Goal: Task Accomplishment & Management: Manage account settings

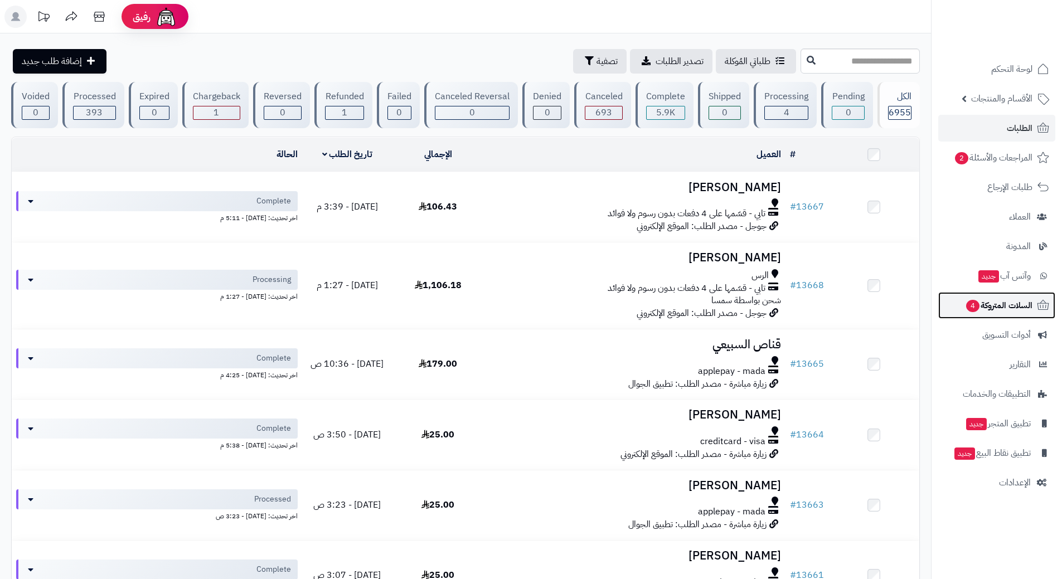
click at [942, 299] on link "السلات المتروكة 4" at bounding box center [996, 305] width 117 height 27
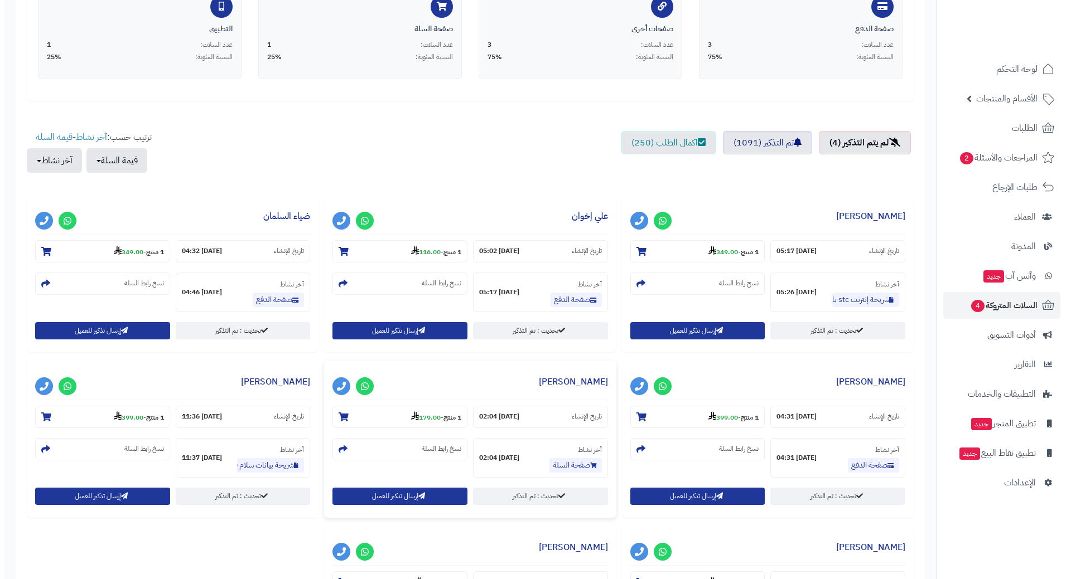
scroll to position [279, 0]
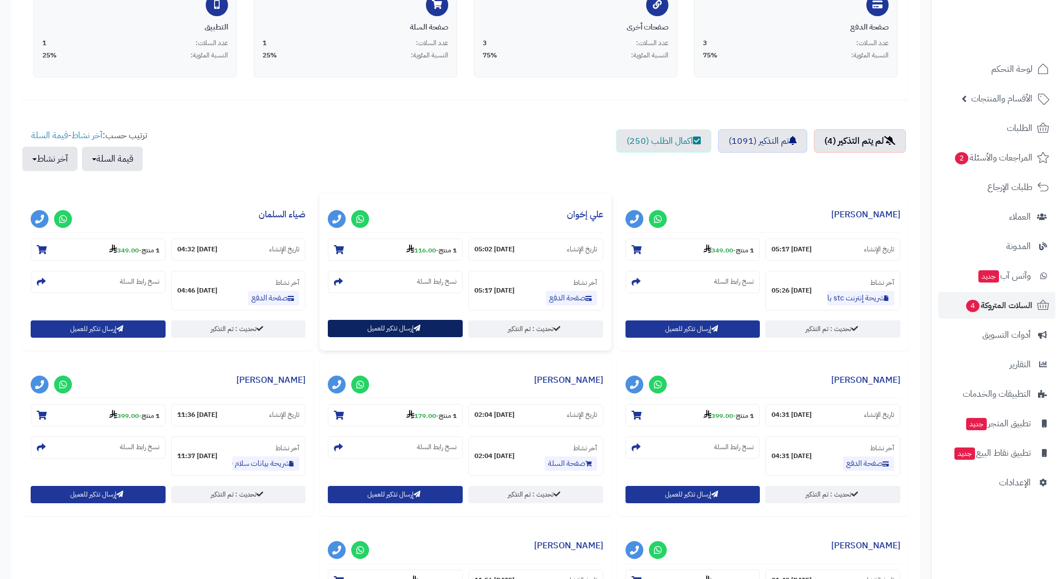
click at [399, 330] on button "إرسال تذكير للعميل" at bounding box center [395, 328] width 135 height 17
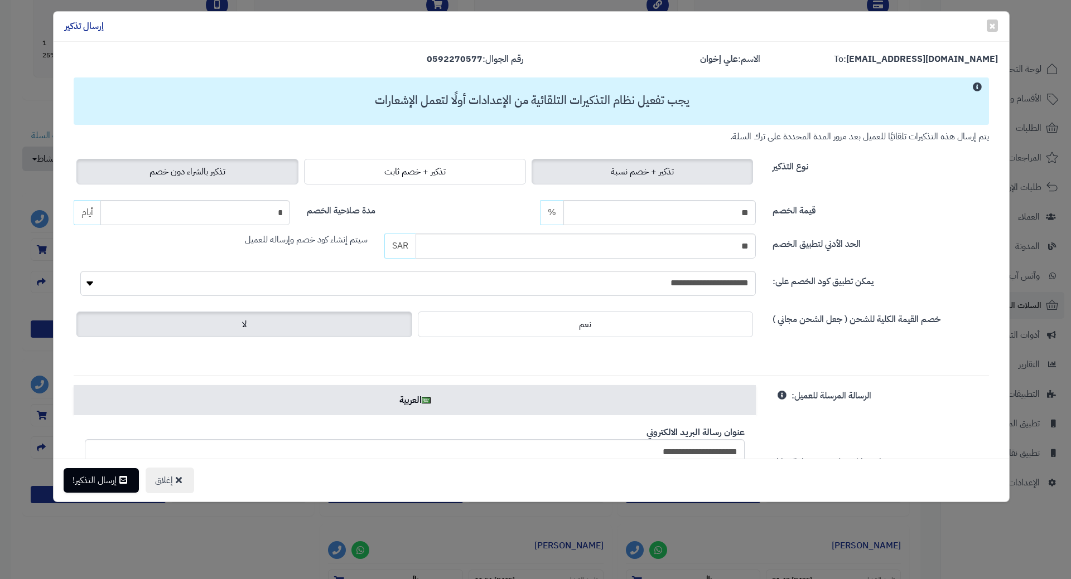
click at [138, 173] on label "تذكير بالشراء دون خصم" at bounding box center [187, 172] width 222 height 26
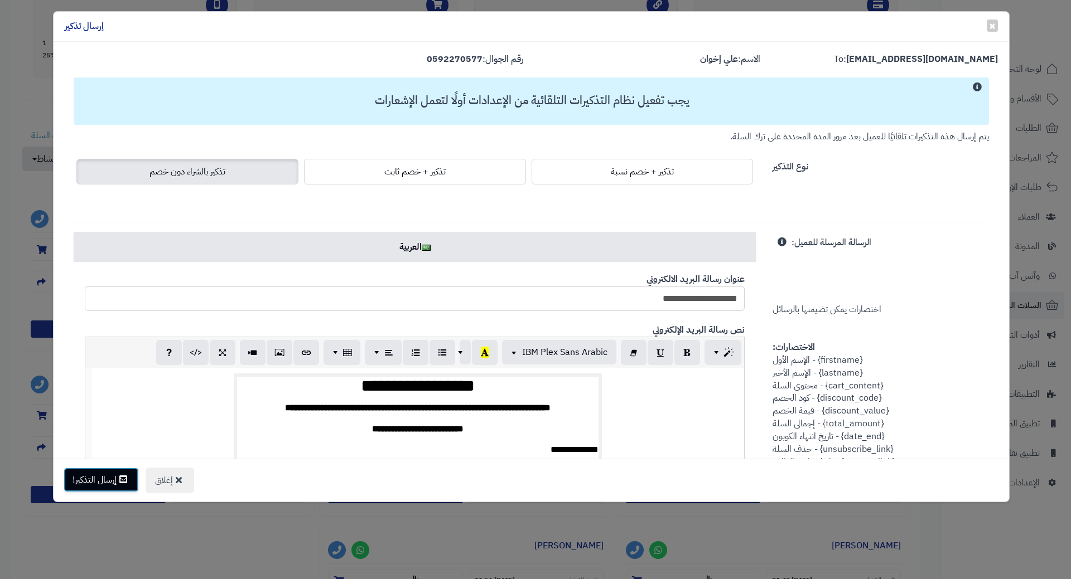
click at [93, 478] on button "إرسال التذكير!" at bounding box center [101, 480] width 75 height 25
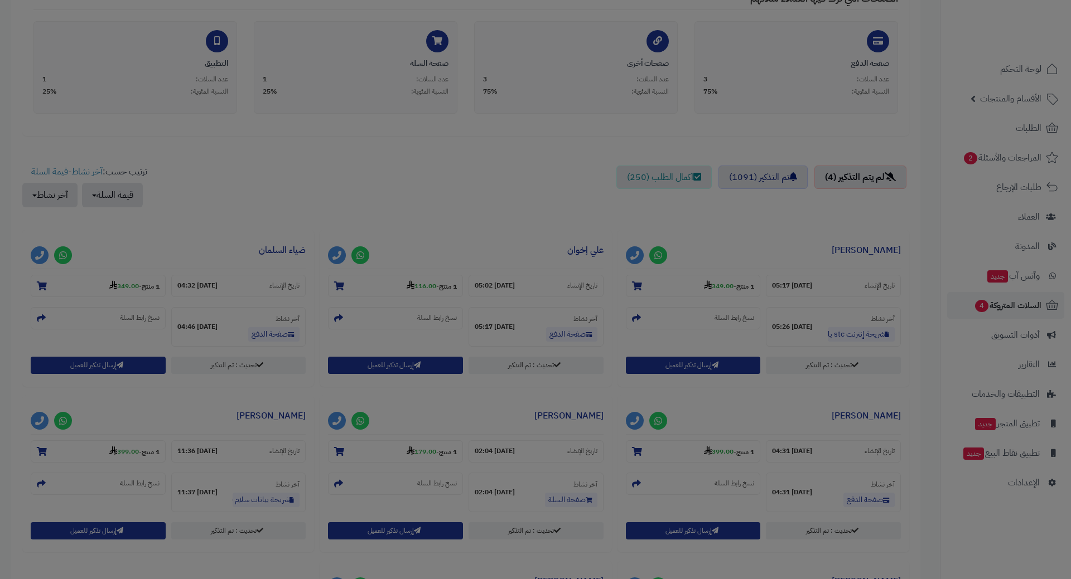
scroll to position [315, 0]
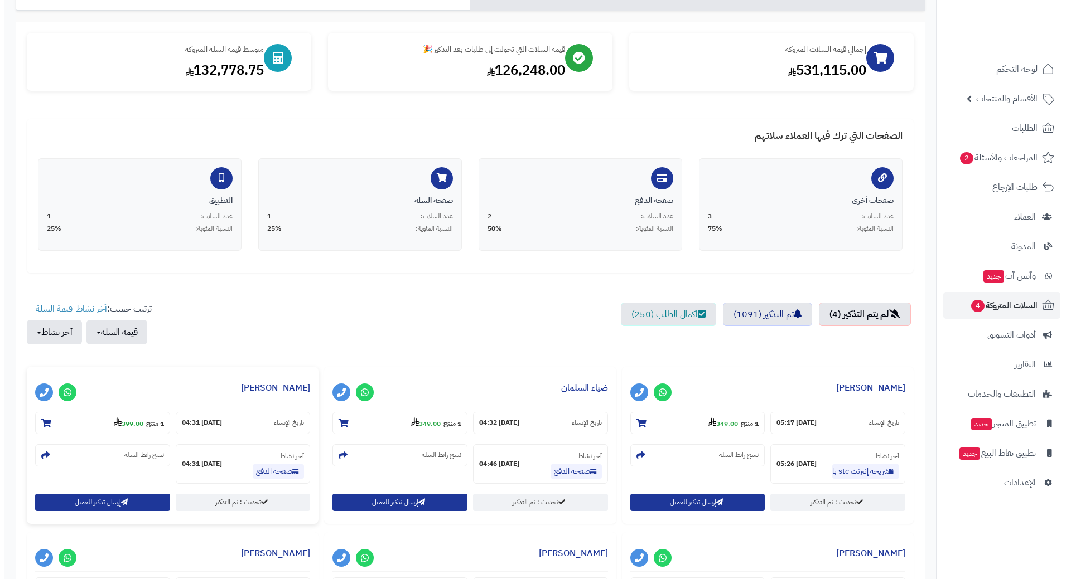
scroll to position [279, 0]
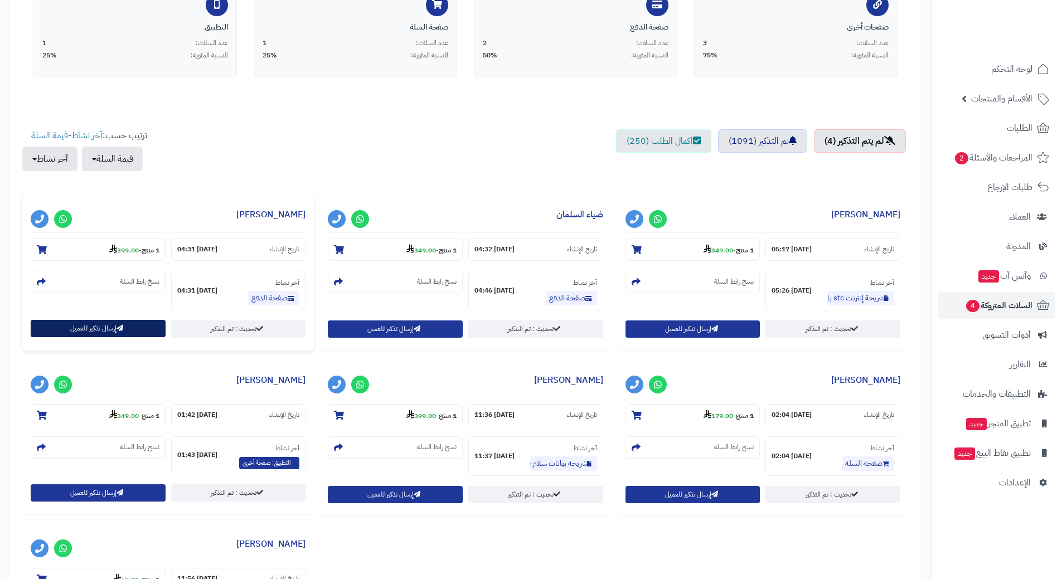
click at [87, 337] on div "إرسال تذكير للعميل" at bounding box center [98, 329] width 135 height 17
click at [77, 330] on button "إرسال تذكير للعميل" at bounding box center [98, 328] width 135 height 17
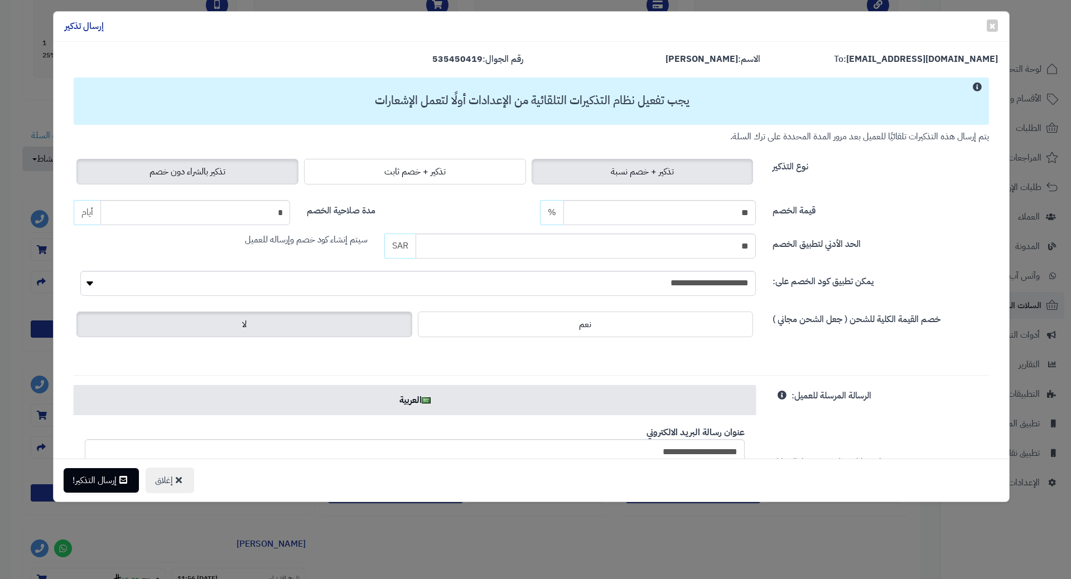
click at [215, 173] on span "تذكير بالشراء دون خصم" at bounding box center [187, 171] width 76 height 13
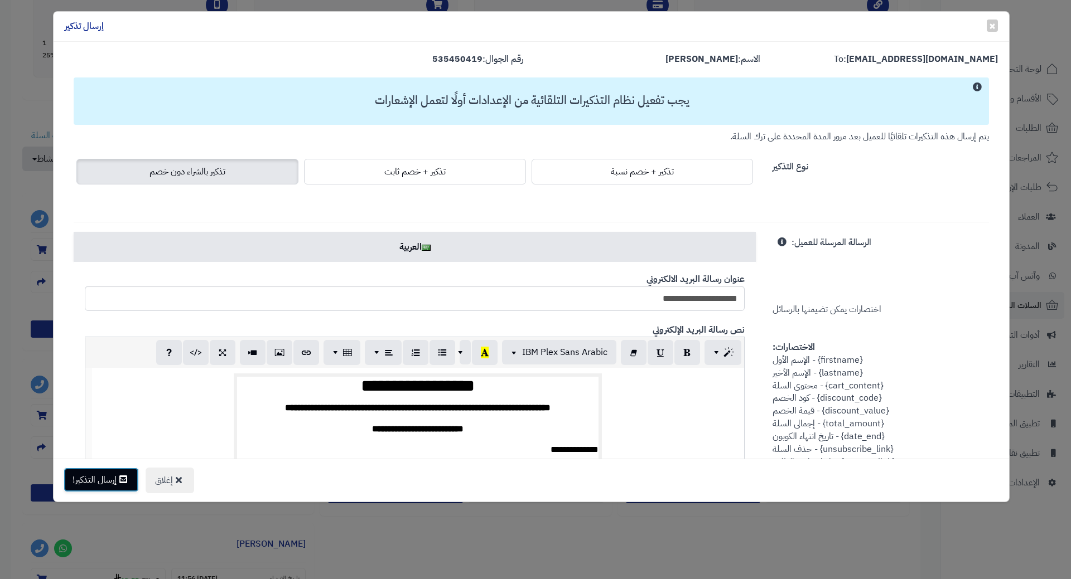
click at [108, 479] on button "إرسال التذكير!" at bounding box center [101, 480] width 75 height 25
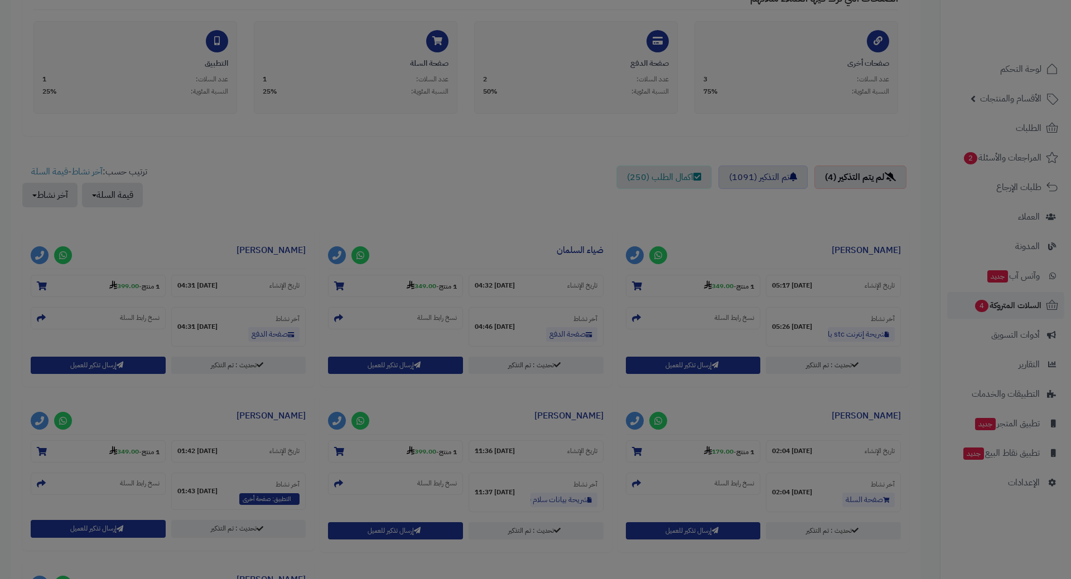
scroll to position [315, 0]
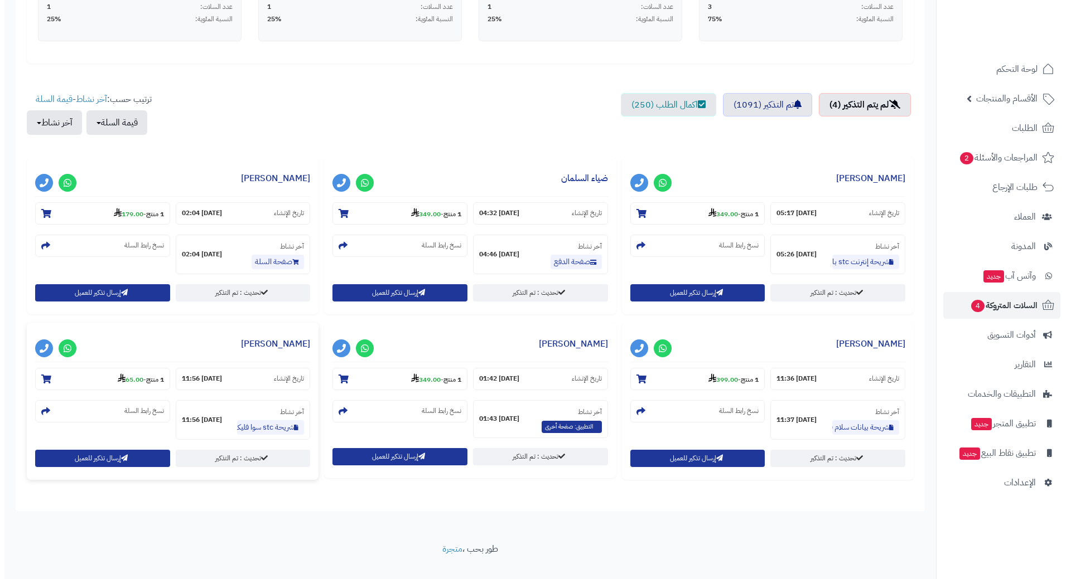
scroll to position [335, 0]
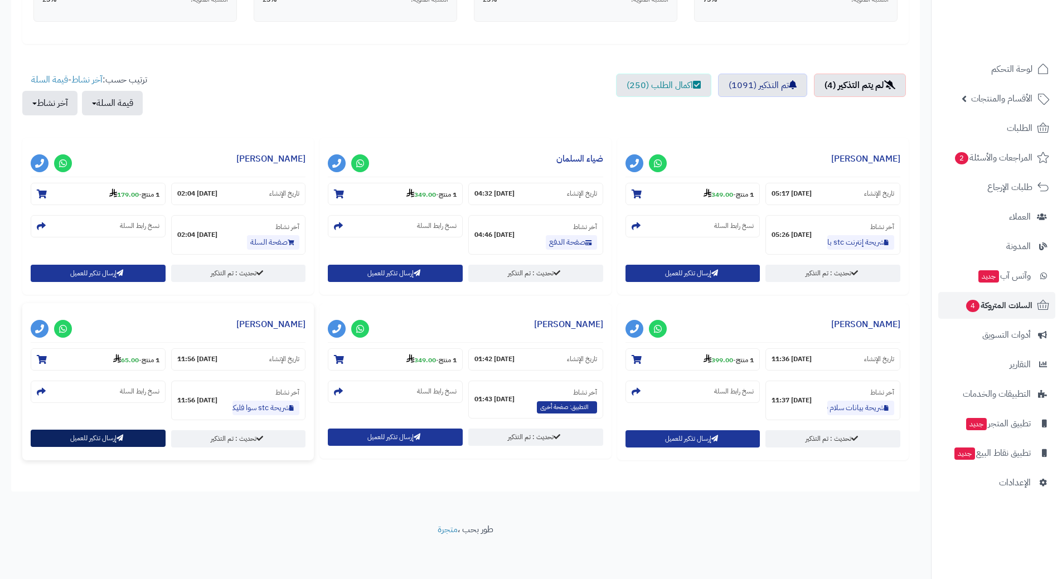
click at [95, 445] on button "إرسال تذكير للعميل" at bounding box center [98, 438] width 135 height 17
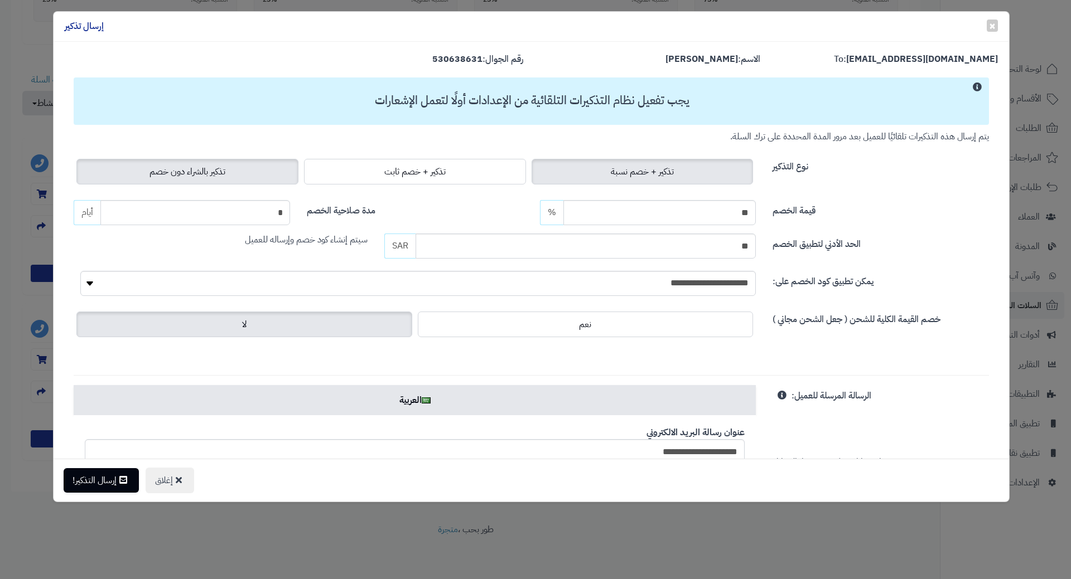
click at [214, 180] on label "تذكير بالشراء دون خصم" at bounding box center [187, 172] width 222 height 26
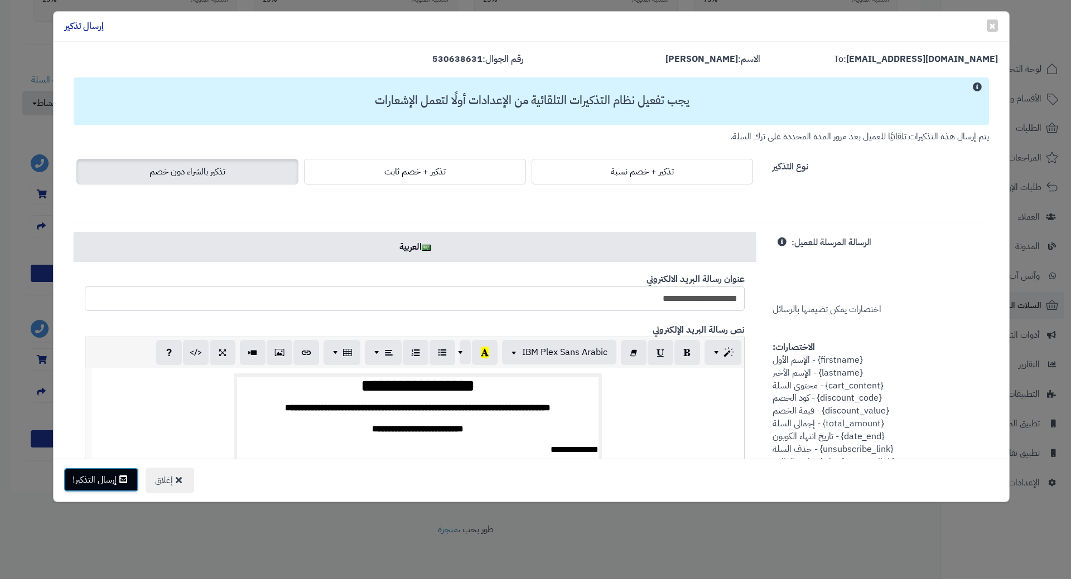
click at [89, 481] on button "إرسال التذكير!" at bounding box center [101, 480] width 75 height 25
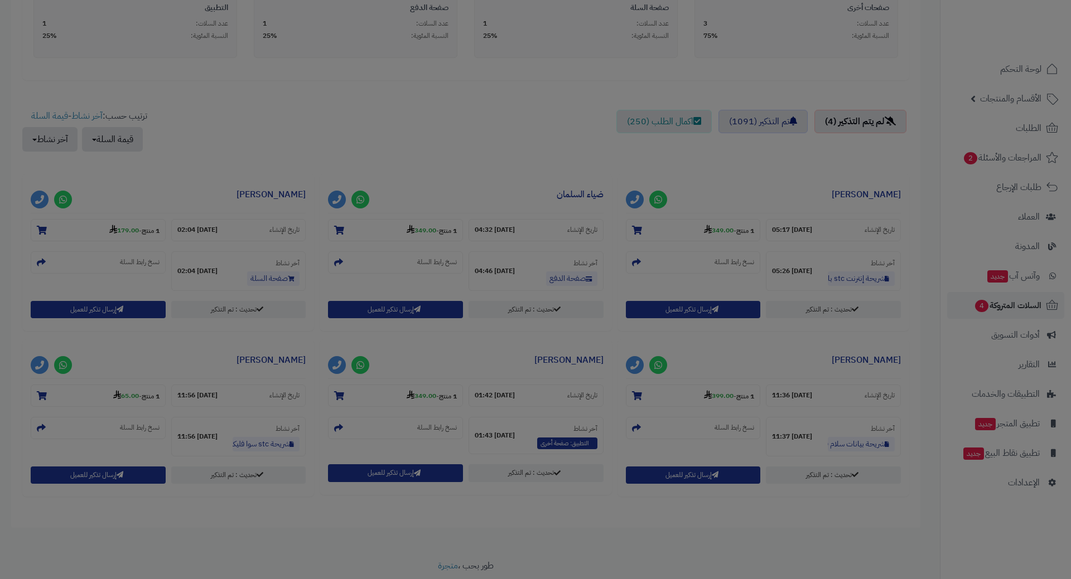
scroll to position [371, 0]
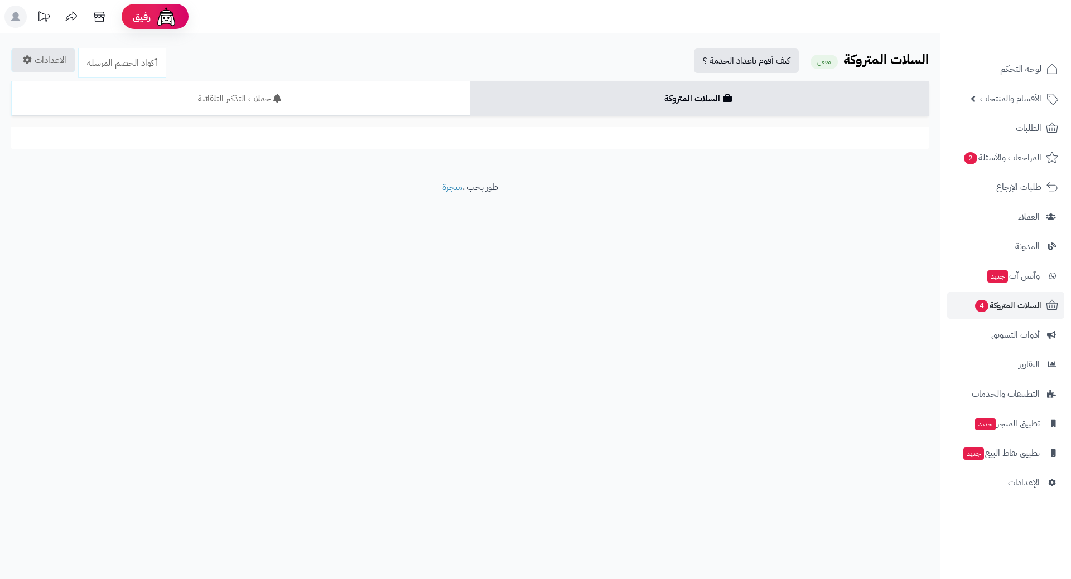
scroll to position [335, 0]
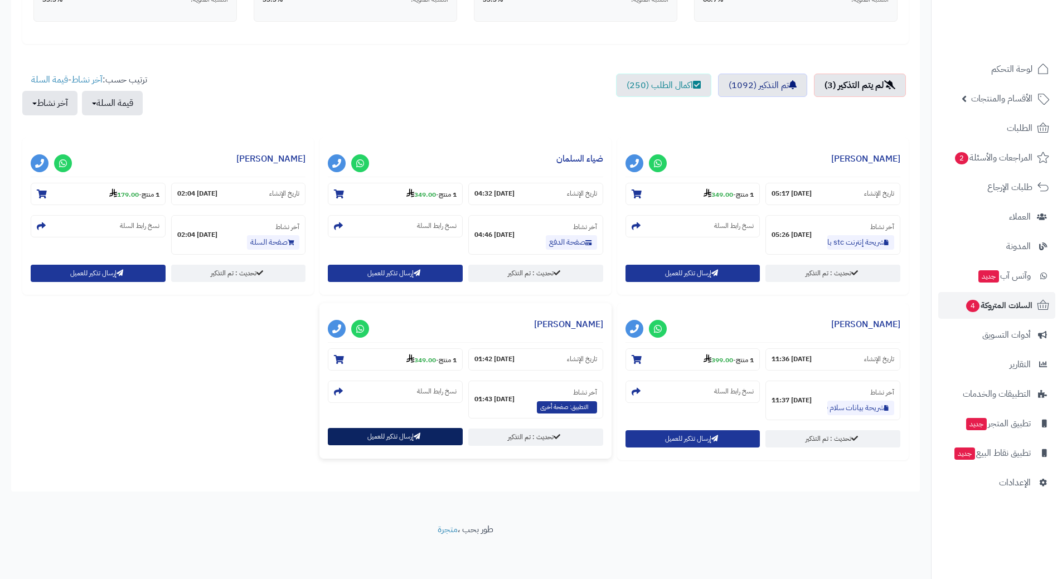
click at [419, 432] on button "إرسال تذكير للعميل" at bounding box center [395, 436] width 135 height 17
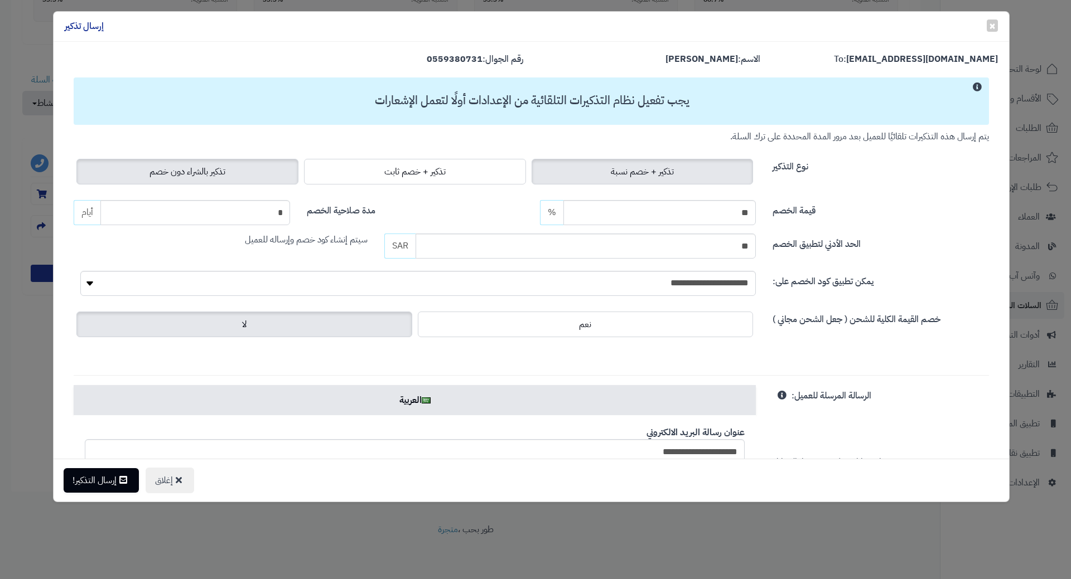
click at [225, 167] on span "تذكير بالشراء دون خصم" at bounding box center [187, 171] width 76 height 13
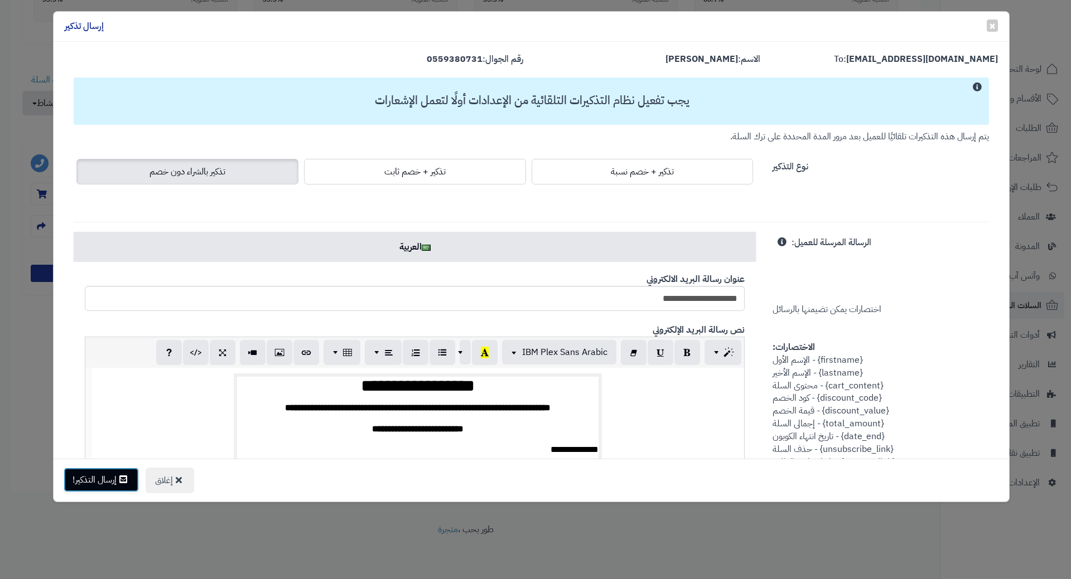
click at [113, 478] on button "إرسال التذكير!" at bounding box center [101, 480] width 75 height 25
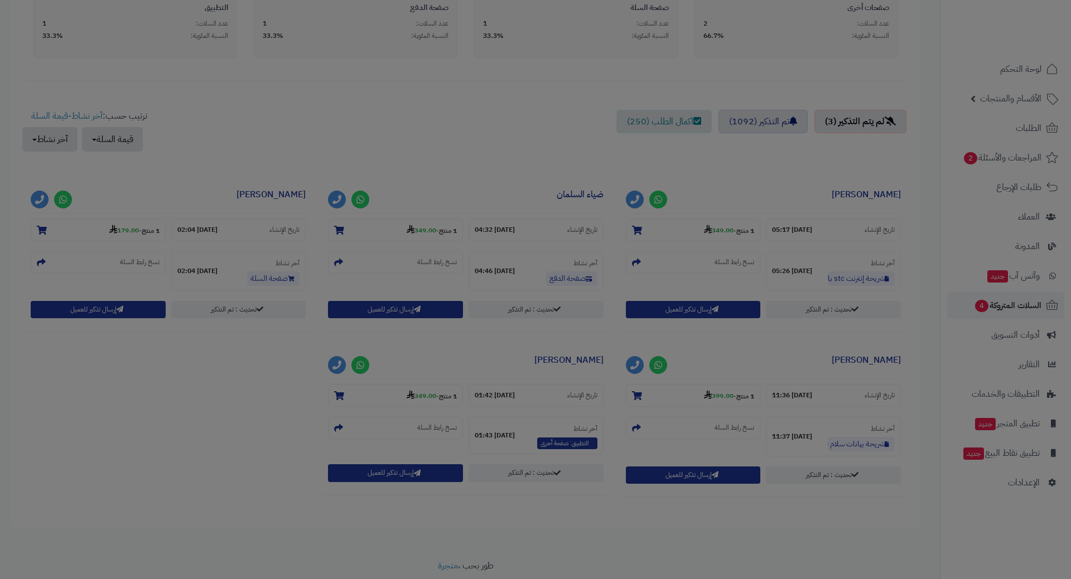
scroll to position [371, 0]
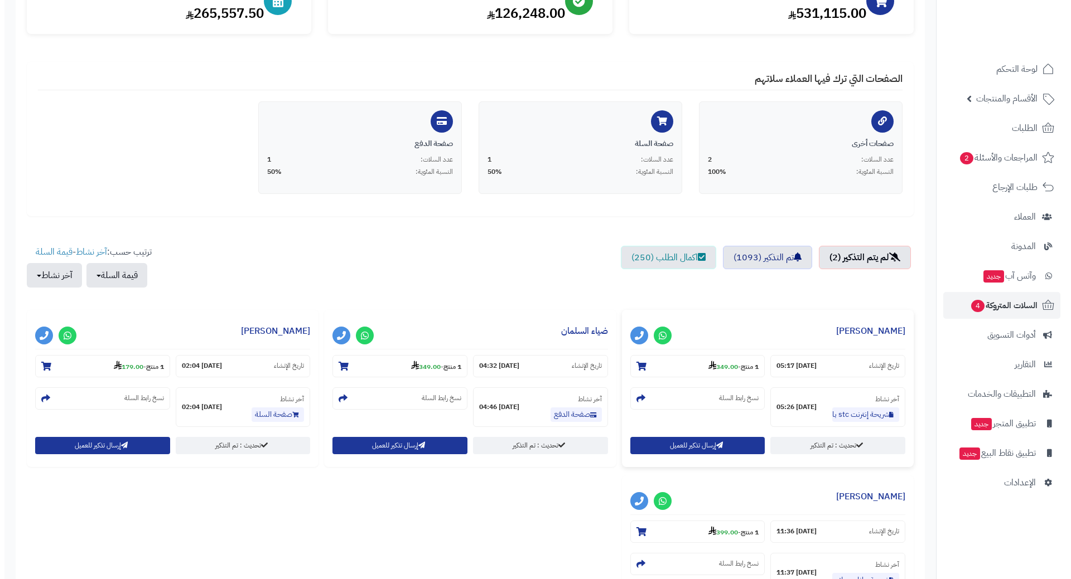
scroll to position [167, 0]
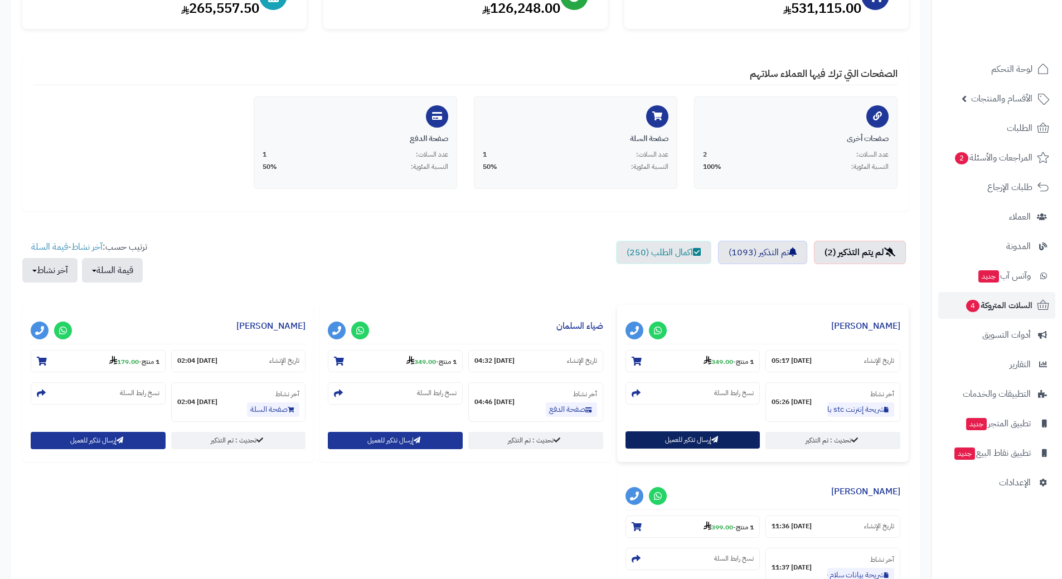
click at [651, 434] on button "إرسال تذكير للعميل" at bounding box center [693, 440] width 135 height 17
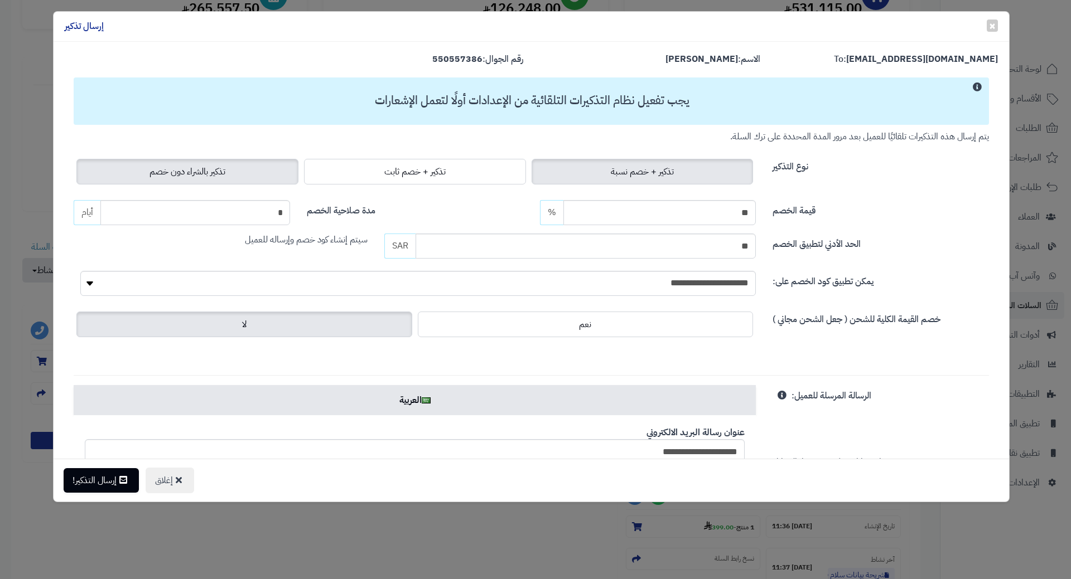
click at [194, 178] on label "تذكير بالشراء دون خصم" at bounding box center [187, 172] width 222 height 26
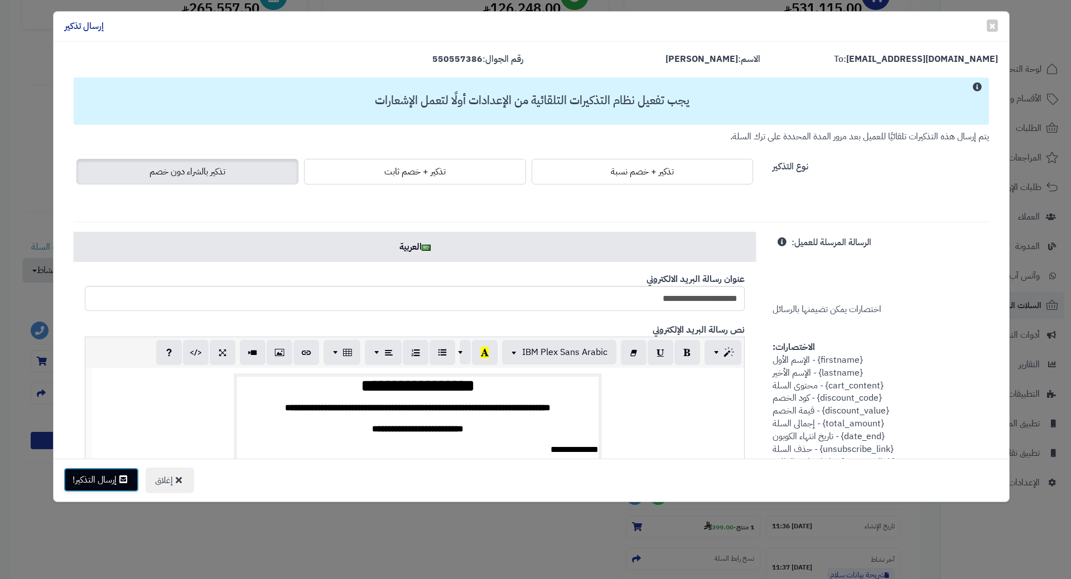
click at [107, 481] on button "إرسال التذكير!" at bounding box center [101, 480] width 75 height 25
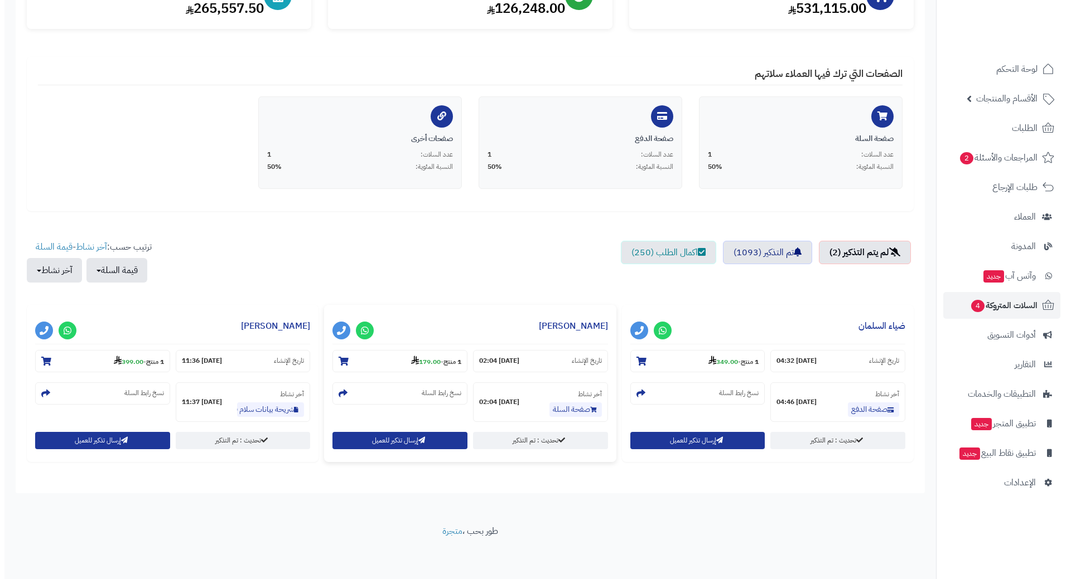
scroll to position [169, 0]
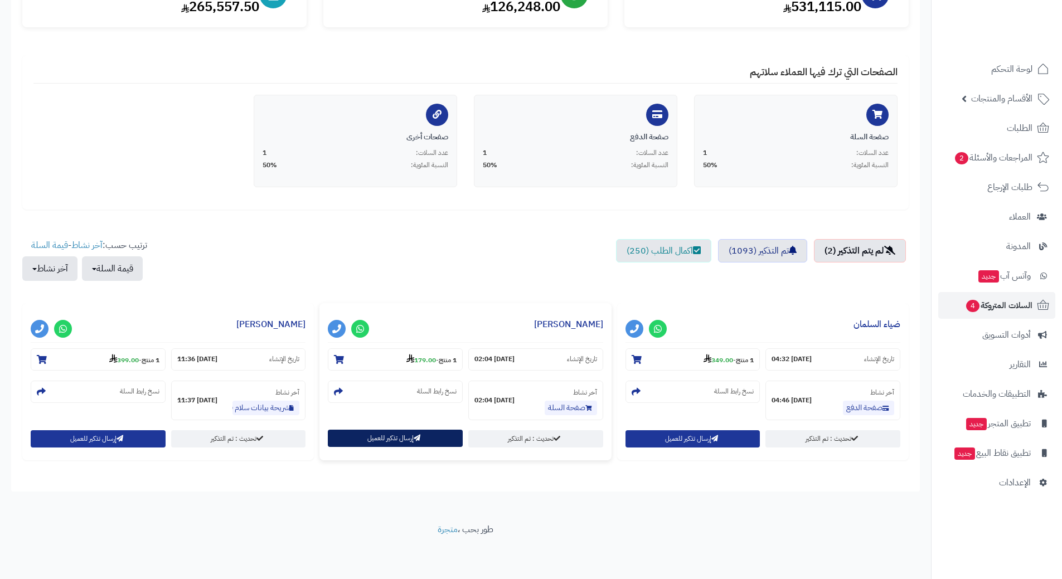
click at [370, 442] on button "إرسال تذكير للعميل" at bounding box center [395, 438] width 135 height 17
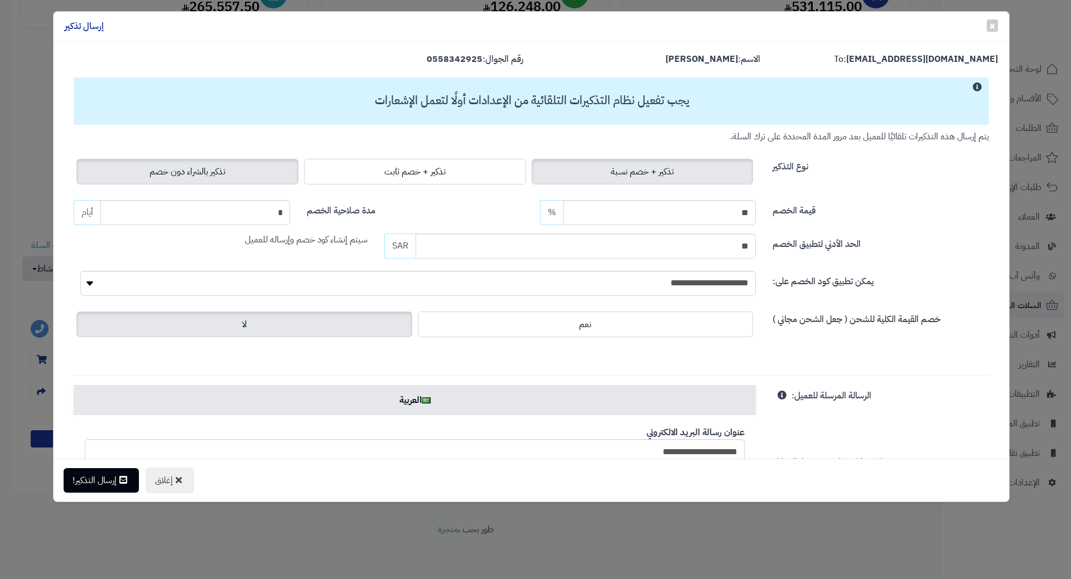
click at [159, 181] on label "تذكير بالشراء دون خصم" at bounding box center [187, 172] width 222 height 26
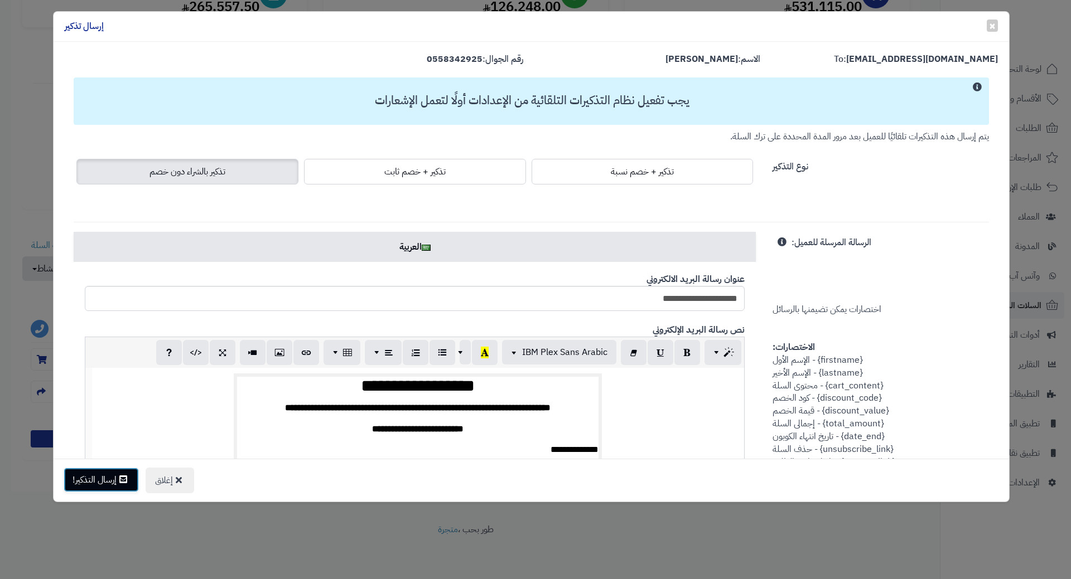
click at [112, 481] on button "إرسال التذكير!" at bounding box center [101, 480] width 75 height 25
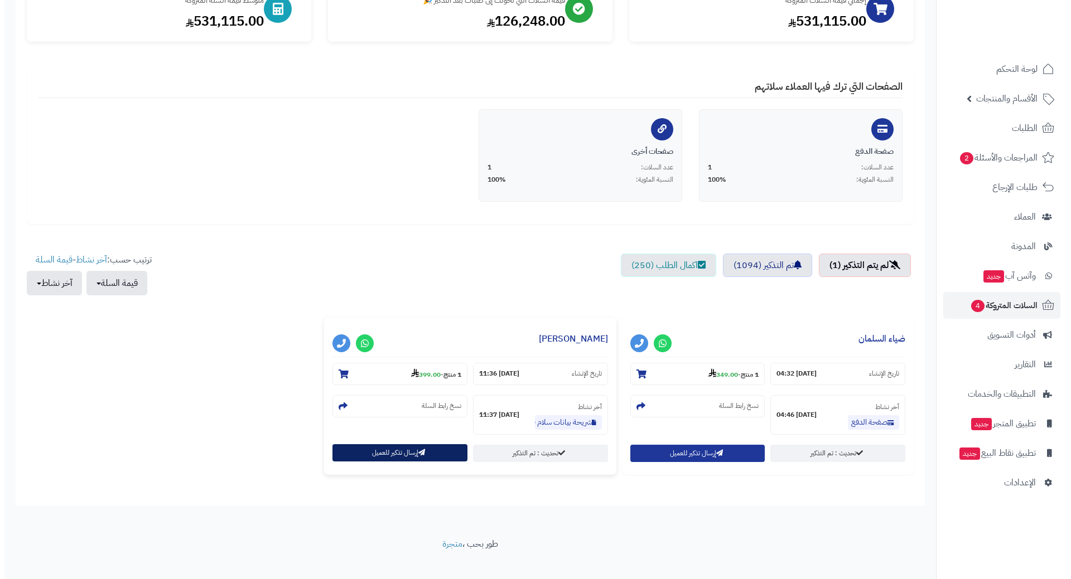
scroll to position [169, 0]
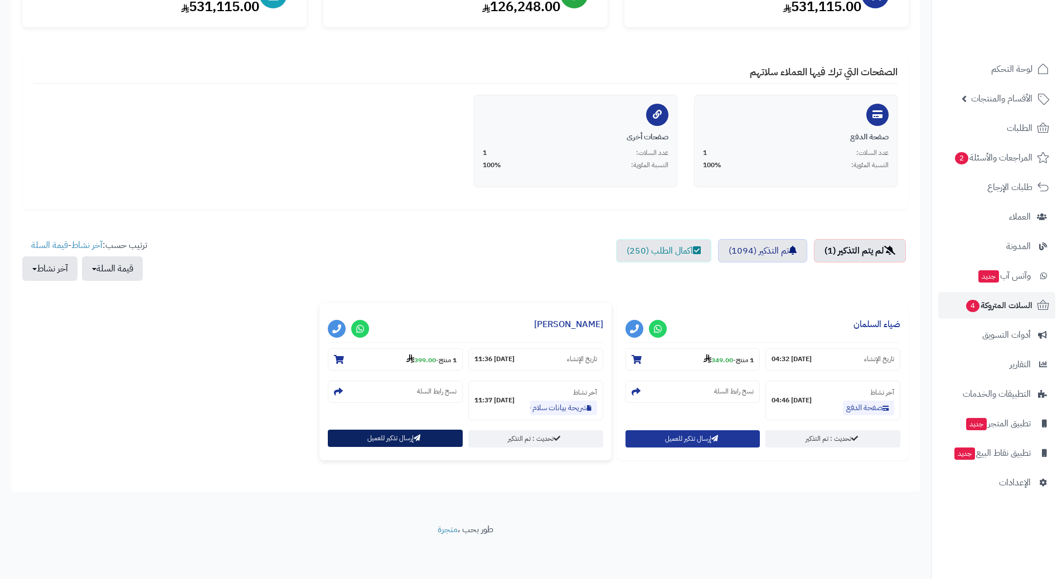
click at [376, 438] on button "إرسال تذكير للعميل" at bounding box center [395, 438] width 135 height 17
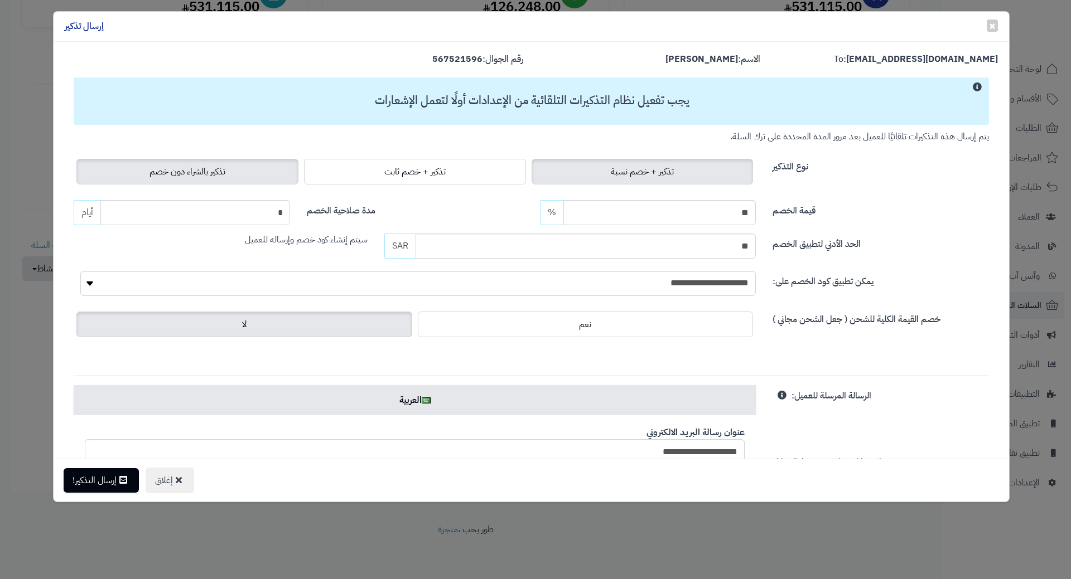
click at [225, 177] on span "تذكير بالشراء دون خصم" at bounding box center [187, 171] width 76 height 13
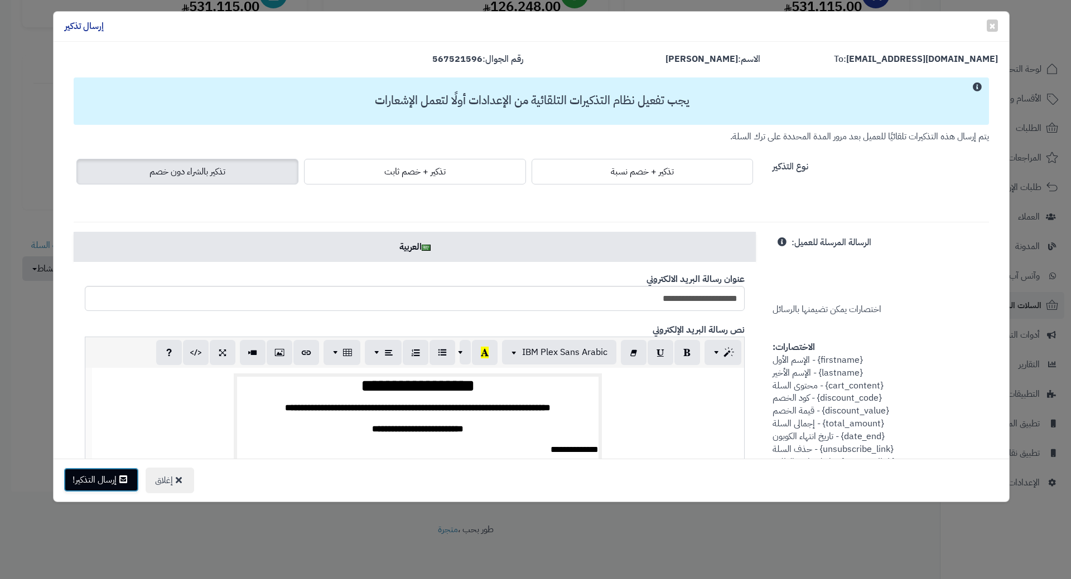
click at [98, 482] on button "إرسال التذكير!" at bounding box center [101, 480] width 75 height 25
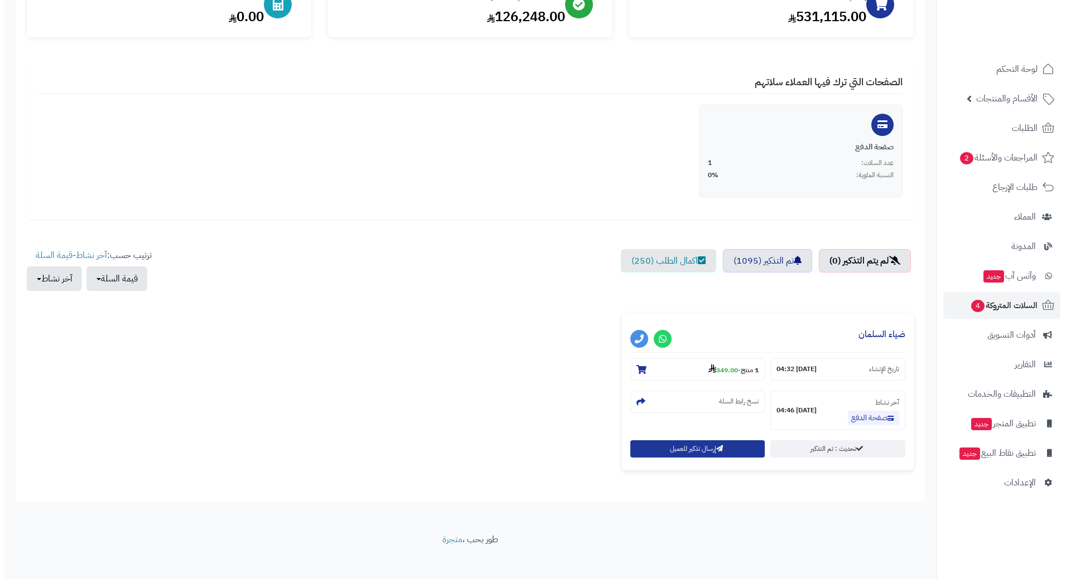
scroll to position [169, 0]
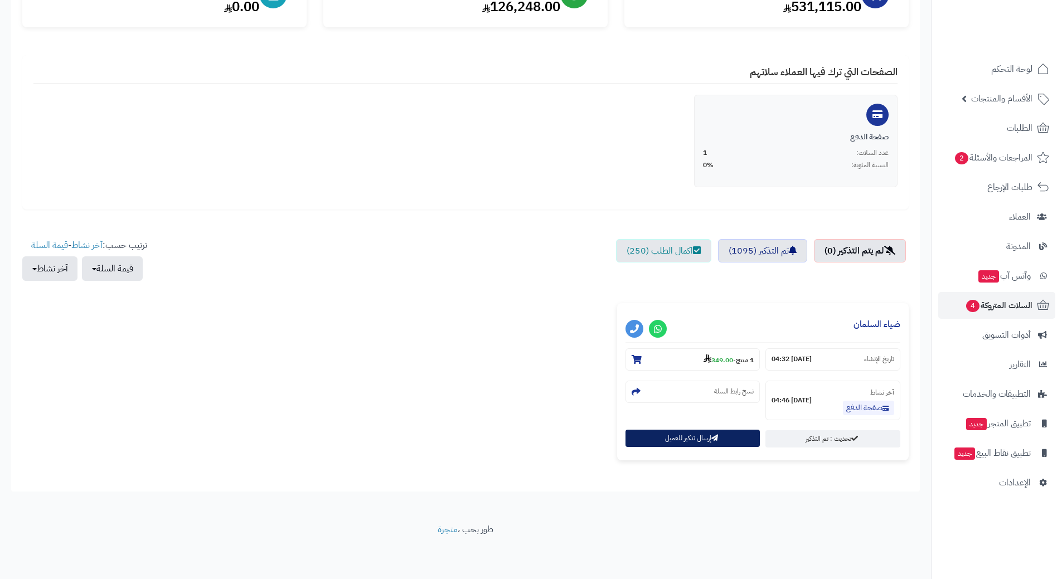
click at [688, 438] on button "إرسال تذكير للعميل" at bounding box center [693, 438] width 135 height 17
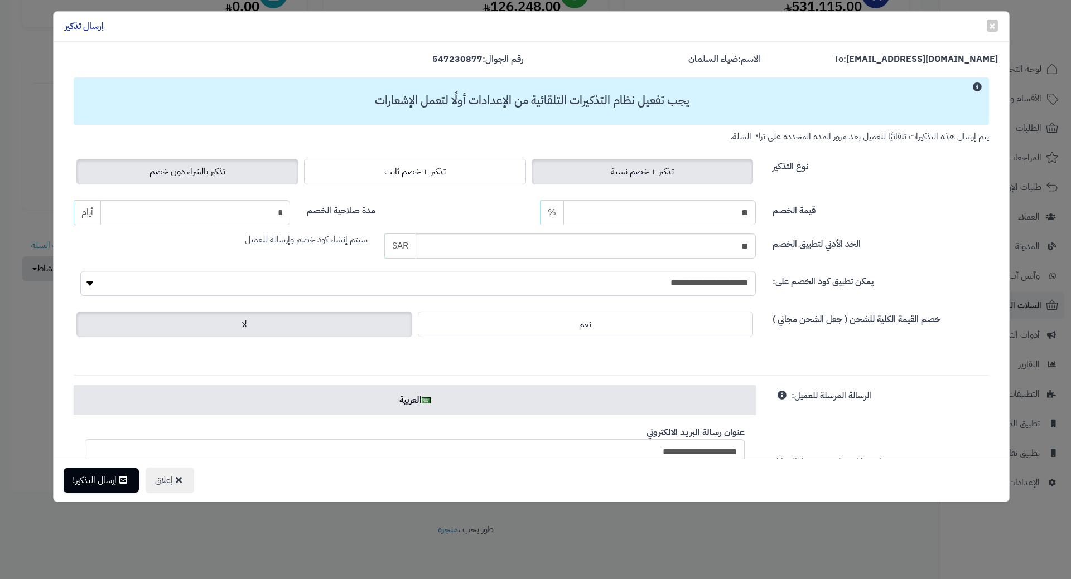
click at [162, 172] on span "تذكير بالشراء دون خصم" at bounding box center [187, 171] width 76 height 13
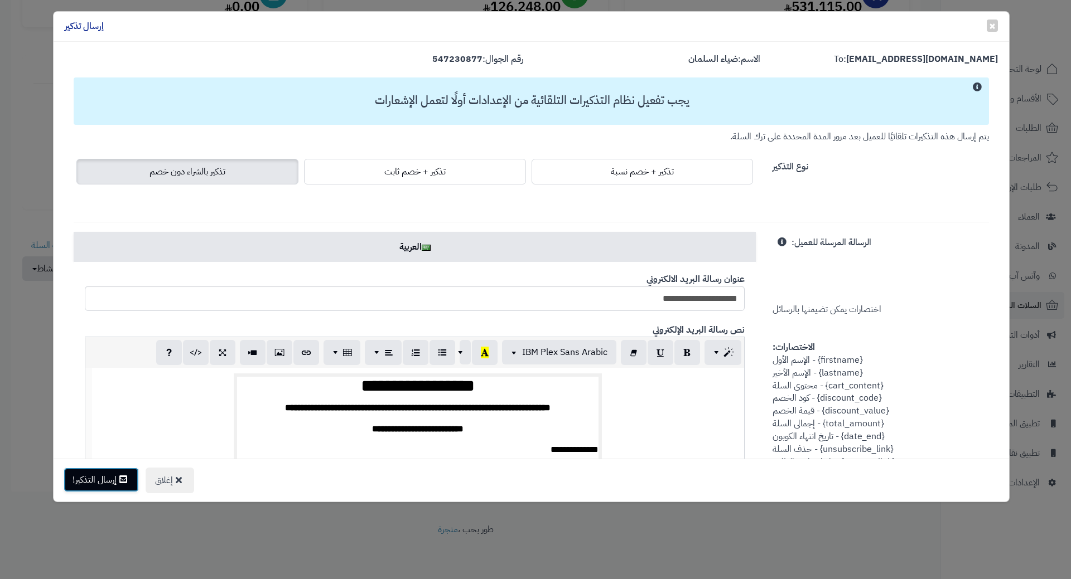
click at [104, 489] on button "إرسال التذكير!" at bounding box center [101, 480] width 75 height 25
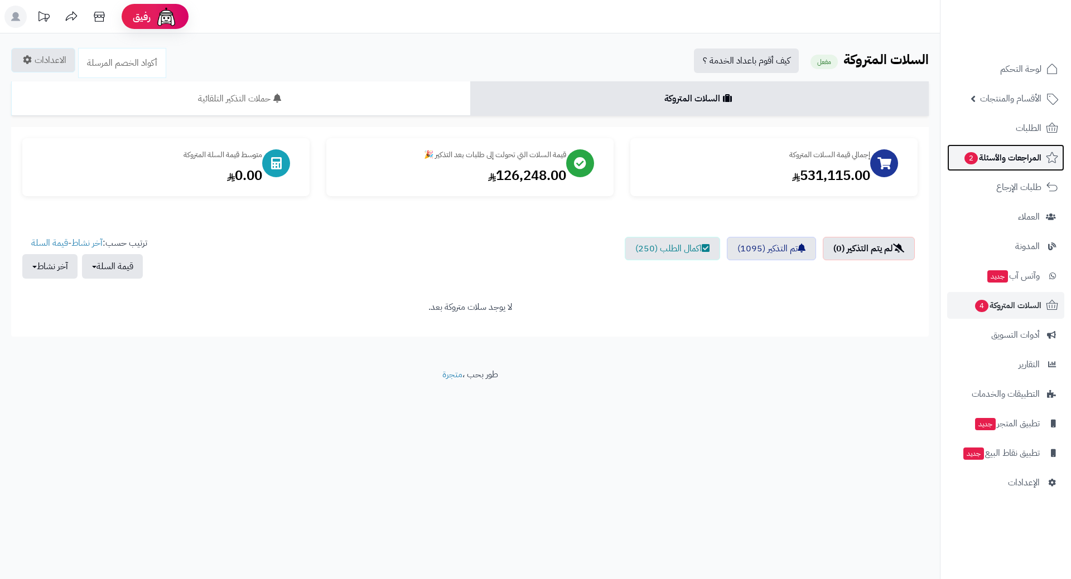
click at [960, 154] on link "المراجعات والأسئلة 2" at bounding box center [1005, 157] width 117 height 27
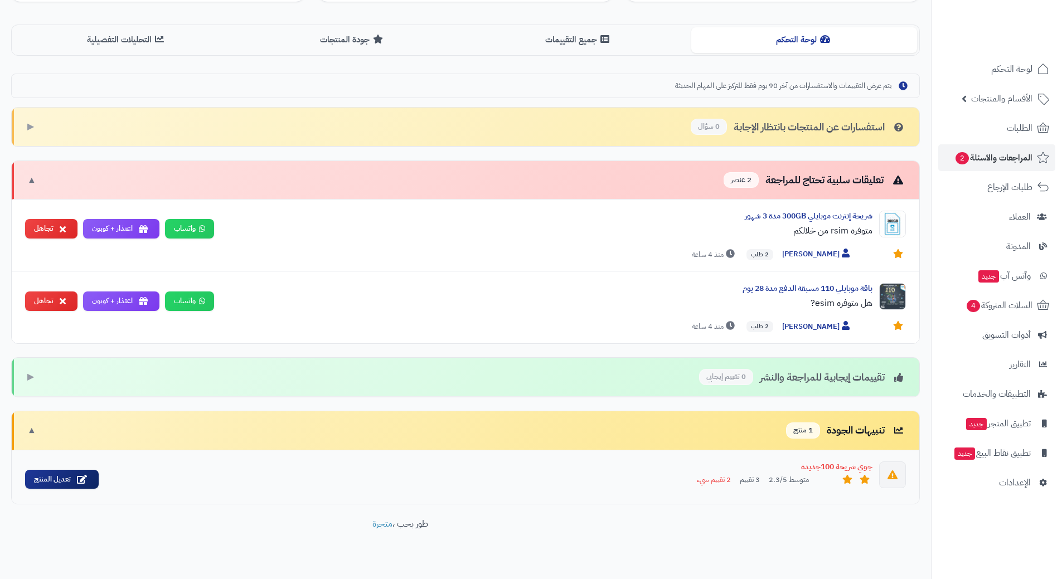
scroll to position [270, 0]
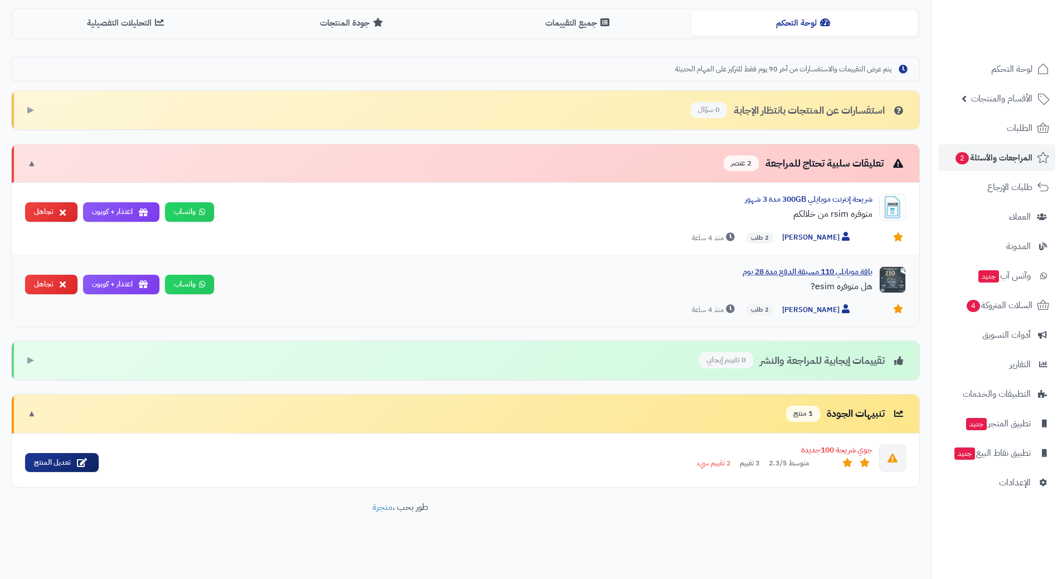
drag, startPoint x: 405, startPoint y: 256, endPoint x: 406, endPoint y: 277, distance: 20.7
click at [405, 258] on div "باقة موبايلي 110 مسبقة الدفع مدة 28 يوم هل متوفره esim? [PERSON_NAME] 2 طلب منذ…" at bounding box center [466, 291] width 908 height 72
drag, startPoint x: 412, startPoint y: 287, endPoint x: 425, endPoint y: 296, distance: 15.8
click at [425, 296] on div "باقة موبايلي 110 مسبقة الدفع مدة 28 يوم هل متوفره esim?" at bounding box center [548, 283] width 650 height 33
click at [46, 210] on button "تجاهل" at bounding box center [51, 212] width 52 height 20
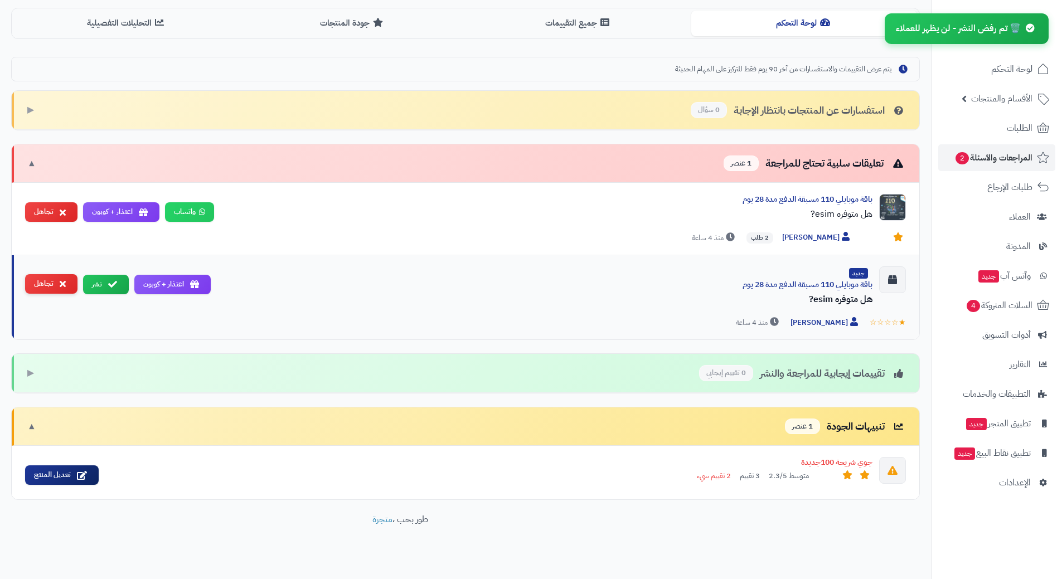
click at [54, 279] on div "جديد باقة موبايلي 110 مسبقة الدفع مدة 28 يوم هل متوفره esim? ★☆☆☆☆ [PERSON_NAME…" at bounding box center [466, 297] width 908 height 84
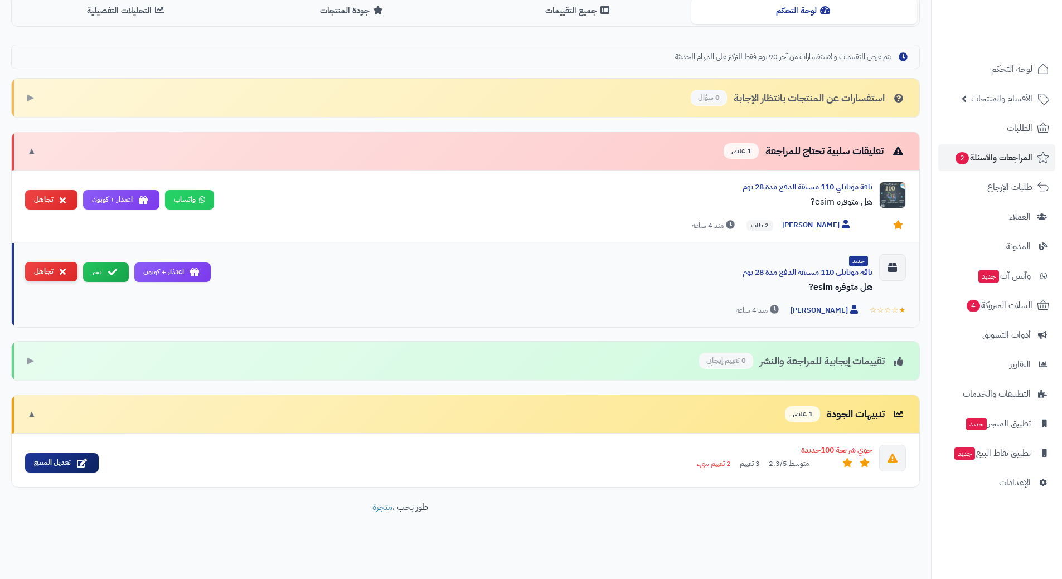
drag, startPoint x: 56, startPoint y: 278, endPoint x: 54, endPoint y: 289, distance: 10.7
click at [56, 279] on button "تجاهل" at bounding box center [51, 272] width 52 height 20
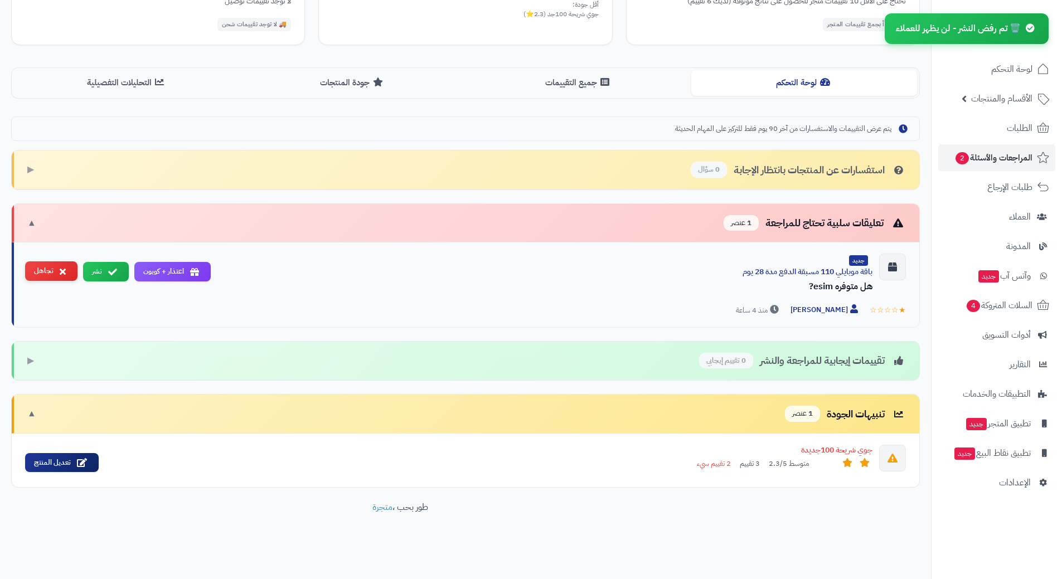
scroll to position [210, 0]
click at [57, 272] on button "تجاهل" at bounding box center [51, 272] width 52 height 20
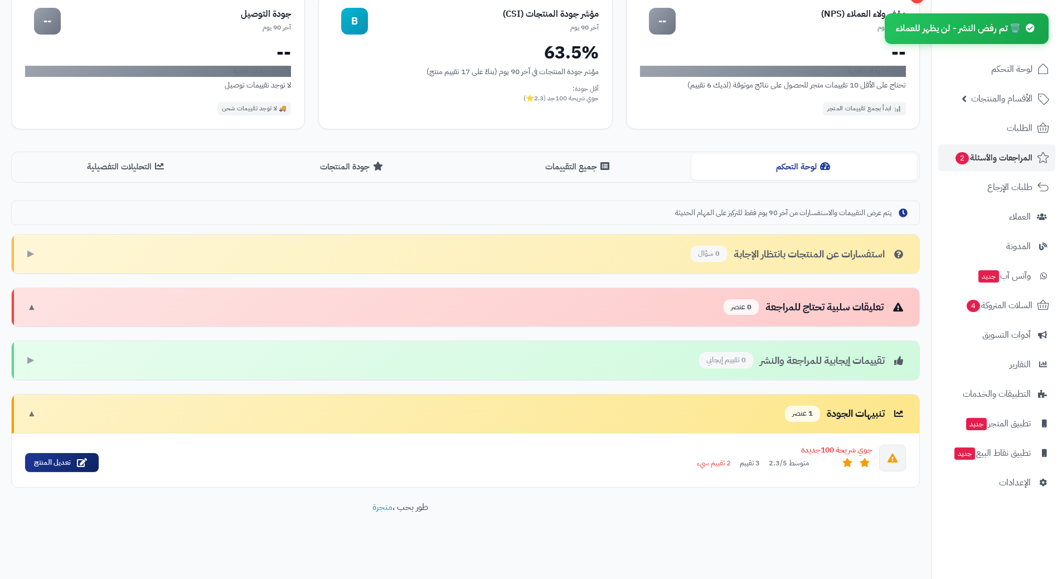
scroll to position [126, 0]
click at [986, 310] on span "السلات المتروكة 4" at bounding box center [998, 306] width 67 height 16
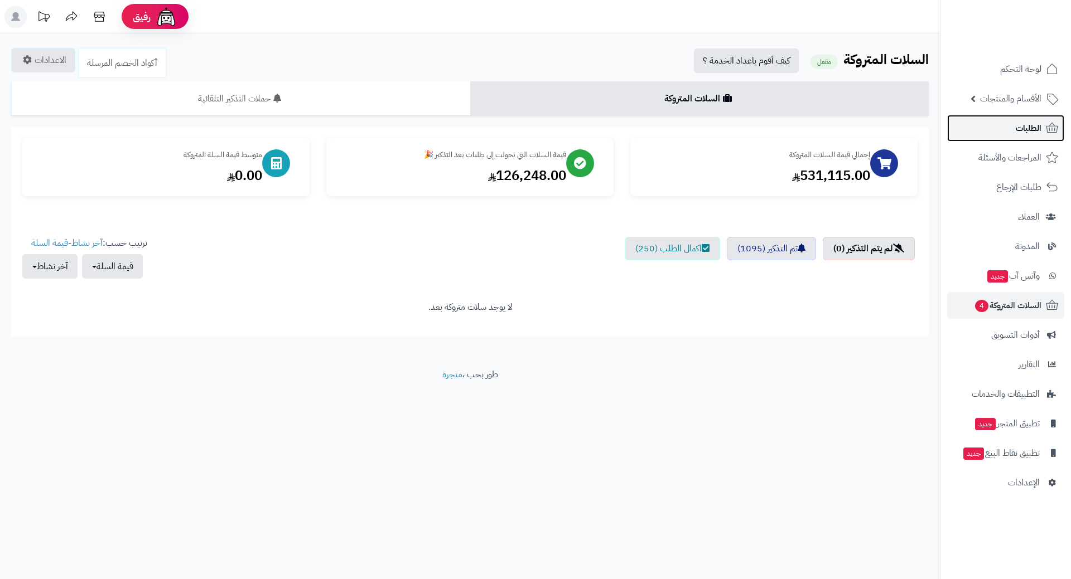
click at [968, 125] on link "الطلبات" at bounding box center [1005, 128] width 117 height 27
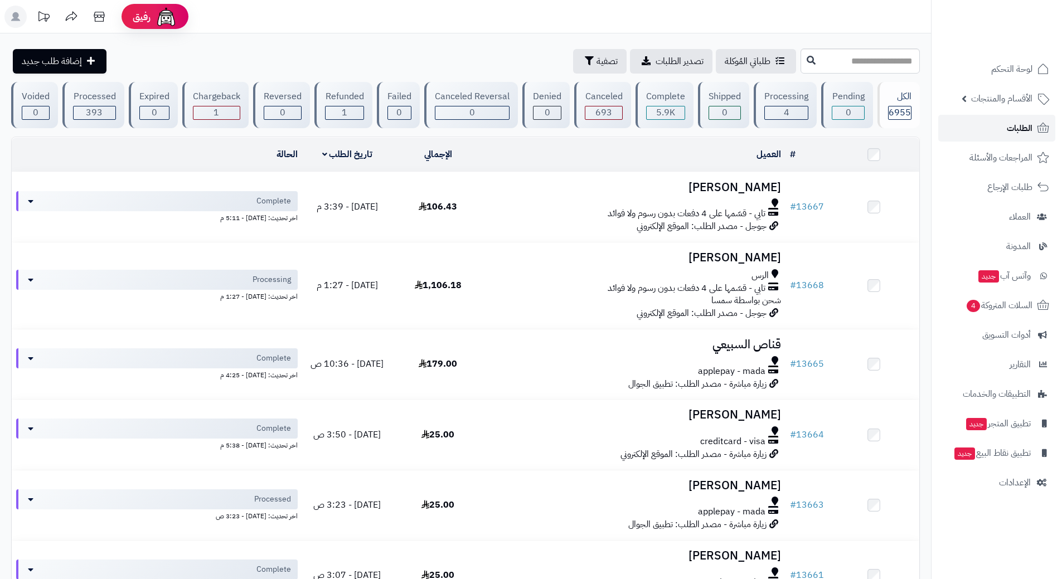
click at [1005, 131] on link "الطلبات" at bounding box center [996, 128] width 117 height 27
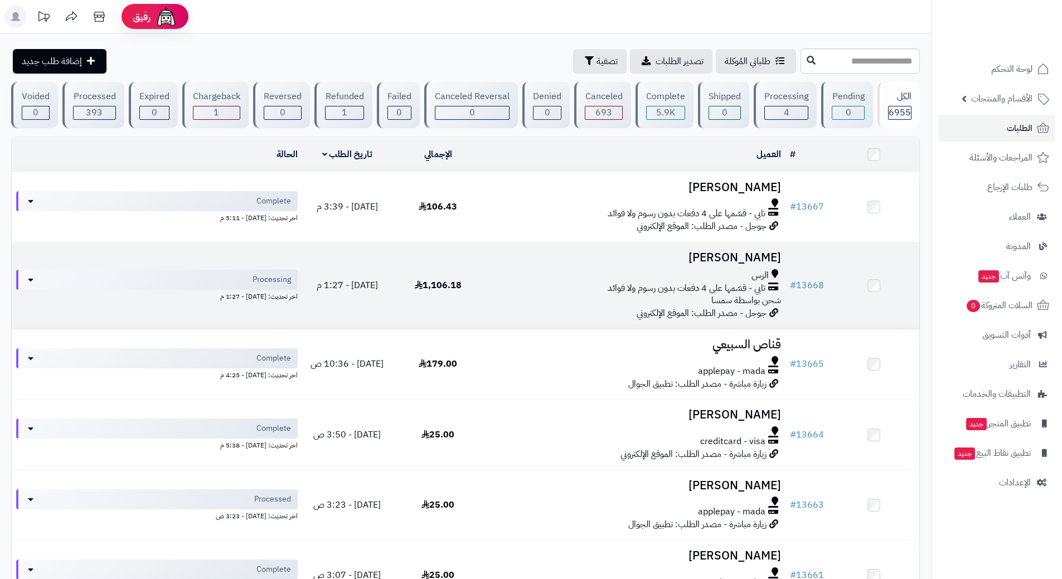
click at [485, 280] on td "[PERSON_NAME] الرس تابي - قسّمها على 4 دفعات بدون رسوم ولا فوائد شحن بواسطة سمس…" at bounding box center [634, 286] width 302 height 86
click at [500, 283] on div "تابي - قسّمها على 4 دفعات بدون رسوم ولا فوائد" at bounding box center [634, 288] width 293 height 13
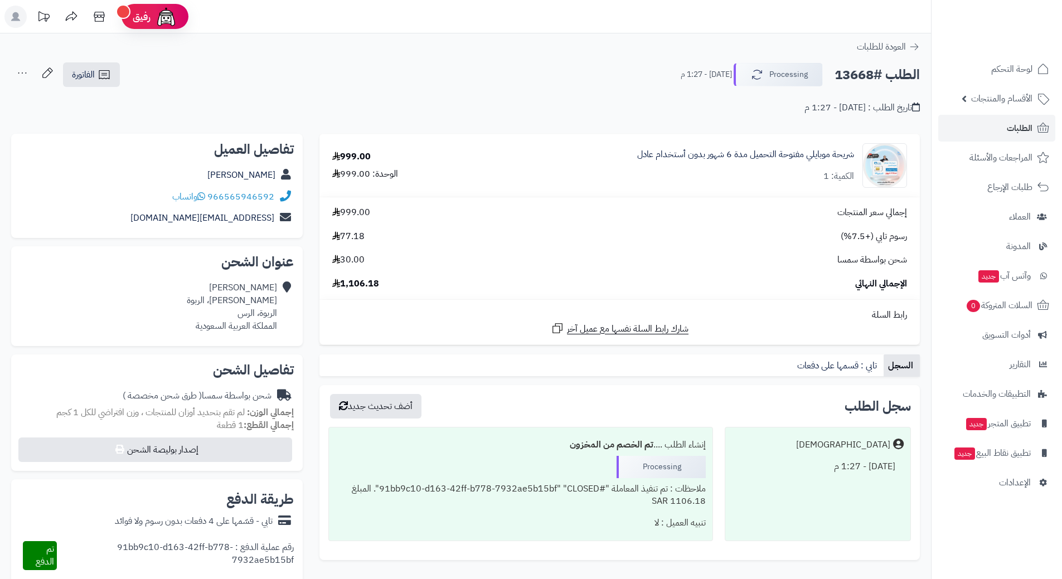
click at [864, 74] on h2 "الطلب #13668" at bounding box center [877, 75] width 85 height 23
copy div "الطلب #13668 Processing"
click at [981, 130] on link "الطلبات" at bounding box center [996, 128] width 117 height 27
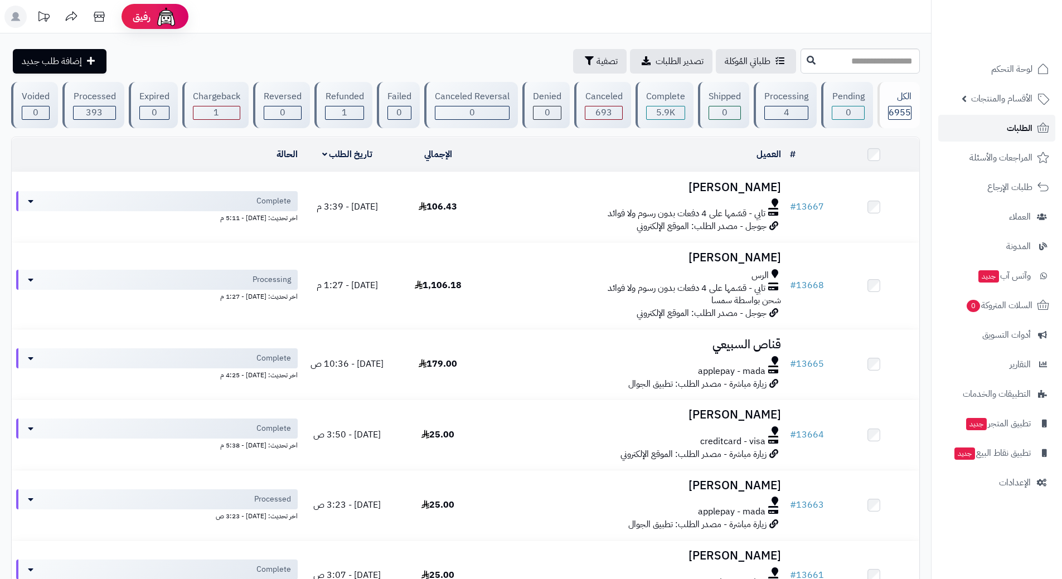
click at [979, 126] on link "الطلبات" at bounding box center [996, 128] width 117 height 27
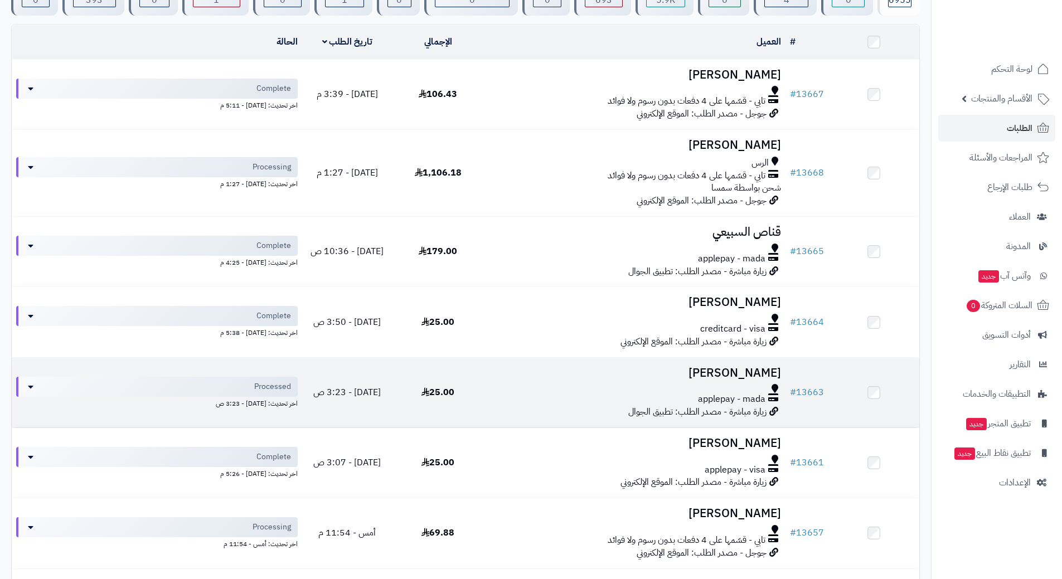
scroll to position [223, 0]
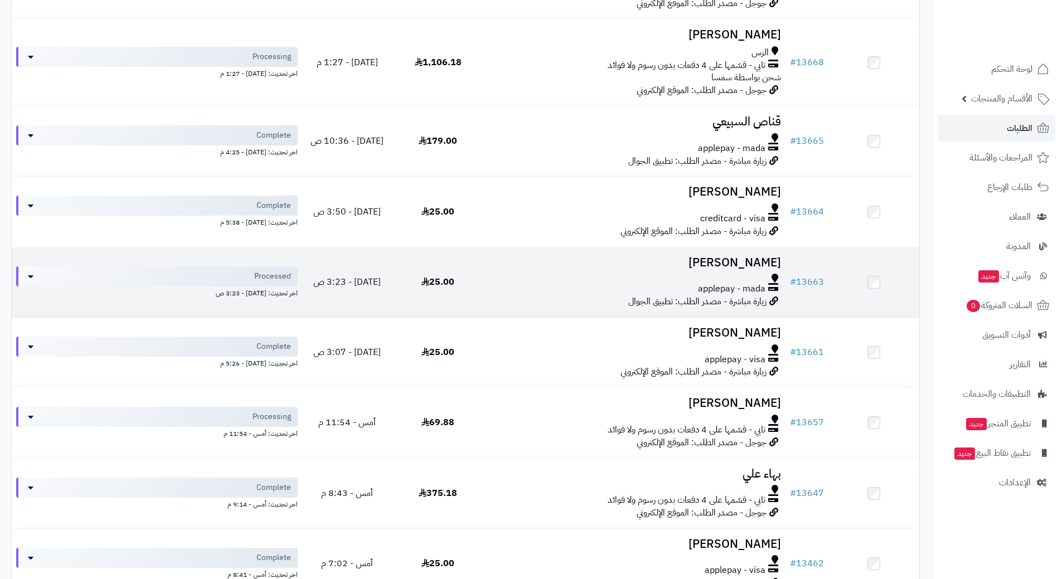
click at [507, 277] on div at bounding box center [634, 278] width 293 height 9
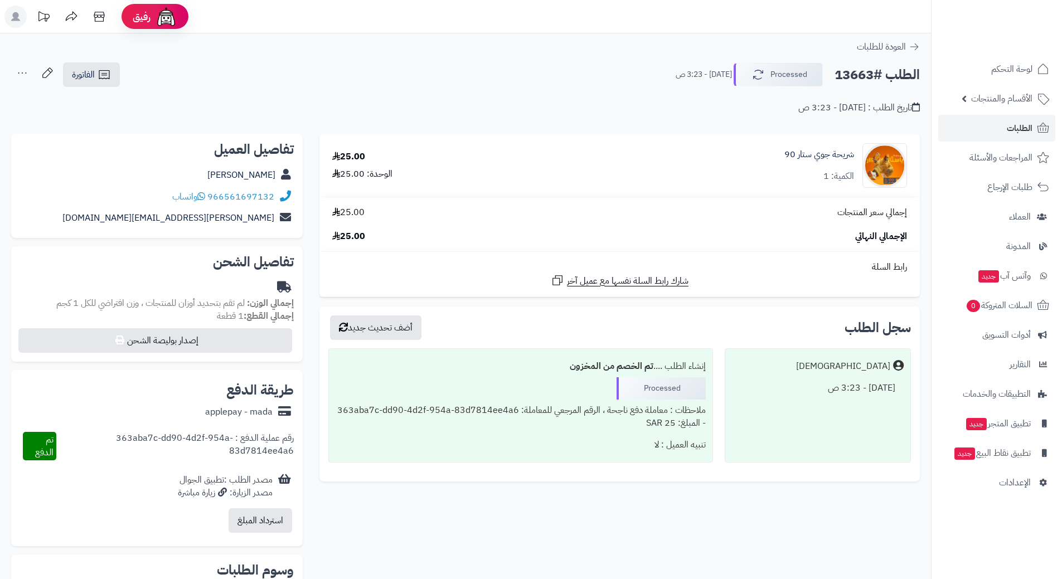
click at [878, 77] on h2 "الطلب #13663" at bounding box center [877, 75] width 85 height 23
copy div "الطلب #13663 Processed"
click at [202, 198] on icon at bounding box center [201, 196] width 8 height 9
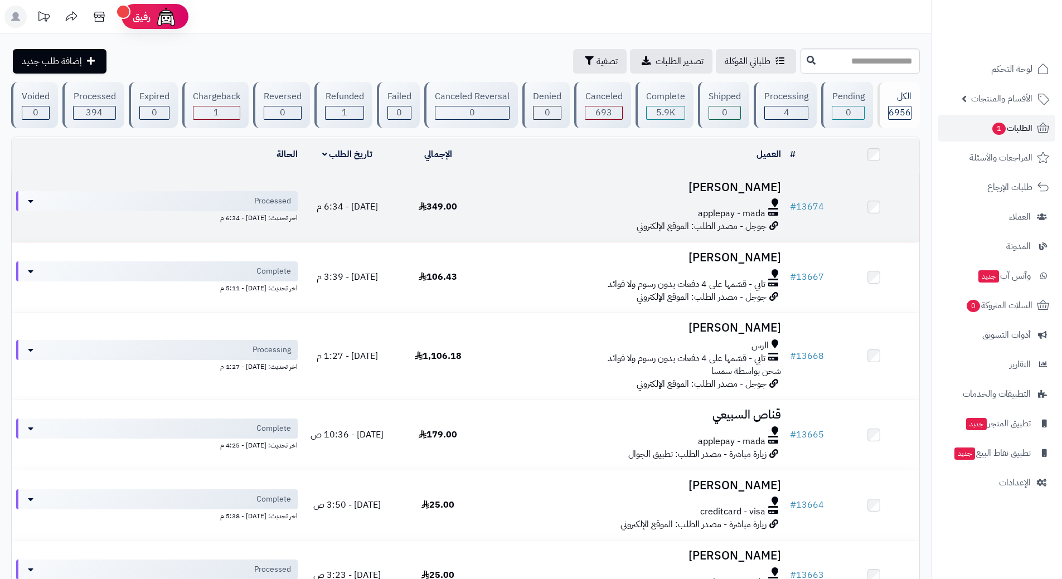
click at [575, 199] on div at bounding box center [634, 203] width 293 height 9
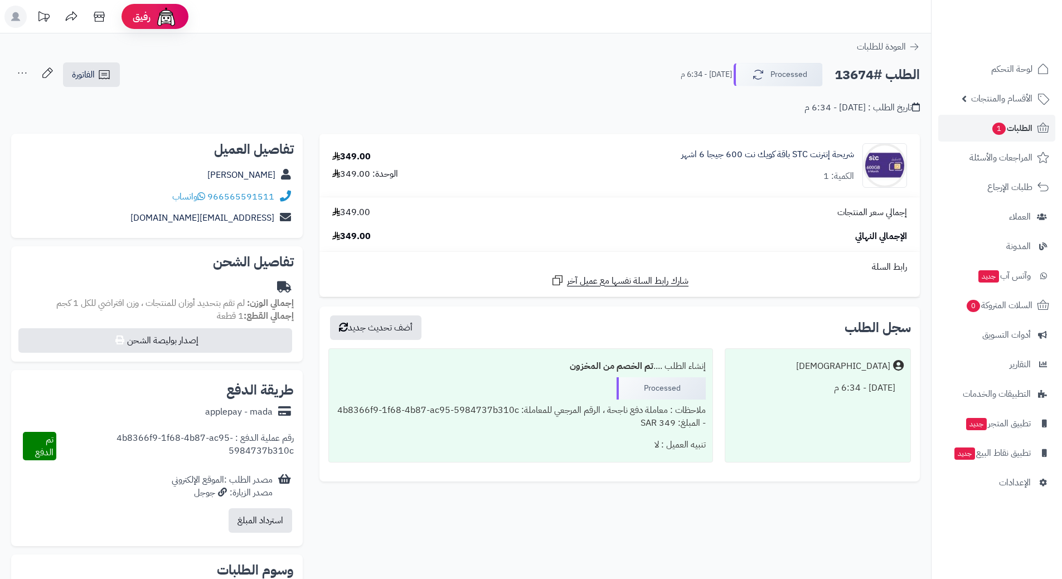
click at [877, 70] on h2 "الطلب #13674" at bounding box center [877, 75] width 85 height 23
copy div "الطلب #13674 Processed"
click at [200, 195] on icon at bounding box center [201, 196] width 8 height 9
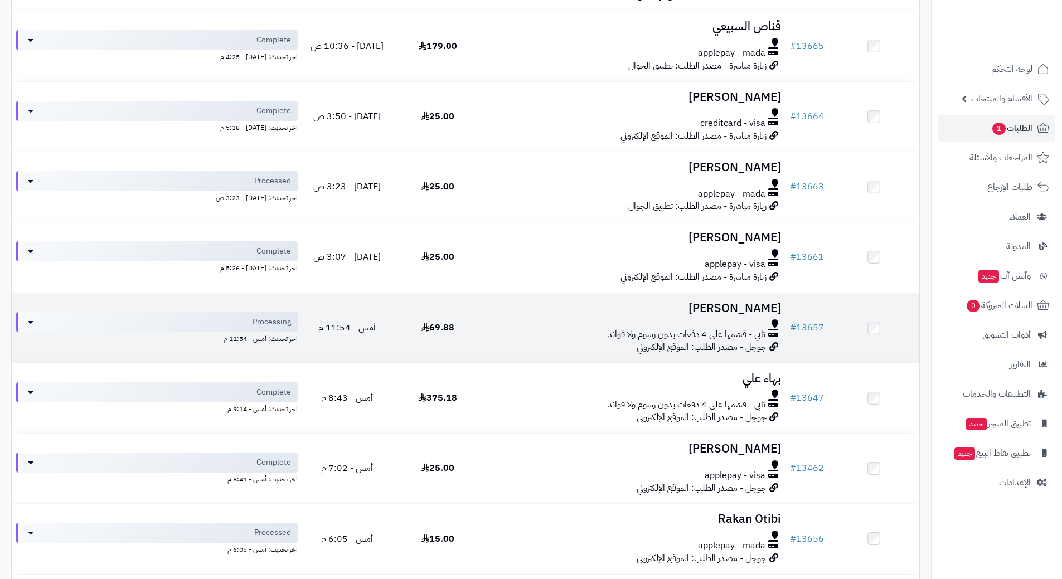
scroll to position [390, 0]
click at [503, 322] on div at bounding box center [634, 322] width 293 height 9
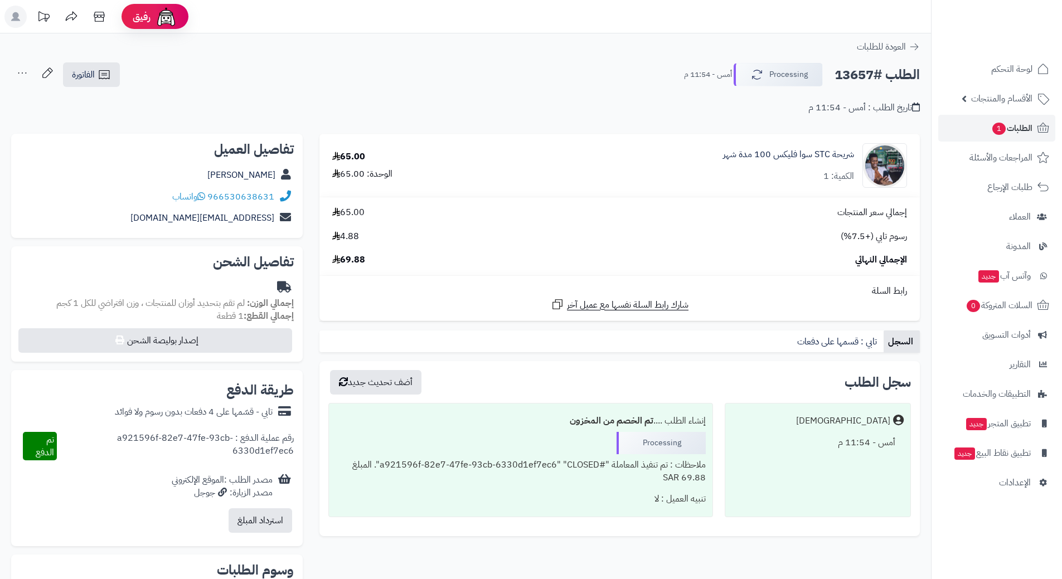
click at [869, 71] on h2 "الطلب #13657" at bounding box center [877, 75] width 85 height 23
click at [869, 74] on h2 "الطلب #13657" at bounding box center [877, 75] width 85 height 23
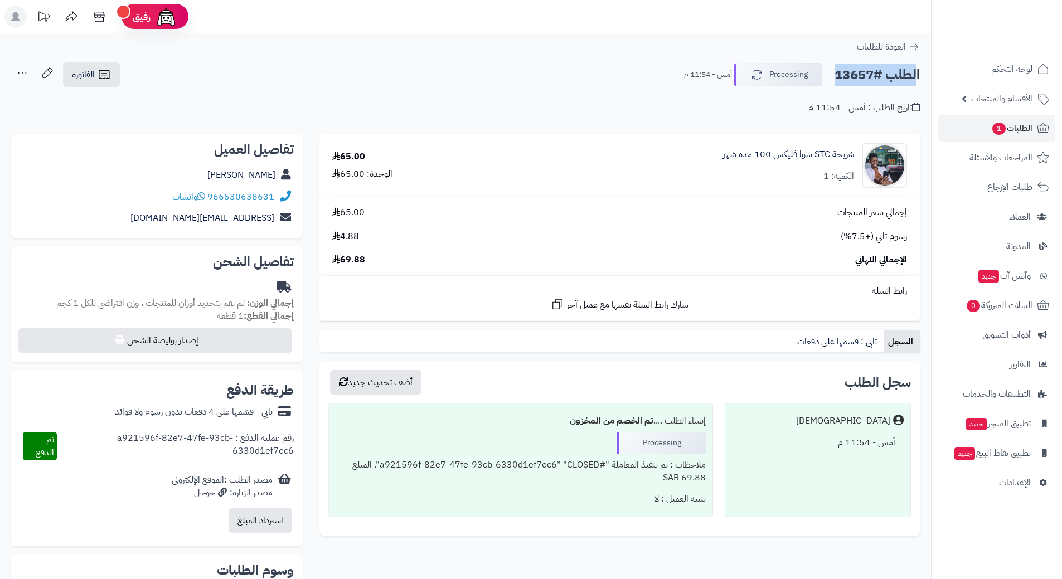
copy div "الطلب #13657 Processing"
click at [205, 198] on icon at bounding box center [201, 196] width 8 height 9
click at [810, 154] on link "شريحة STC سوا فليكس 100 مدة شهر" at bounding box center [788, 154] width 131 height 13
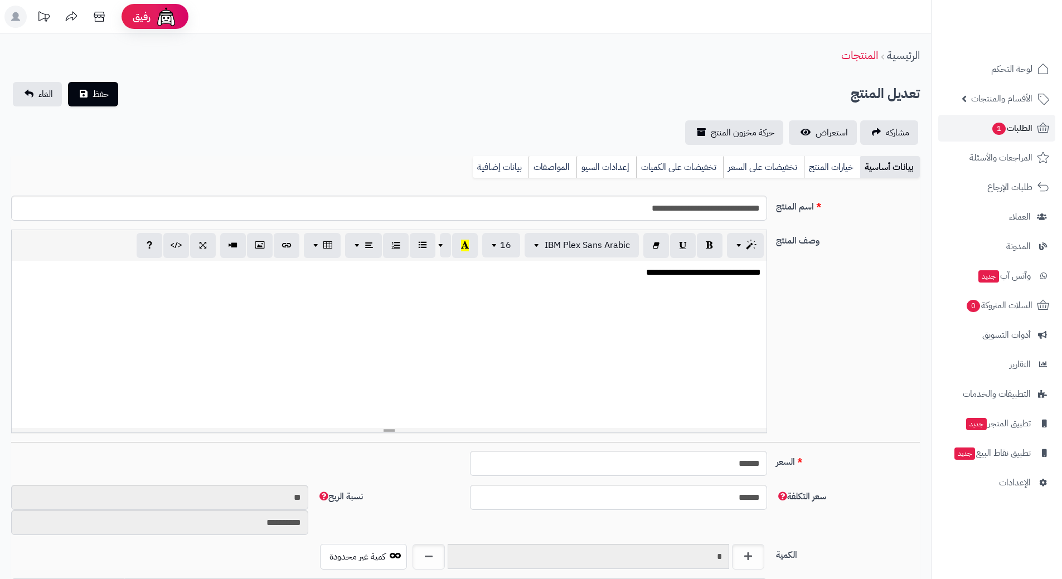
scroll to position [984, 0]
click at [723, 205] on input "**********" at bounding box center [389, 208] width 756 height 25
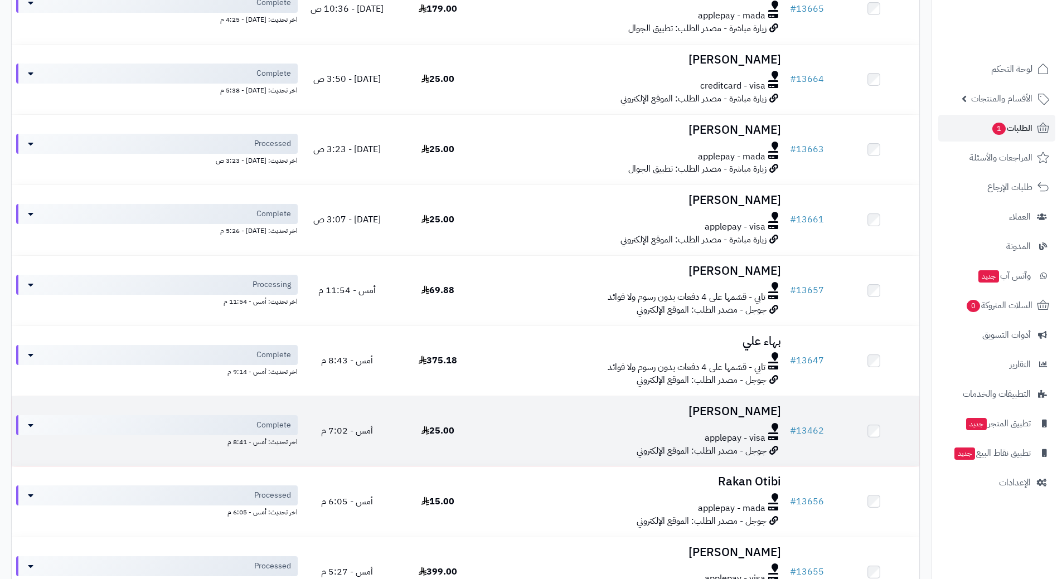
scroll to position [446, 0]
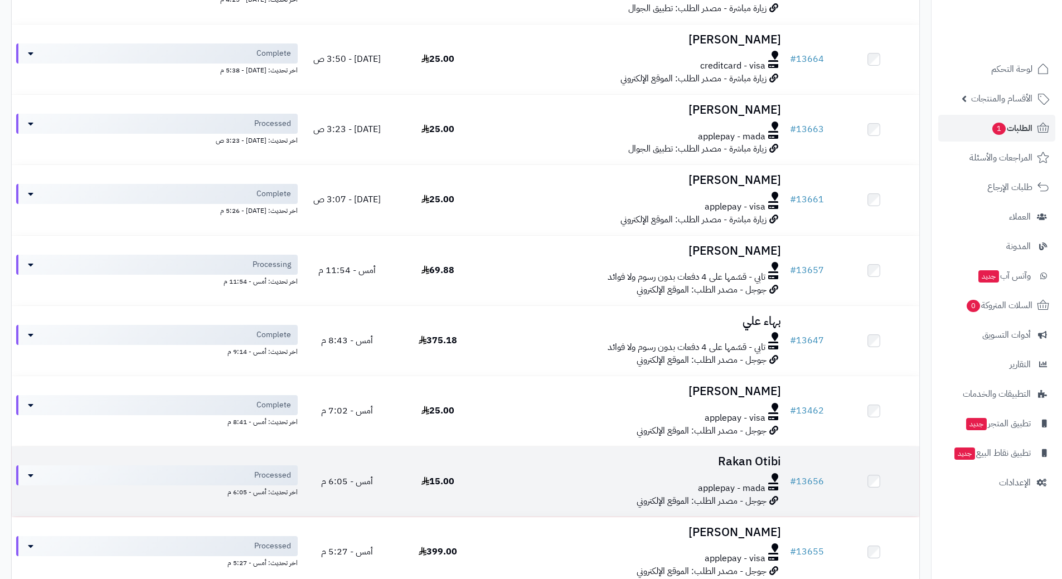
click at [510, 475] on div at bounding box center [634, 477] width 293 height 9
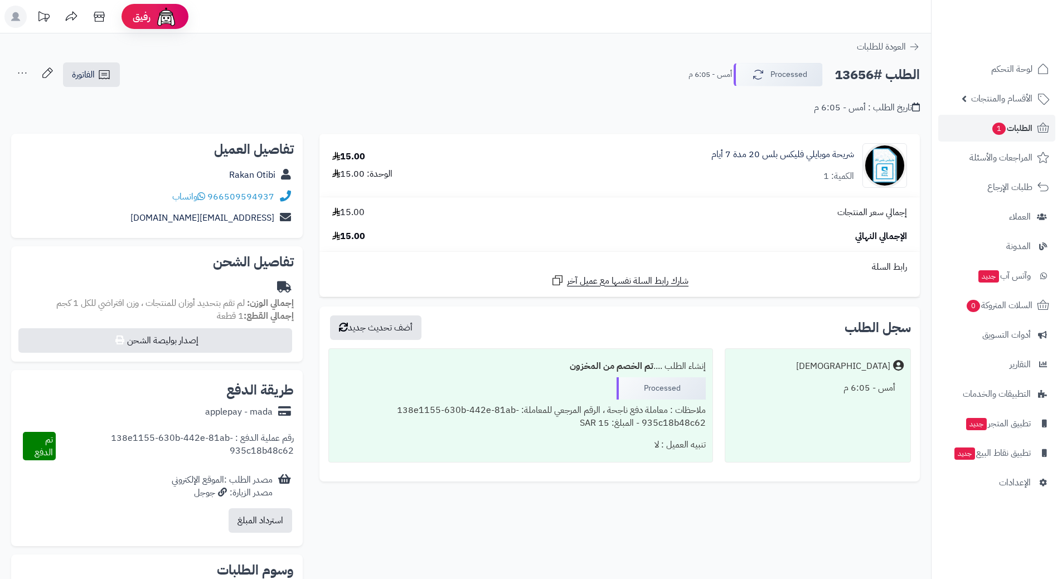
click at [877, 72] on h2 "الطلب #13656" at bounding box center [877, 75] width 85 height 23
copy div "الطلب #13656 Processed"
click at [200, 196] on icon at bounding box center [201, 196] width 8 height 9
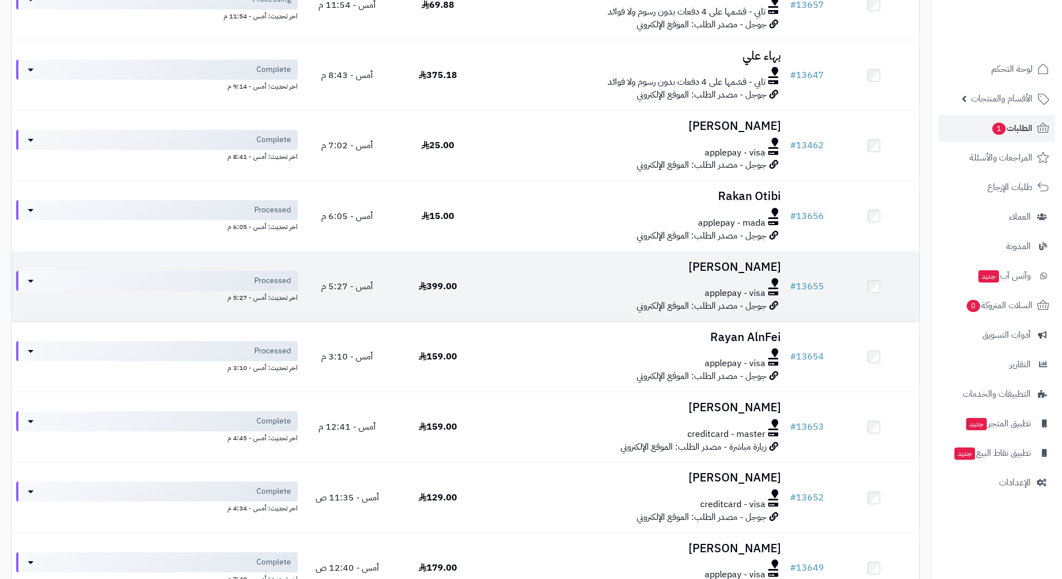
scroll to position [725, 0]
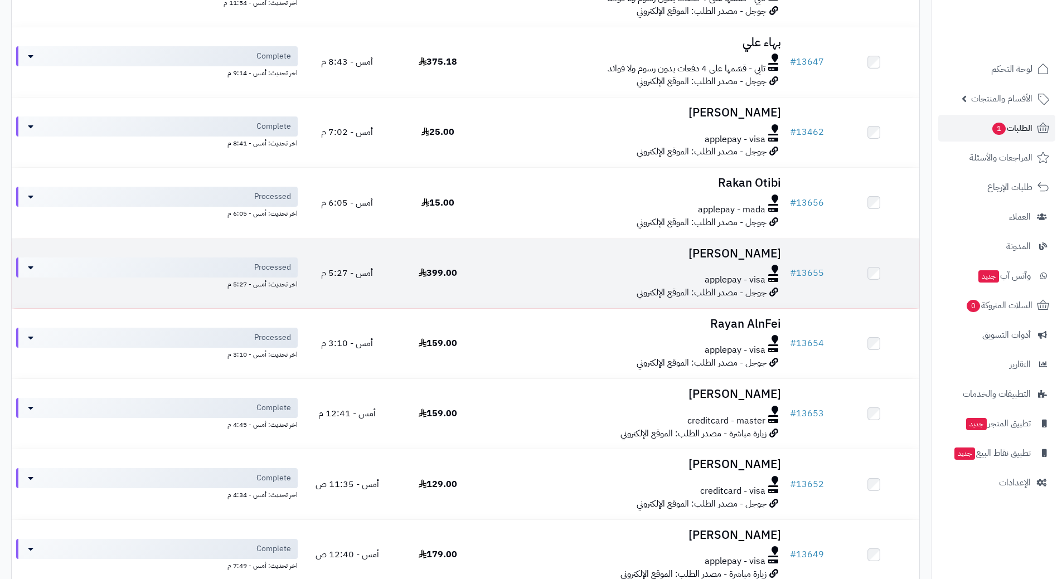
click at [518, 265] on div at bounding box center [634, 269] width 293 height 9
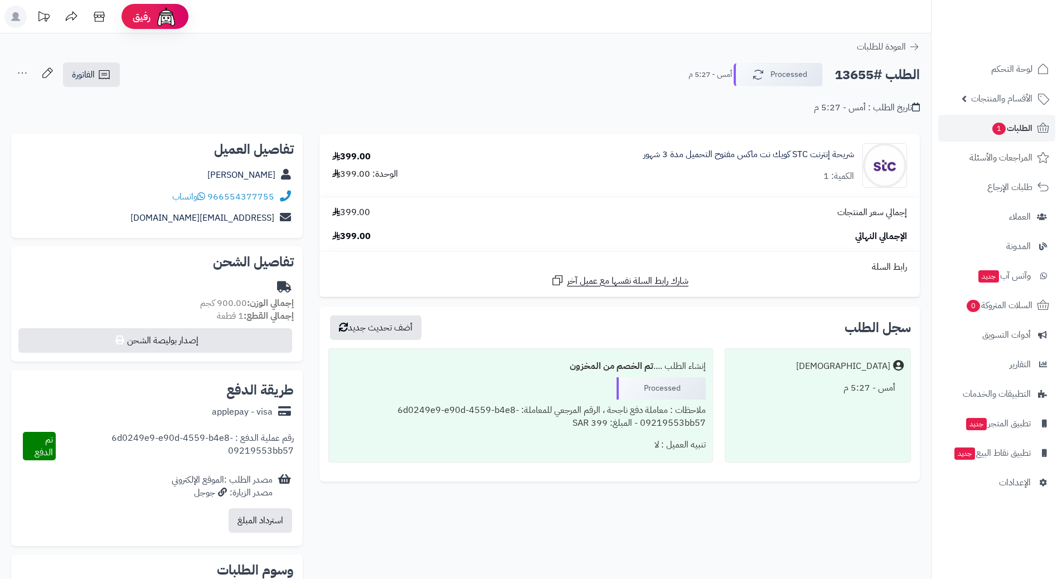
click at [869, 80] on h2 "الطلب #13655" at bounding box center [877, 75] width 85 height 23
click at [869, 78] on h2 "الطلب #13655" at bounding box center [877, 75] width 85 height 23
copy div "الطلب #13655 Processed"
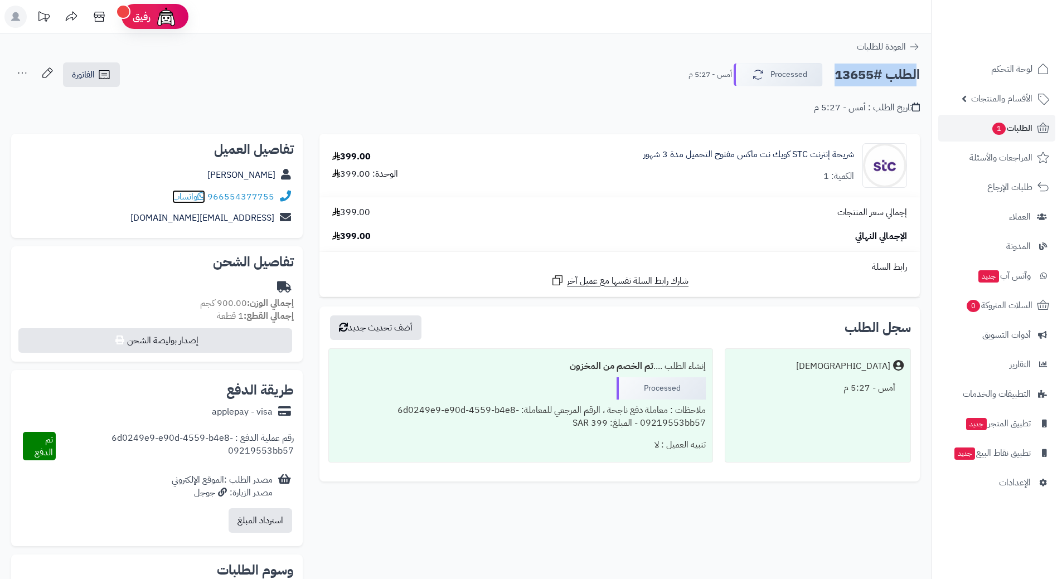
click at [204, 196] on icon at bounding box center [201, 196] width 8 height 9
click at [776, 69] on button "Processed" at bounding box center [778, 73] width 89 height 23
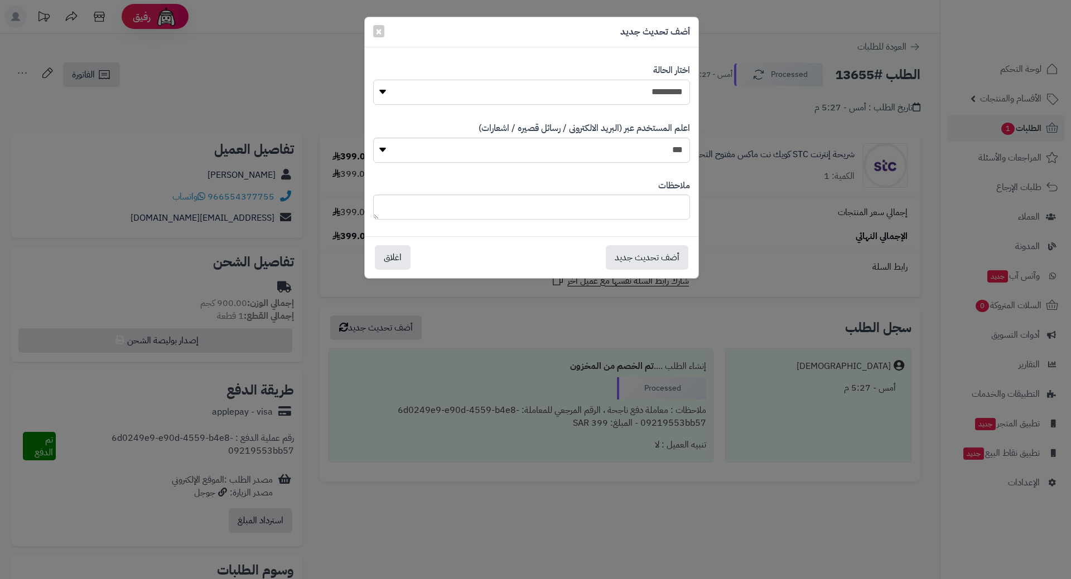
click at [647, 86] on select "**********" at bounding box center [531, 92] width 317 height 25
select select "*"
click at [373, 80] on select "**********" at bounding box center [531, 92] width 317 height 25
click at [640, 251] on button "أضف تحديث جديد" at bounding box center [647, 257] width 83 height 25
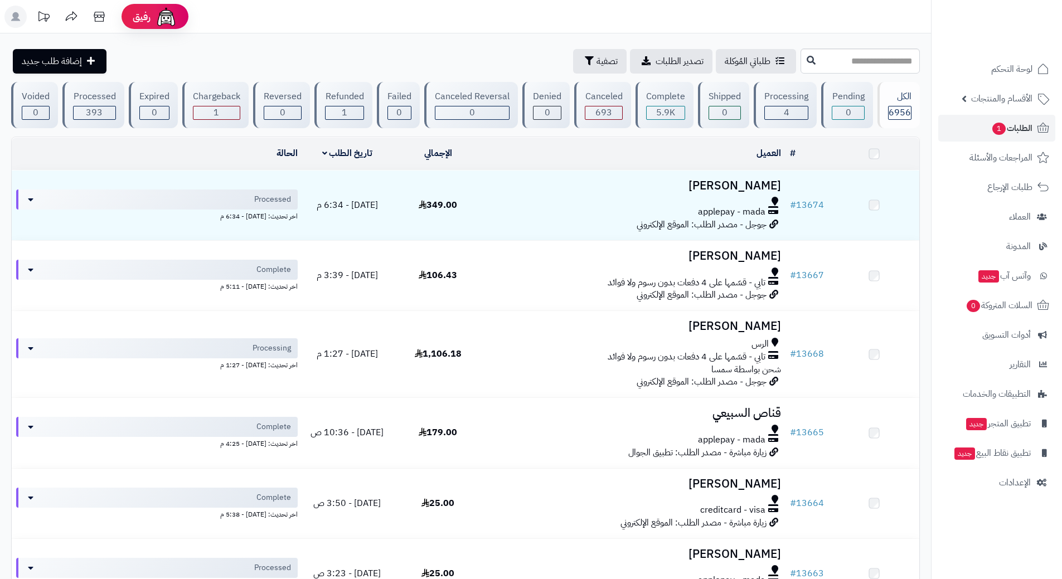
scroll to position [725, 0]
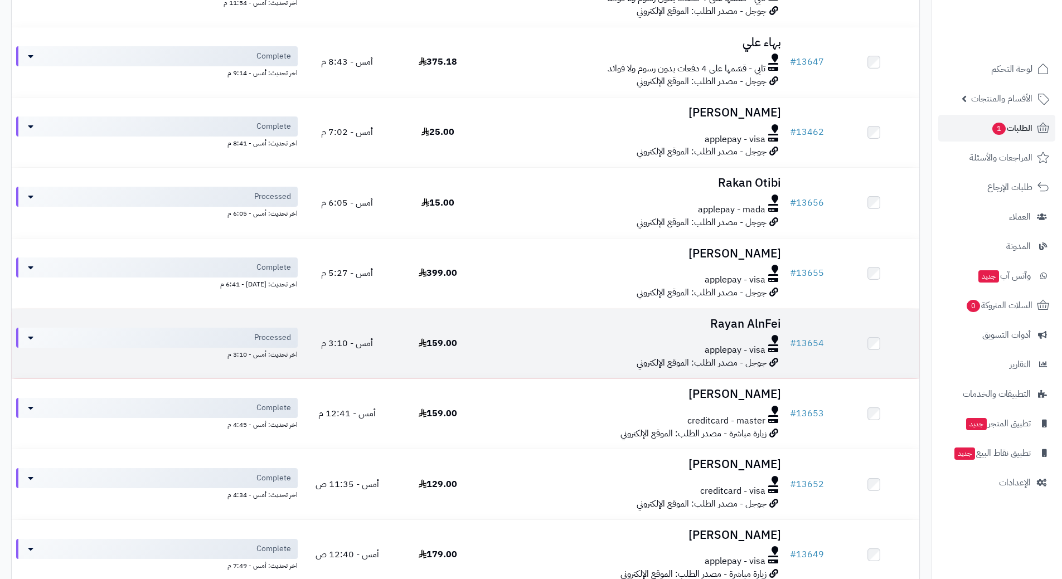
click at [477, 334] on td "159.00" at bounding box center [438, 344] width 91 height 70
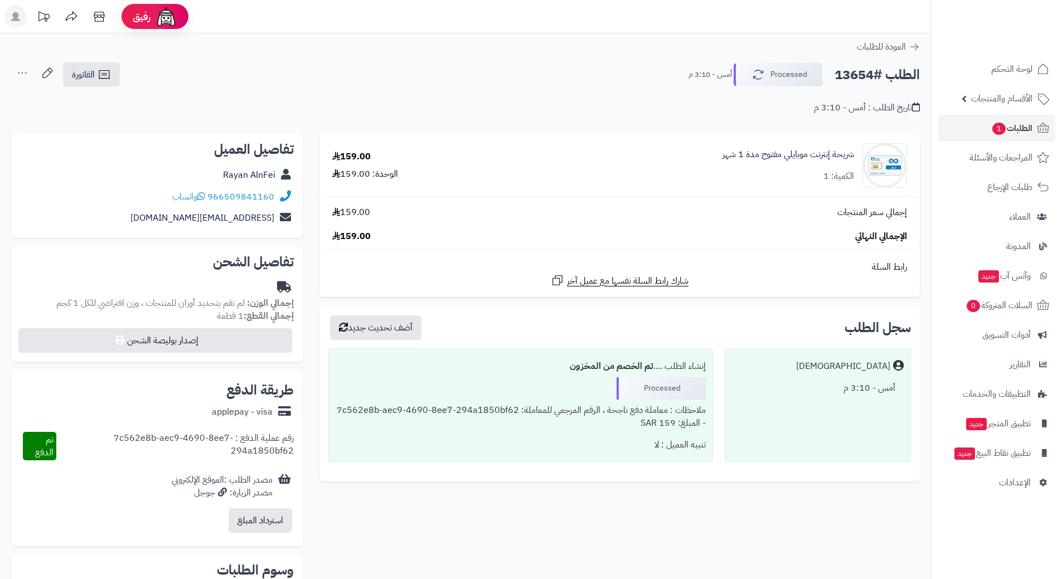
click at [863, 76] on h2 "الطلب #13654" at bounding box center [877, 75] width 85 height 23
click at [863, 74] on h2 "الطلب #13654" at bounding box center [877, 75] width 85 height 23
click at [863, 72] on h2 "الطلب #13654" at bounding box center [877, 75] width 85 height 23
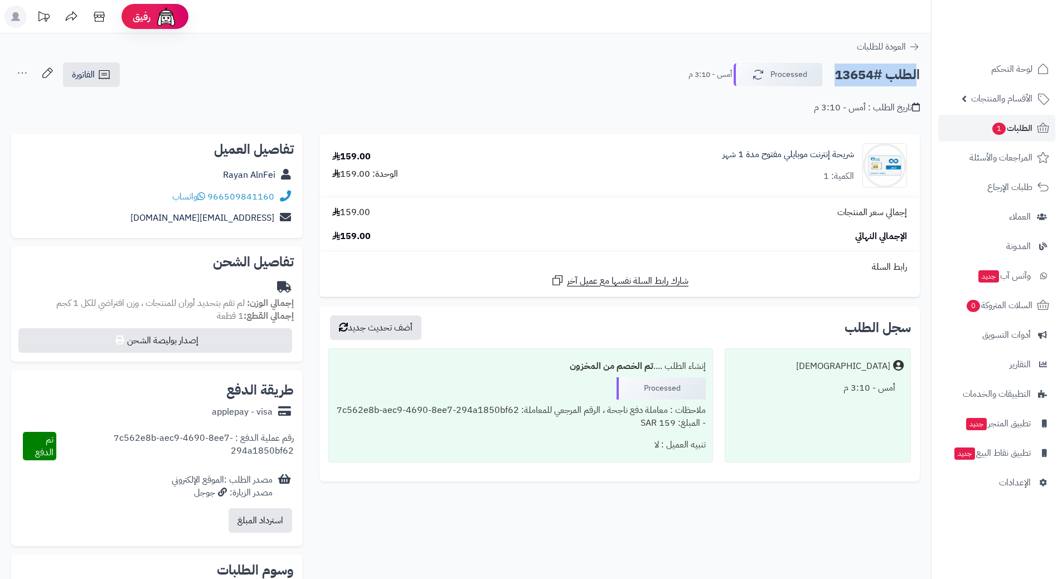
click at [863, 72] on h2 "الطلب #13654" at bounding box center [877, 75] width 85 height 23
copy div "الطلب #13654 Processed"
click at [203, 195] on icon at bounding box center [201, 196] width 8 height 9
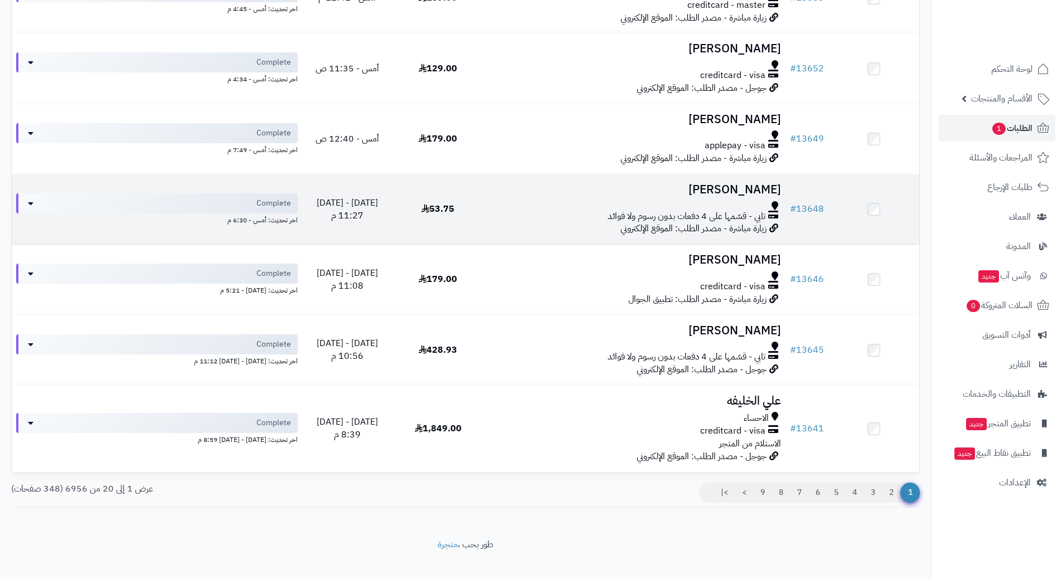
scroll to position [1154, 0]
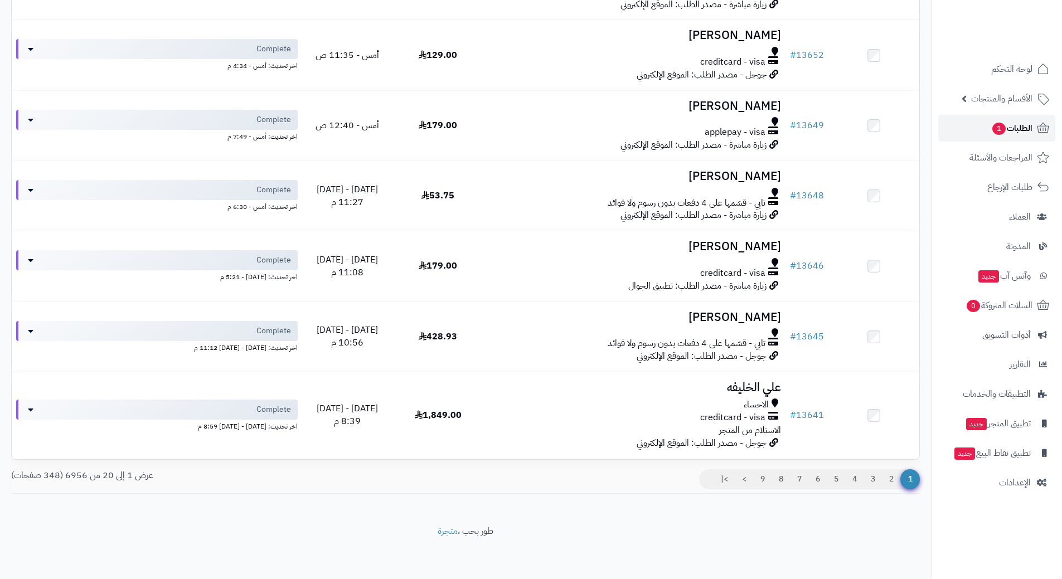
click at [973, 131] on link "الطلبات 1" at bounding box center [996, 128] width 117 height 27
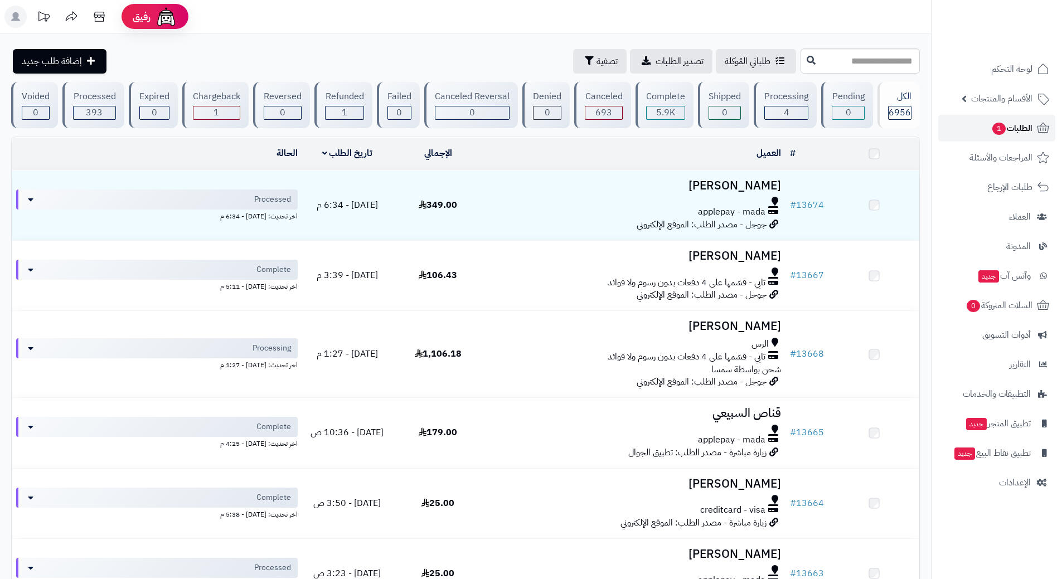
drag, startPoint x: 0, startPoint y: 0, endPoint x: 974, endPoint y: 131, distance: 982.4
click at [974, 131] on link "الطلبات 1" at bounding box center [996, 128] width 117 height 27
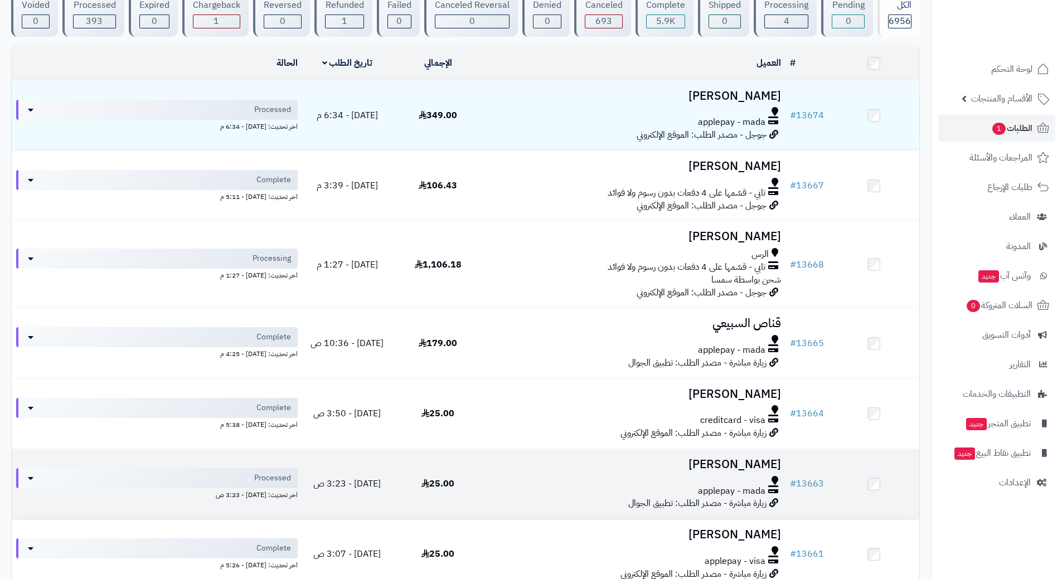
scroll to position [112, 0]
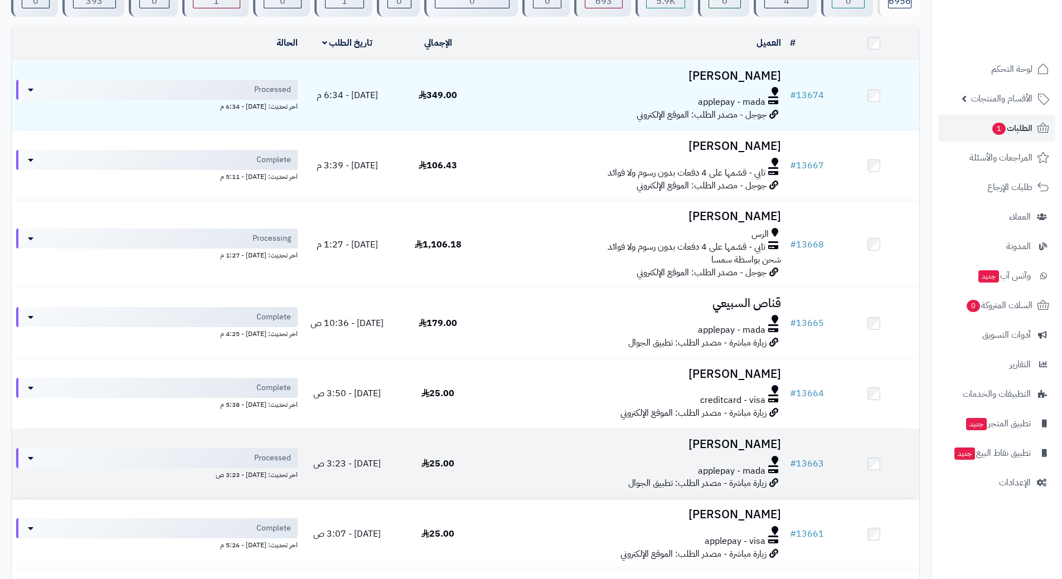
drag, startPoint x: 525, startPoint y: 456, endPoint x: 530, endPoint y: 455, distance: 5.6
click at [526, 456] on div at bounding box center [634, 460] width 293 height 9
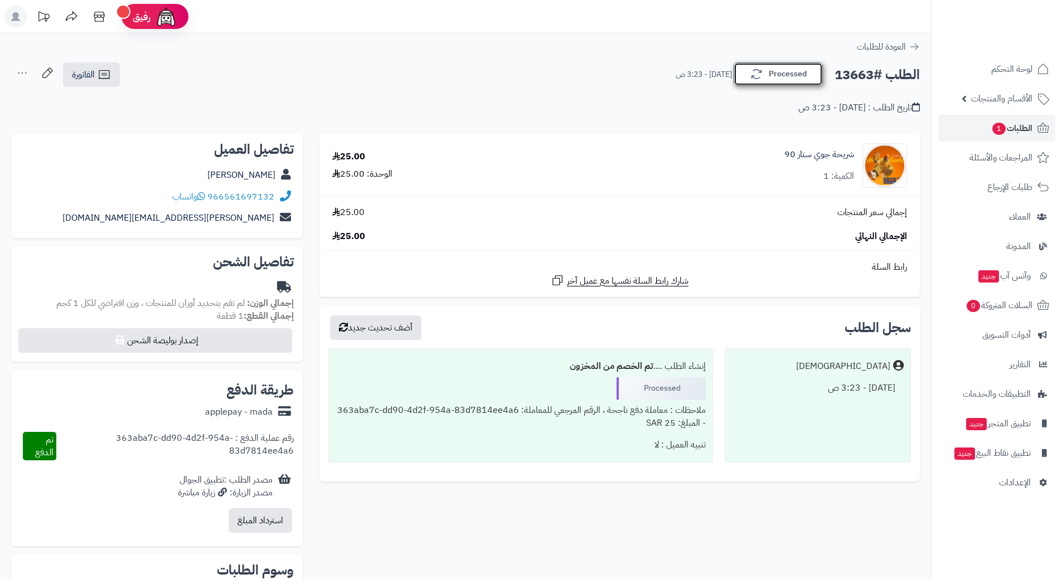
click at [772, 86] on button "Processed" at bounding box center [778, 73] width 89 height 23
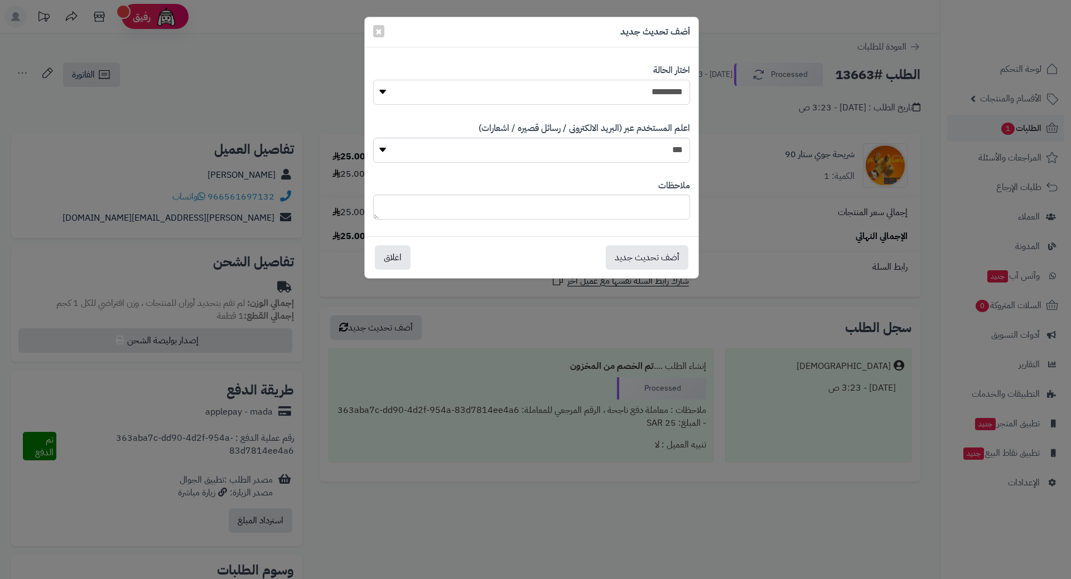
click at [669, 88] on select "**********" at bounding box center [531, 92] width 317 height 25
select select "*"
click at [373, 80] on select "**********" at bounding box center [531, 92] width 317 height 25
click at [657, 261] on button "أضف تحديث جديد" at bounding box center [647, 257] width 83 height 25
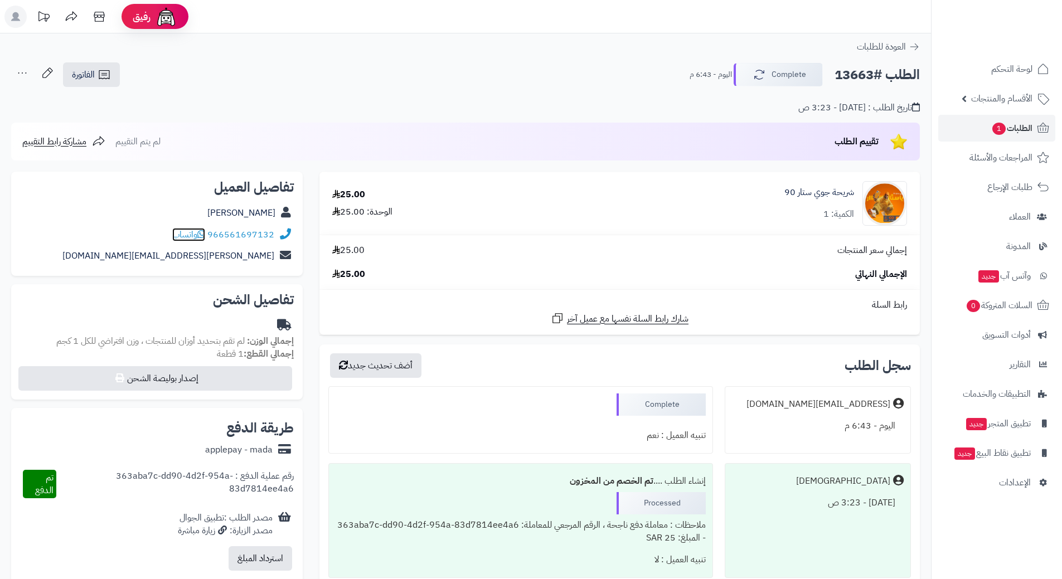
click at [202, 233] on icon at bounding box center [201, 234] width 8 height 9
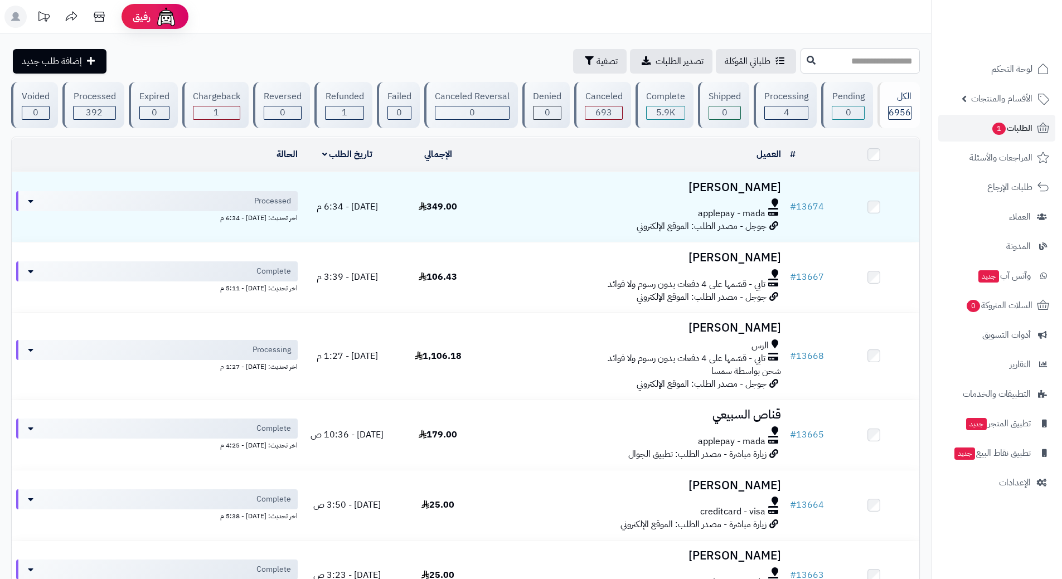
click at [801, 63] on input "text" at bounding box center [860, 61] width 119 height 25
type input "*****"
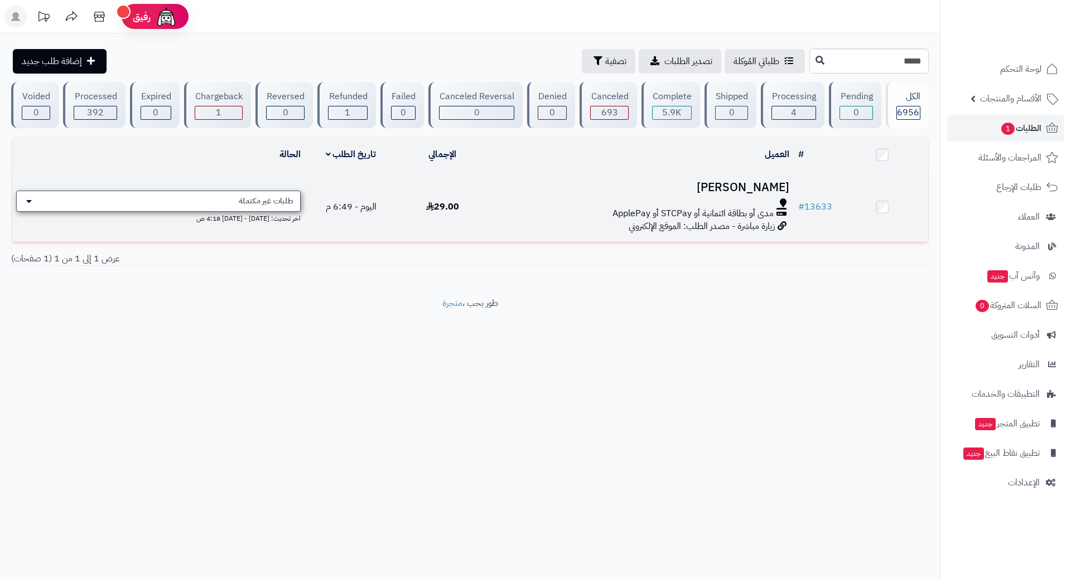
click at [177, 208] on div "طلبات غير مكتملة" at bounding box center [158, 201] width 284 height 21
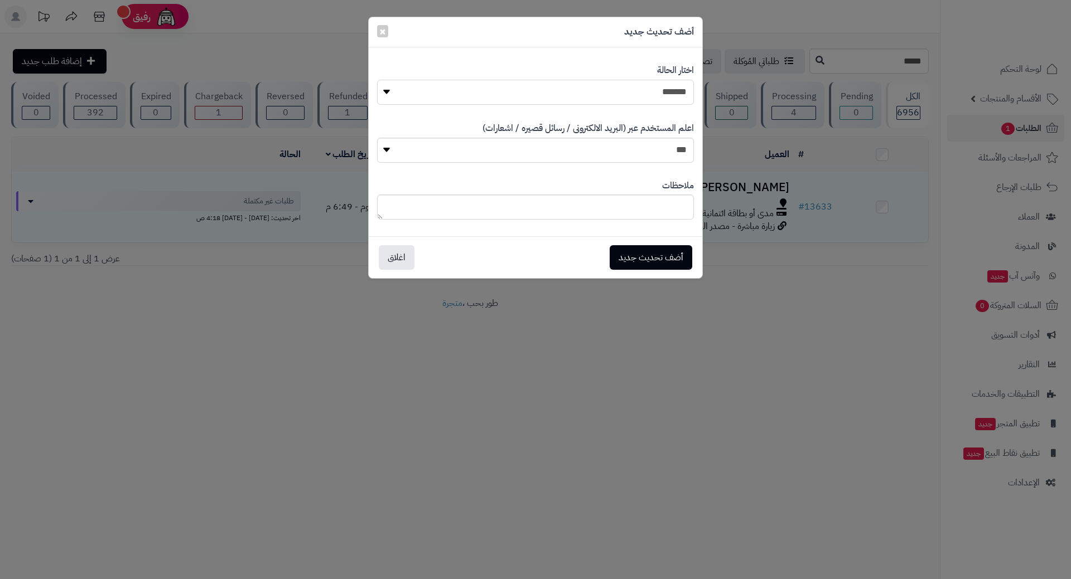
click at [593, 89] on select "**********" at bounding box center [535, 92] width 317 height 25
select select "*"
click at [377, 80] on select "**********" at bounding box center [535, 92] width 317 height 25
click at [659, 263] on button "أضف تحديث جديد" at bounding box center [650, 257] width 83 height 25
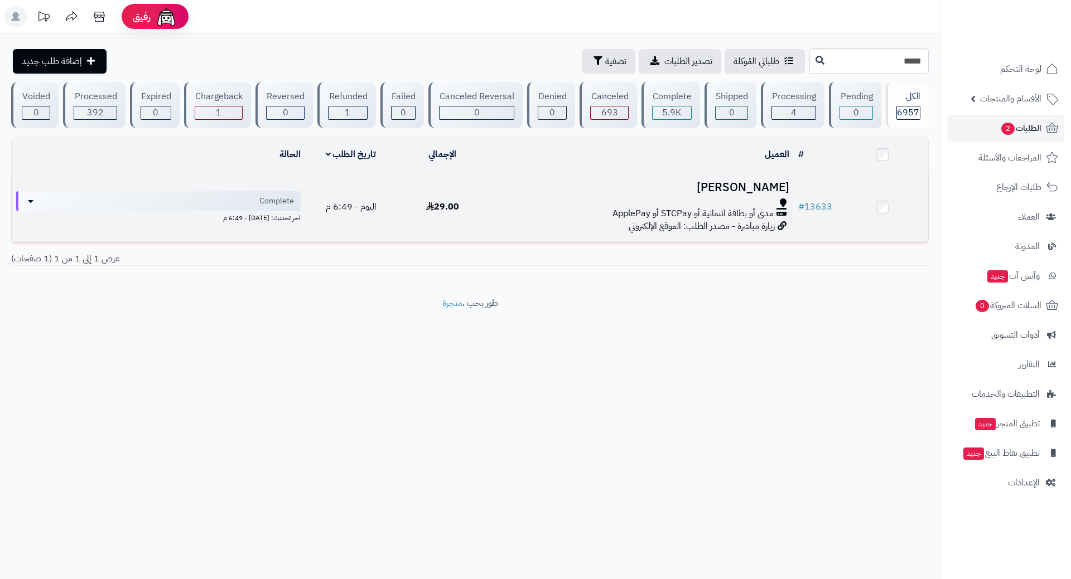
click at [495, 222] on td "[PERSON_NAME] مدى أو بطاقة ائتمانية أو STCPay أو ApplePay زيارة مباشرة - مصدر ا…" at bounding box center [640, 207] width 305 height 70
click at [498, 220] on td "[PERSON_NAME] مدى أو بطاقة ائتمانية أو STCPay أو ApplePay زيارة مباشرة - مصدر ا…" at bounding box center [640, 207] width 305 height 70
click at [498, 219] on td "[PERSON_NAME] مدى أو بطاقة ائتمانية أو STCPay أو ApplePay زيارة مباشرة - مصدر ا…" at bounding box center [640, 207] width 305 height 70
click at [498, 219] on td "محمد مرعي مدى أو بطاقة ائتمانية أو STCPay أو ApplePay زيارة مباشرة - مصدر الطلب…" at bounding box center [640, 207] width 305 height 70
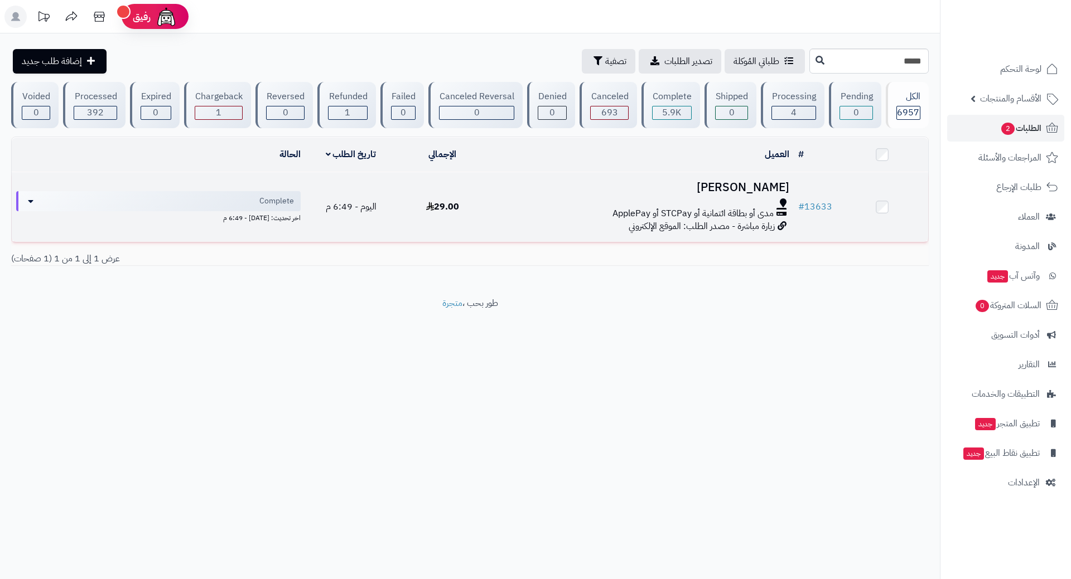
click at [498, 219] on td "محمد مرعي مدى أو بطاقة ائتمانية أو STCPay أو ApplePay زيارة مباشرة - مصدر الطلب…" at bounding box center [640, 207] width 305 height 70
click at [500, 214] on div "مدى أو بطاقة ائتمانية أو STCPay أو ApplePay" at bounding box center [641, 213] width 296 height 13
click at [501, 213] on div "مدى أو بطاقة ائتمانية أو STCPay أو ApplePay" at bounding box center [641, 213] width 296 height 13
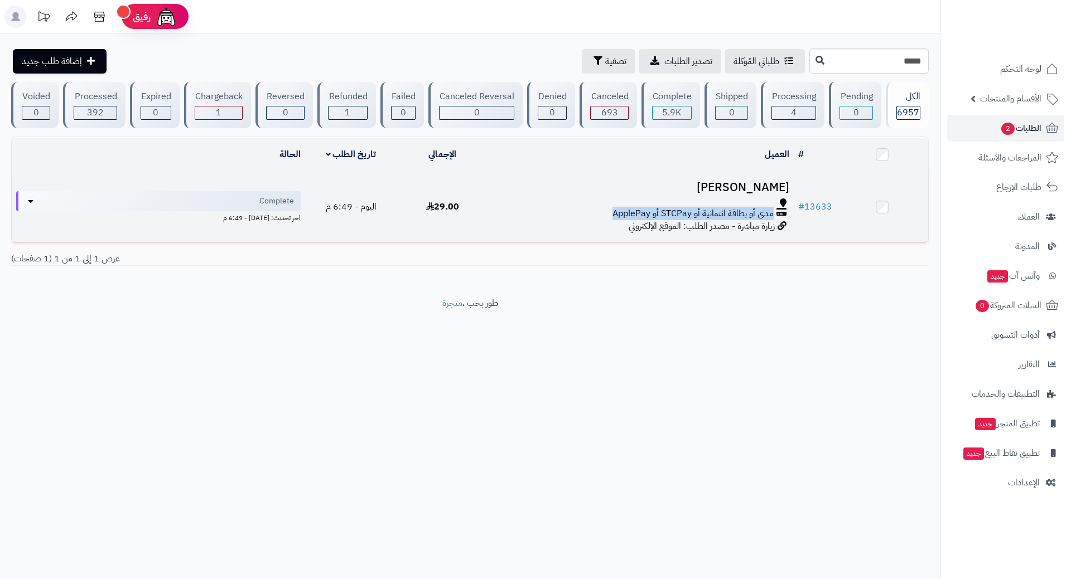
click at [501, 213] on div "مدى أو بطاقة ائتمانية أو STCPay أو ApplePay" at bounding box center [641, 213] width 296 height 13
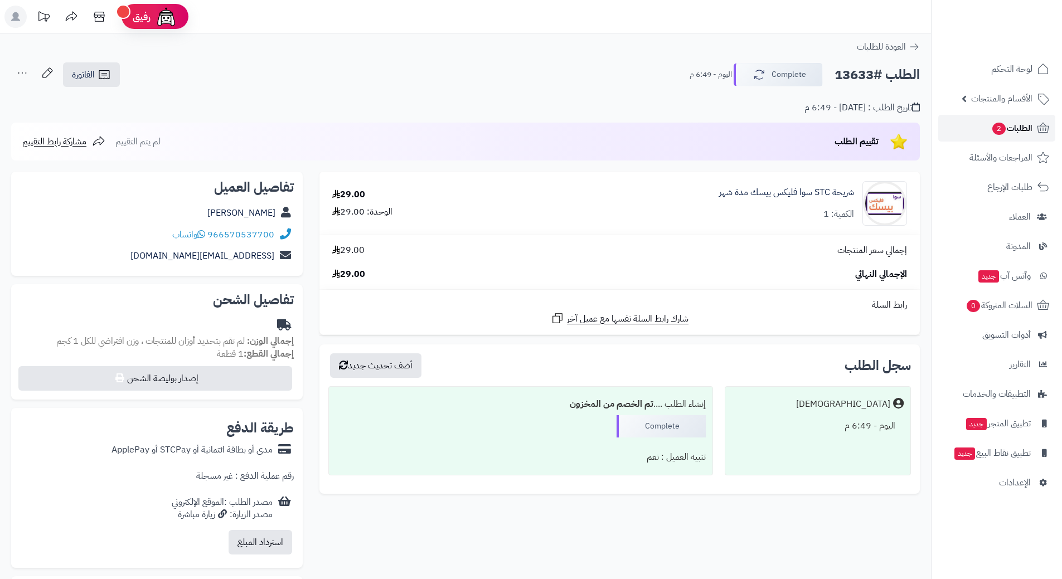
click at [966, 131] on link "الطلبات 2" at bounding box center [996, 128] width 117 height 27
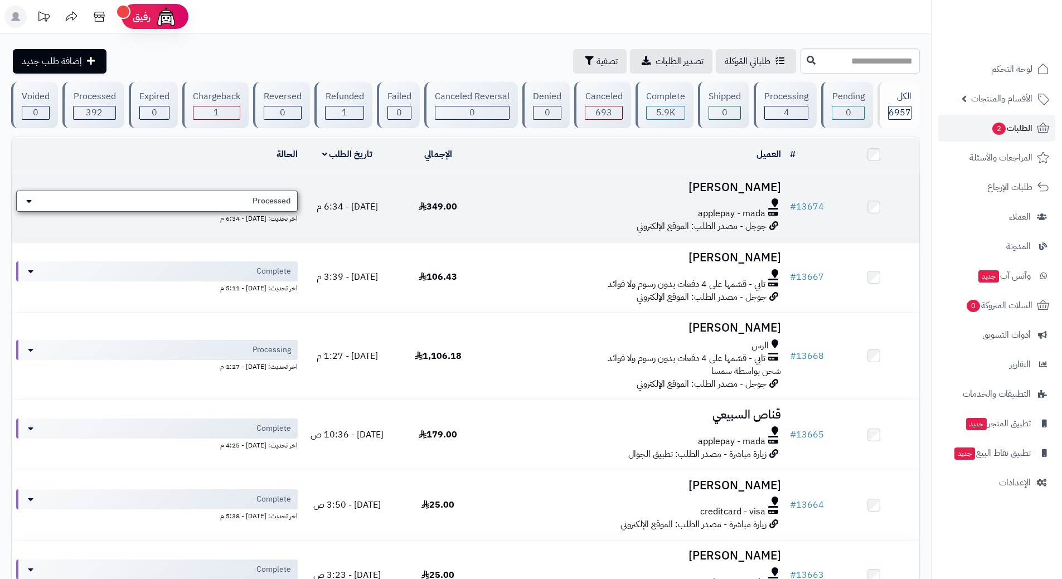
click at [176, 200] on div "Processed" at bounding box center [157, 201] width 282 height 21
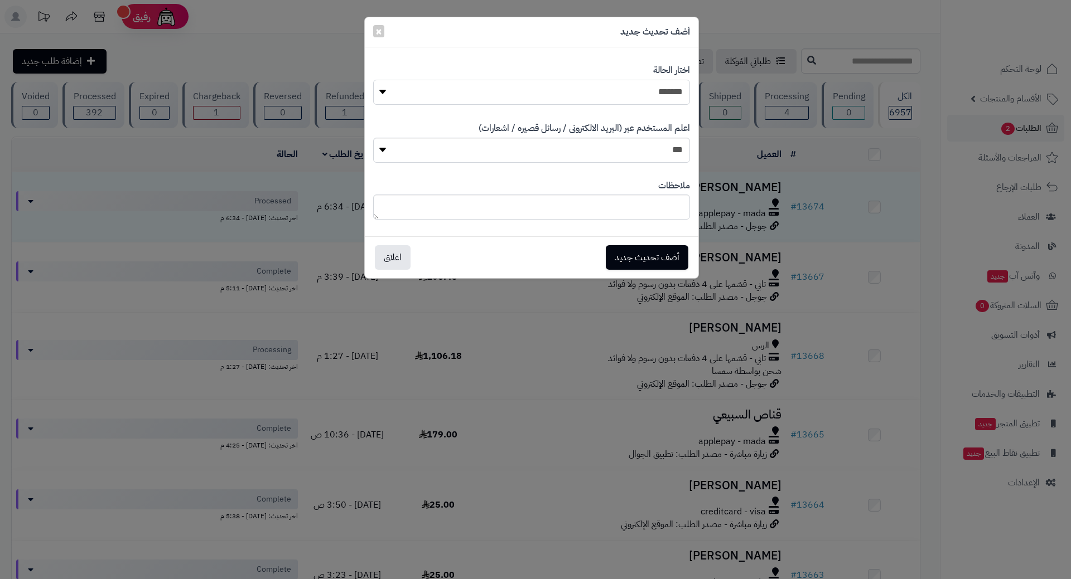
click at [570, 83] on select "**********" at bounding box center [531, 92] width 317 height 25
select select "*"
click at [373, 80] on select "**********" at bounding box center [531, 92] width 317 height 25
click at [620, 254] on button "أضف تحديث جديد" at bounding box center [647, 257] width 83 height 25
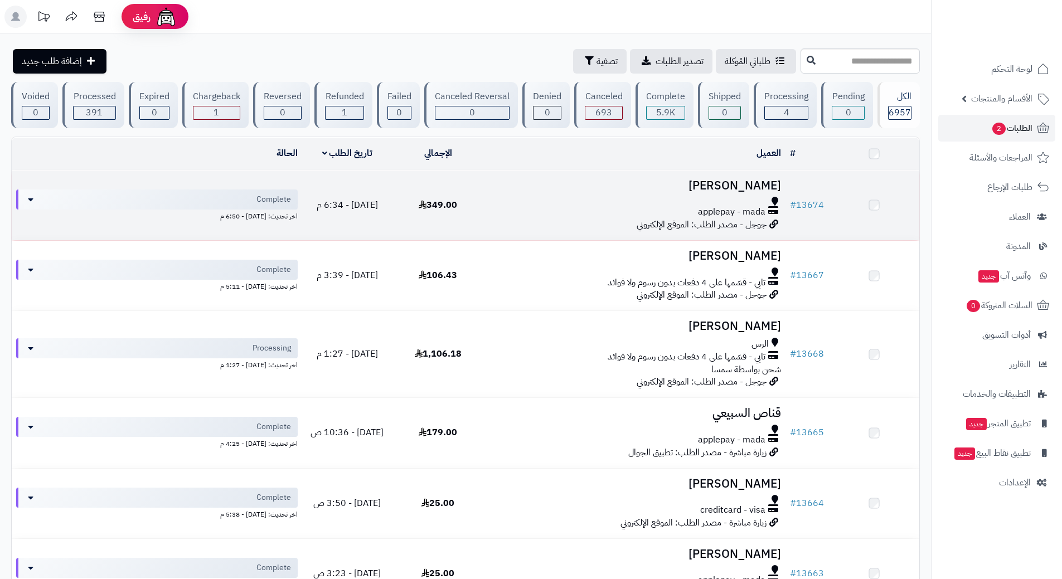
drag, startPoint x: 0, startPoint y: 0, endPoint x: 538, endPoint y: 208, distance: 576.4
click at [538, 208] on div "applepay - mada" at bounding box center [634, 212] width 293 height 13
click at [538, 207] on div "applepay - mada" at bounding box center [634, 213] width 293 height 13
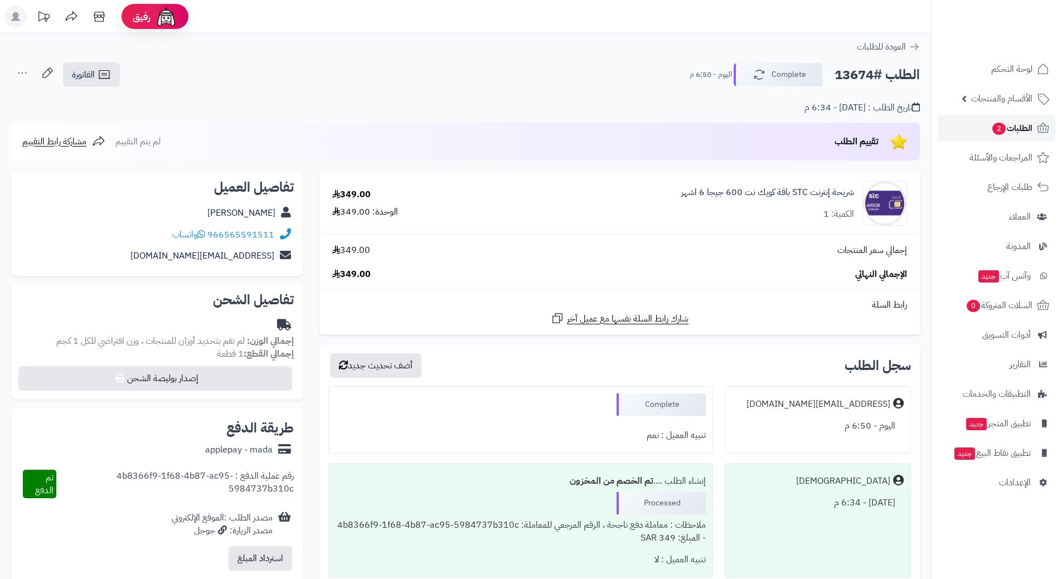
click at [973, 124] on link "الطلبات 2" at bounding box center [996, 128] width 117 height 27
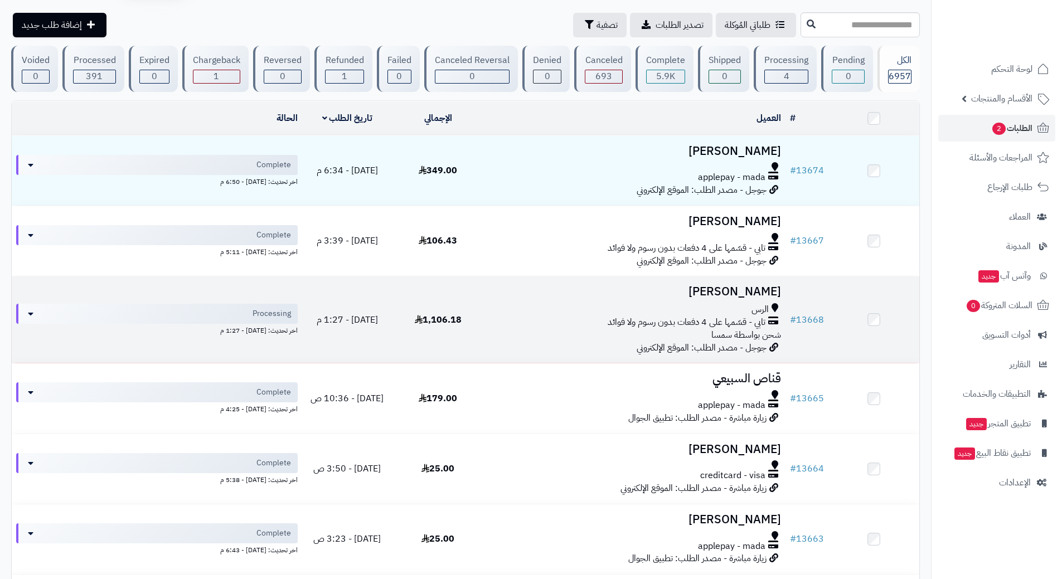
scroll to position [56, 0]
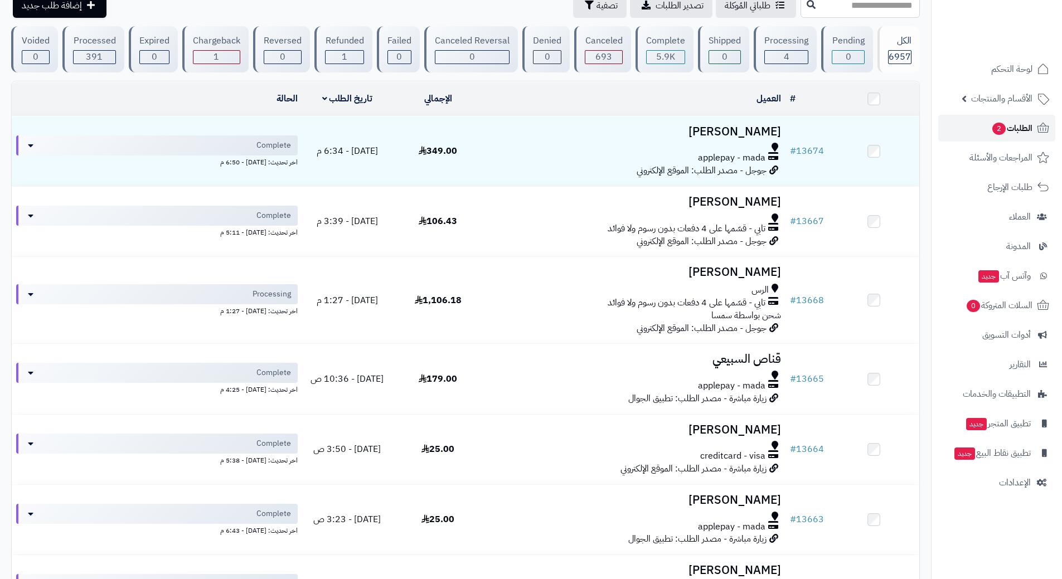
click at [953, 126] on link "الطلبات 2" at bounding box center [996, 128] width 117 height 27
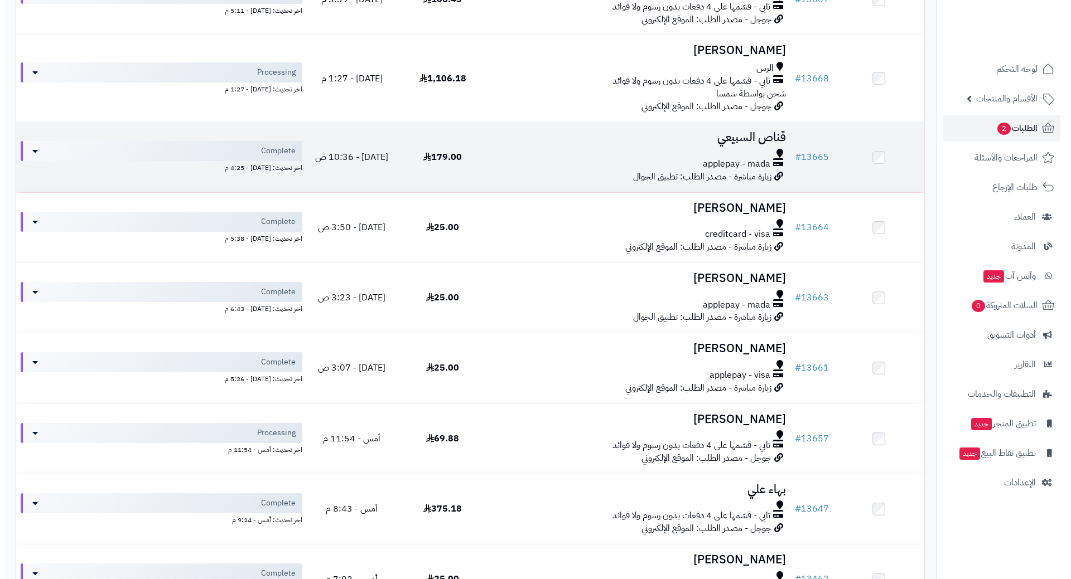
scroll to position [279, 0]
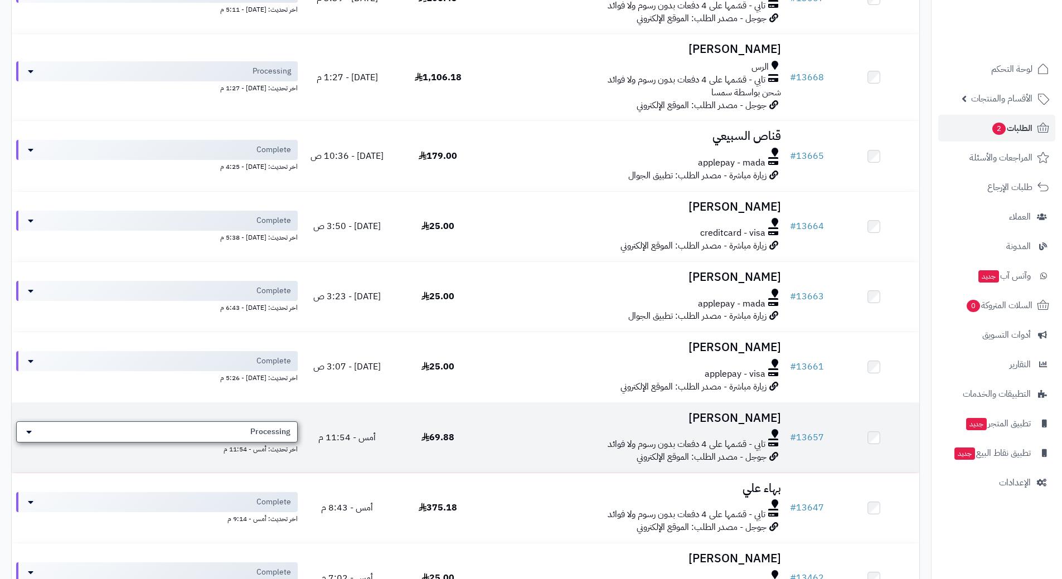
click at [257, 427] on span "Processing" at bounding box center [270, 432] width 40 height 11
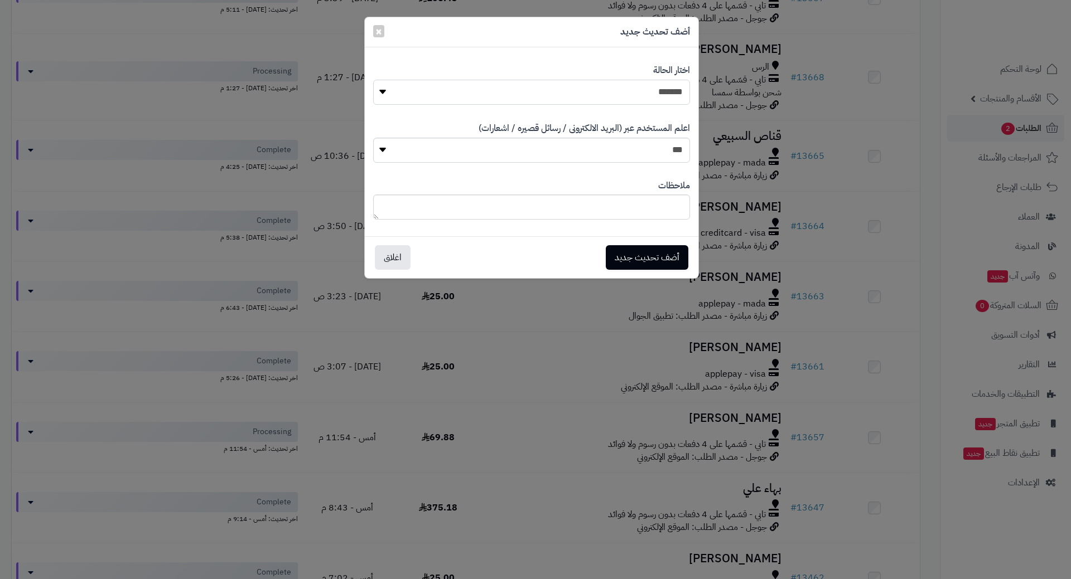
click at [563, 96] on select "**********" at bounding box center [531, 92] width 317 height 25
select select "*"
click at [373, 80] on select "**********" at bounding box center [531, 92] width 317 height 25
click at [650, 253] on button "أضف تحديث جديد" at bounding box center [647, 257] width 83 height 25
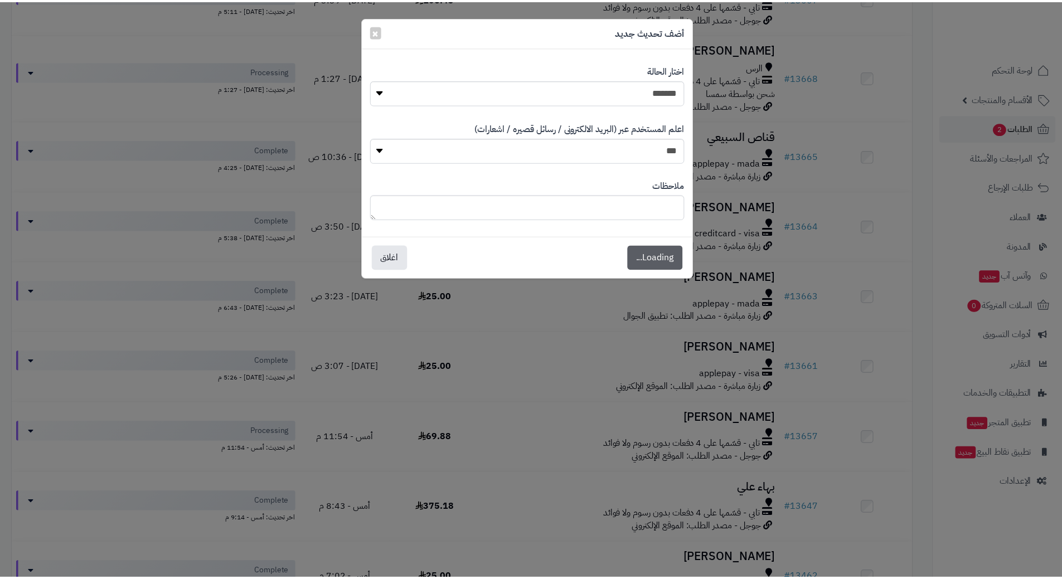
scroll to position [315, 0]
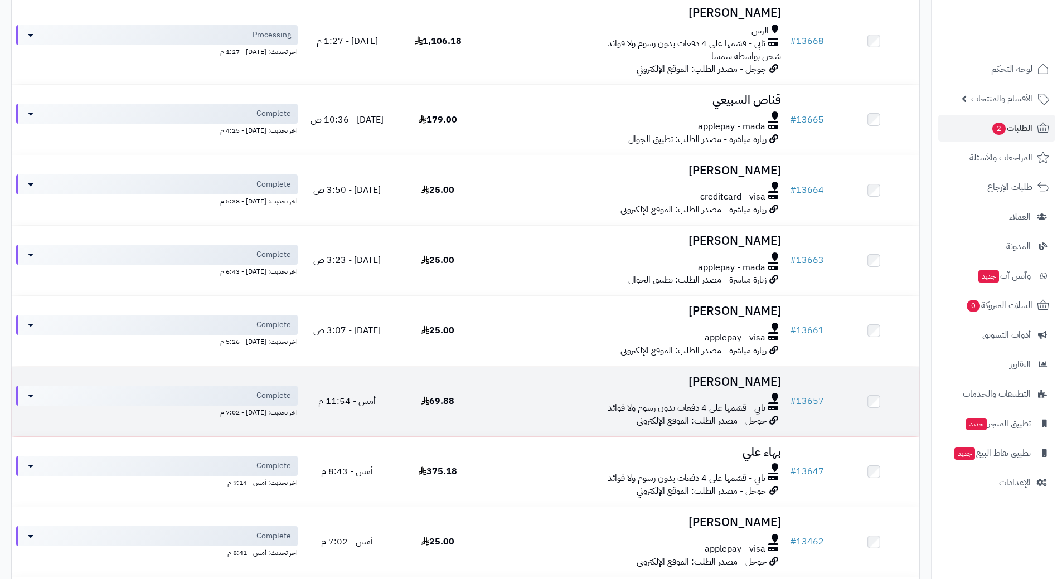
scroll to position [335, 0]
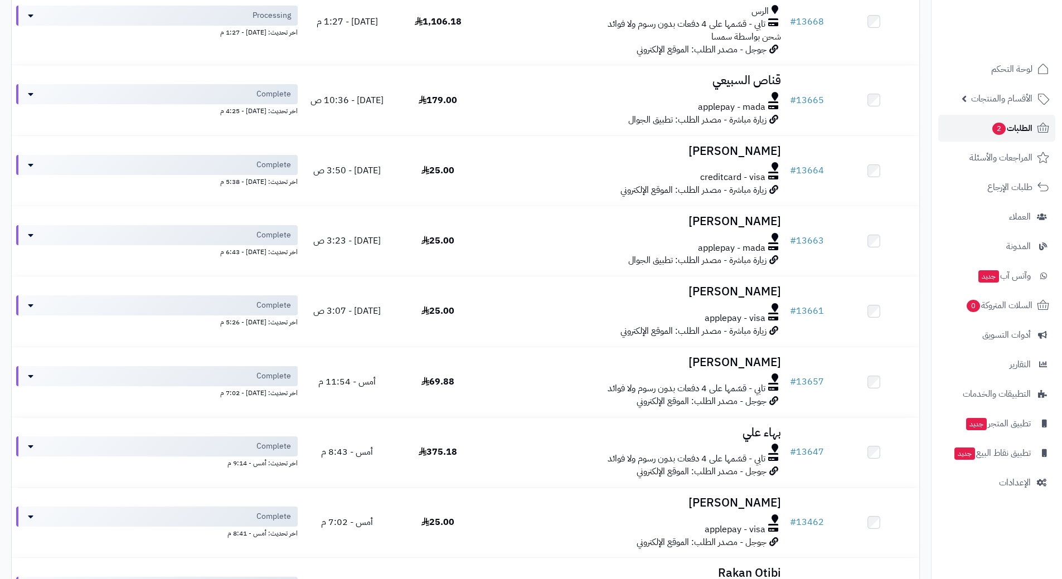
click at [971, 134] on link "الطلبات 2" at bounding box center [996, 128] width 117 height 27
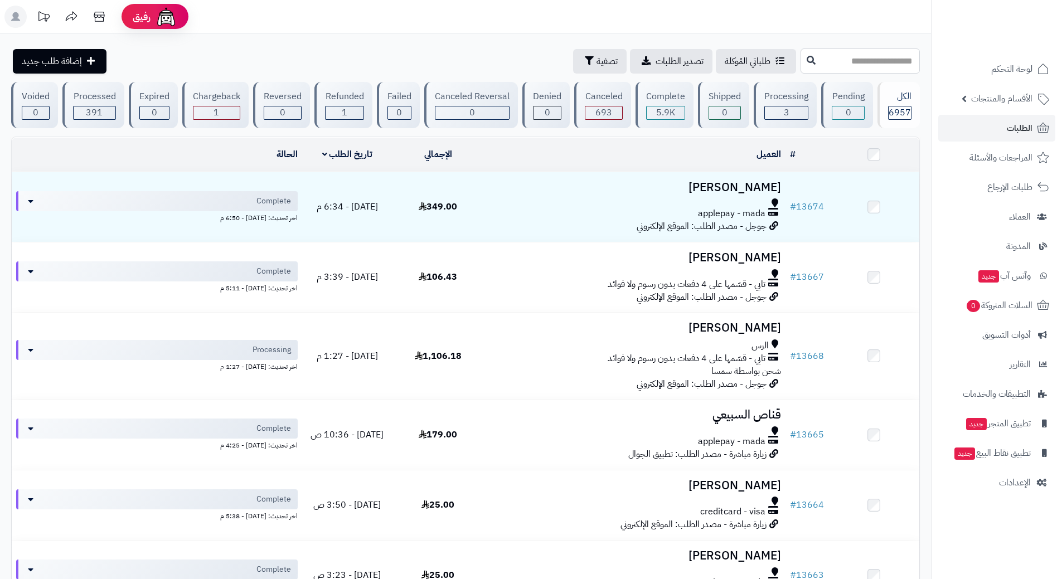
click at [861, 65] on input "text" at bounding box center [860, 61] width 119 height 25
type input "*****"
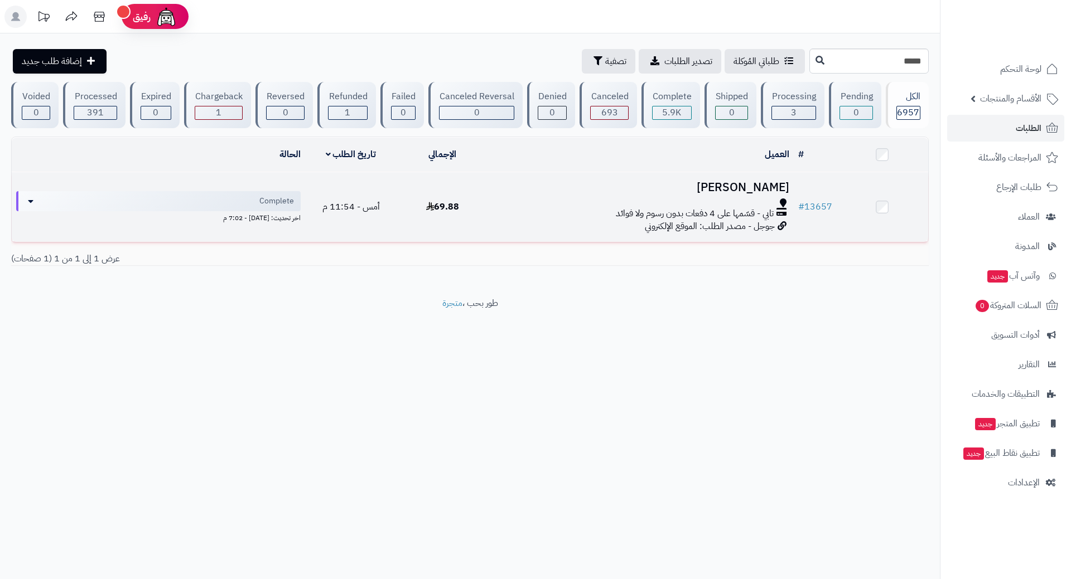
click at [558, 210] on div "تابي - قسّمها على 4 دفعات بدون رسوم ولا فوائد" at bounding box center [641, 213] width 296 height 13
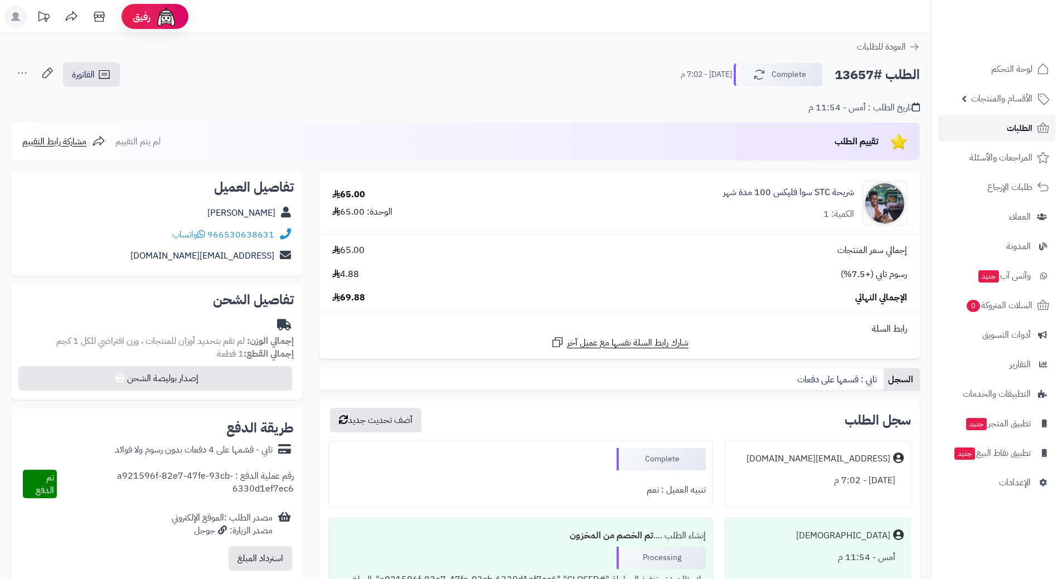
click at [1001, 124] on link "الطلبات" at bounding box center [996, 128] width 117 height 27
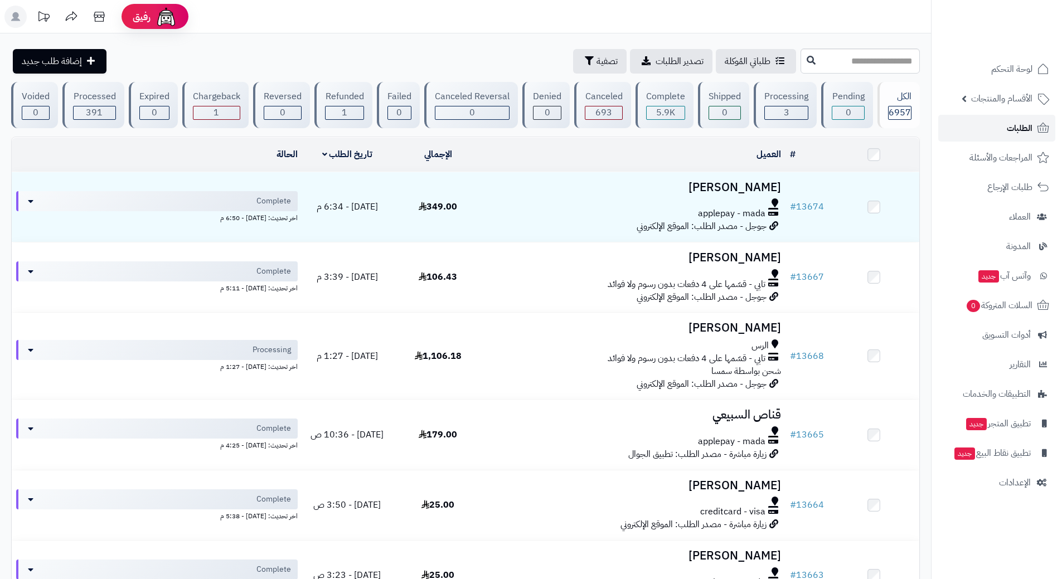
click at [979, 118] on link "الطلبات" at bounding box center [996, 128] width 117 height 27
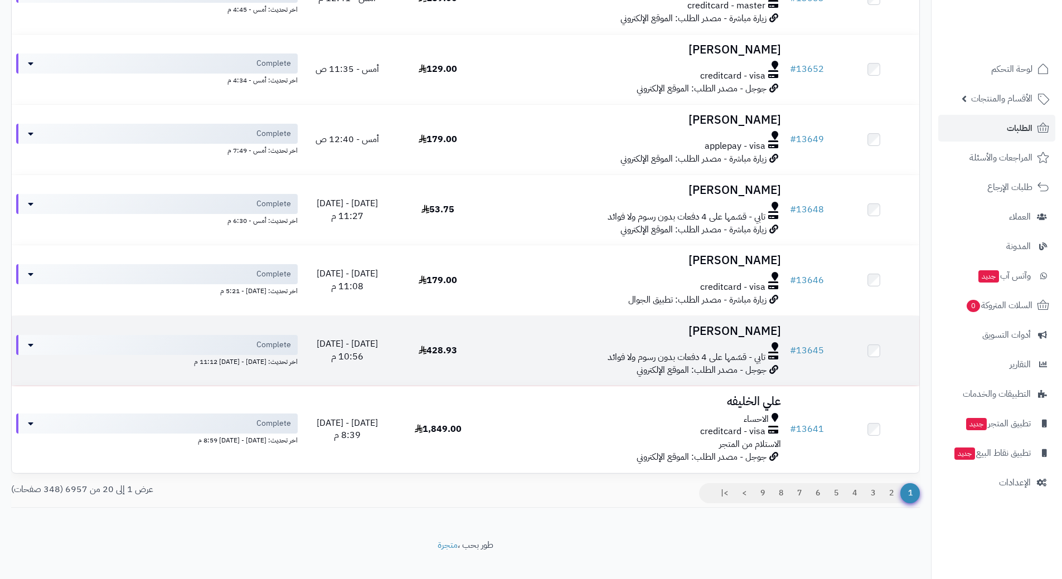
scroll to position [1154, 0]
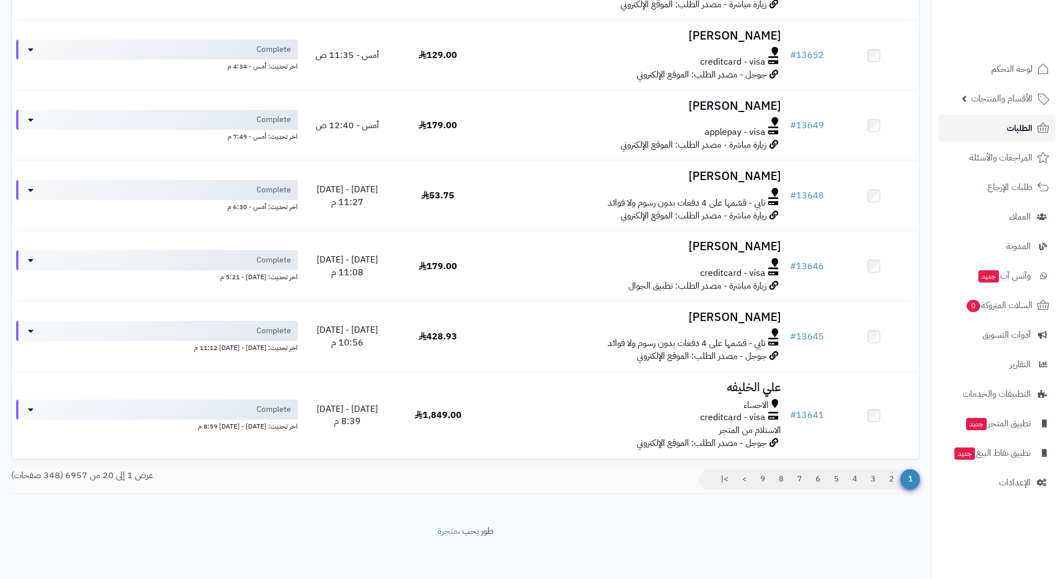
click at [1032, 124] on span "الطلبات" at bounding box center [1020, 128] width 26 height 16
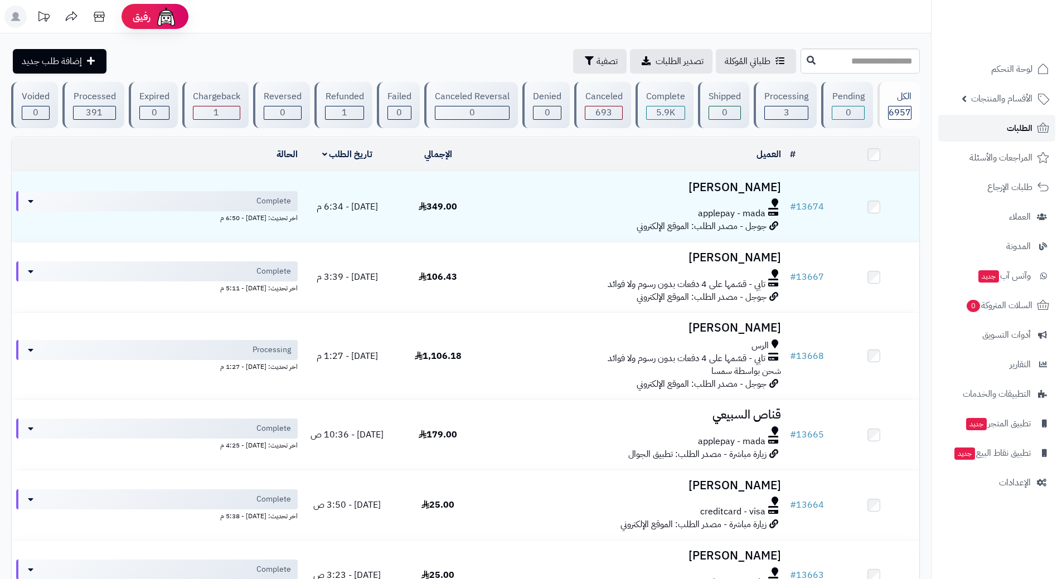
click at [960, 120] on link "الطلبات" at bounding box center [996, 128] width 117 height 27
click at [985, 123] on link "الطلبات" at bounding box center [996, 128] width 117 height 27
click at [997, 130] on link "الطلبات" at bounding box center [996, 128] width 117 height 27
click at [1037, 119] on link "الطلبات" at bounding box center [996, 128] width 117 height 27
click at [1021, 115] on link "الطلبات" at bounding box center [996, 128] width 117 height 27
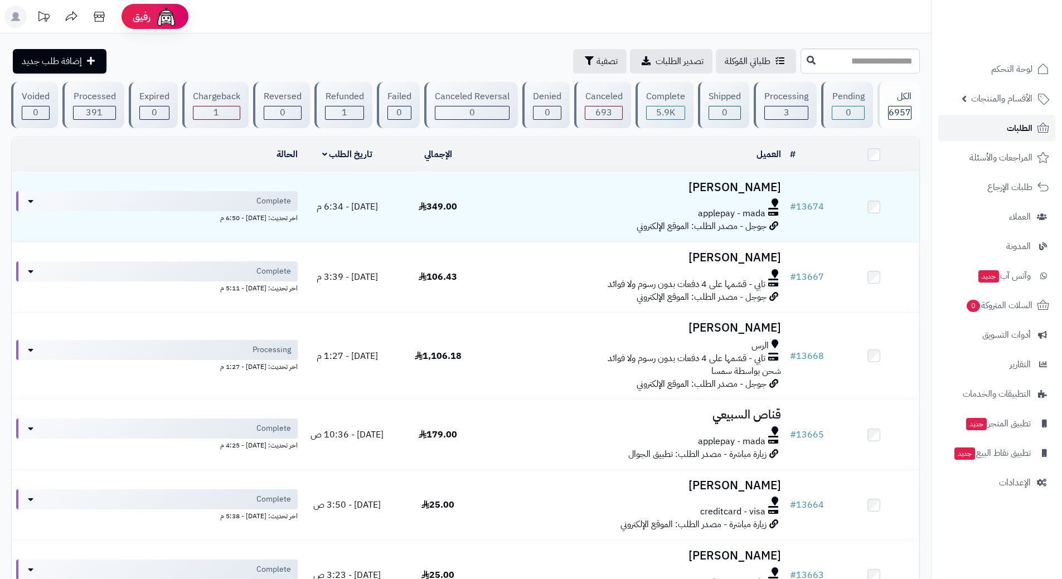
click at [964, 125] on link "الطلبات" at bounding box center [996, 128] width 117 height 27
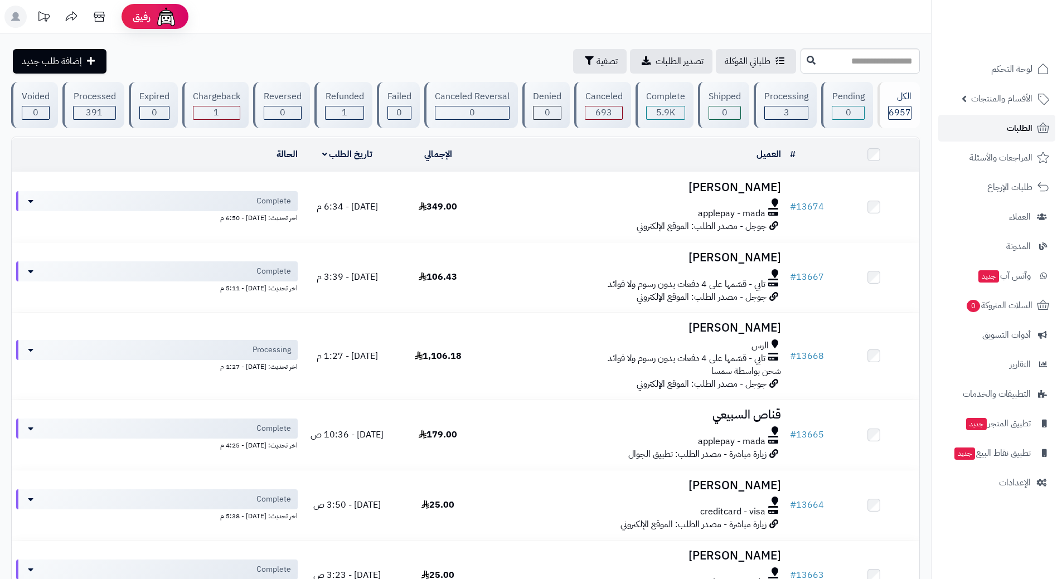
click at [986, 117] on link "الطلبات" at bounding box center [996, 128] width 117 height 27
drag, startPoint x: 0, startPoint y: 0, endPoint x: 986, endPoint y: 117, distance: 992.7
click at [986, 117] on link "الطلبات" at bounding box center [996, 128] width 117 height 27
click at [984, 119] on link "الطلبات" at bounding box center [996, 128] width 117 height 27
click at [977, 130] on link "الطلبات" at bounding box center [996, 128] width 117 height 27
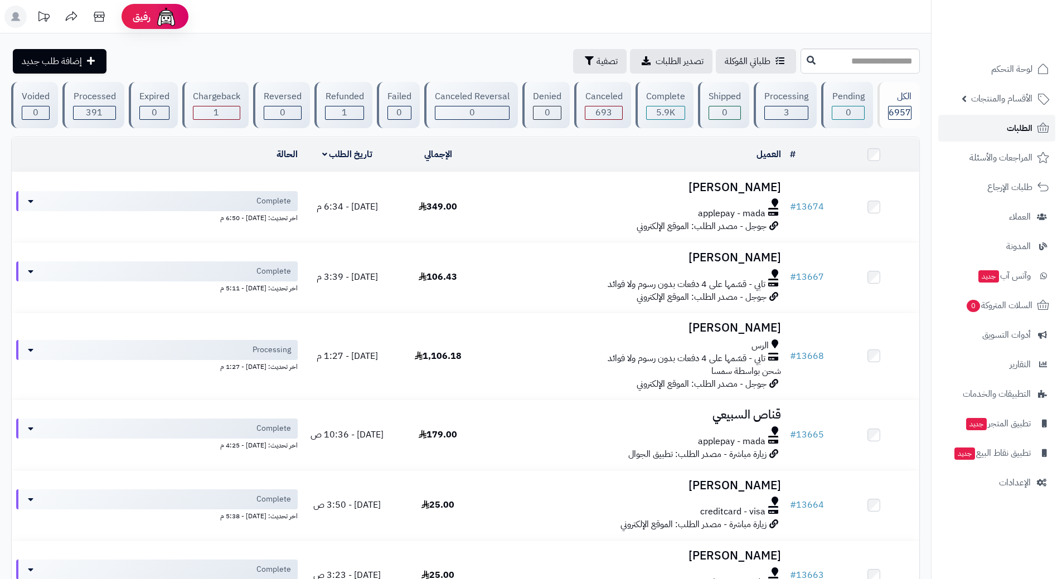
click at [993, 122] on link "الطلبات" at bounding box center [996, 128] width 117 height 27
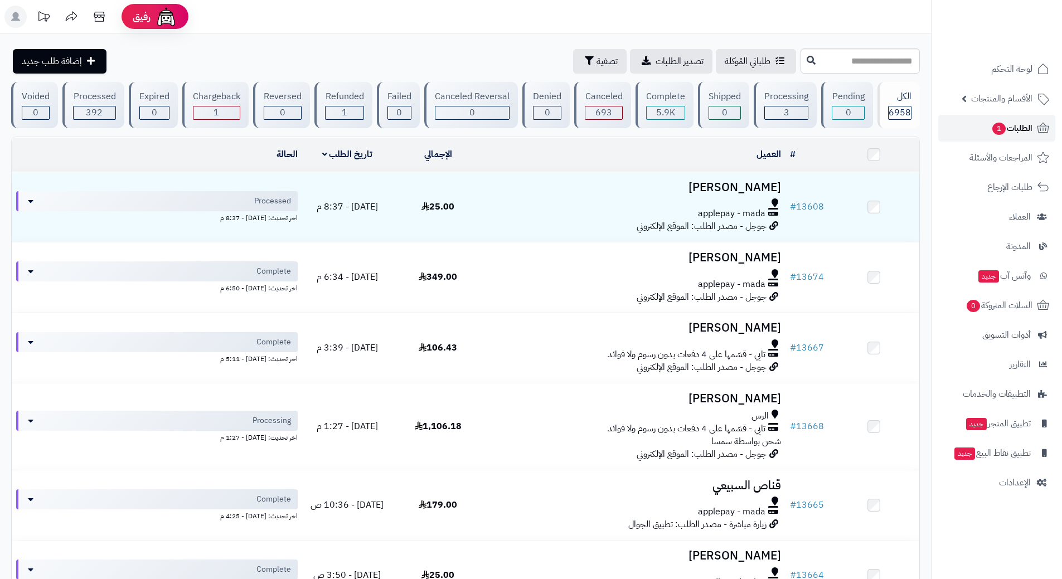
click at [1015, 132] on span "الطلبات 1" at bounding box center [1011, 128] width 41 height 16
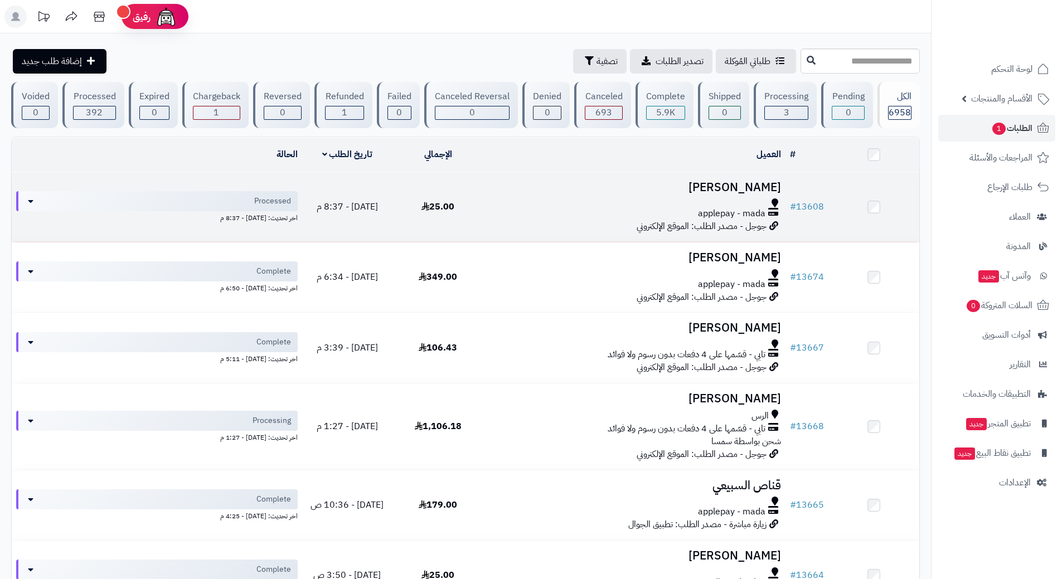
click at [518, 191] on h3 "خالد المغيرة" at bounding box center [634, 187] width 293 height 13
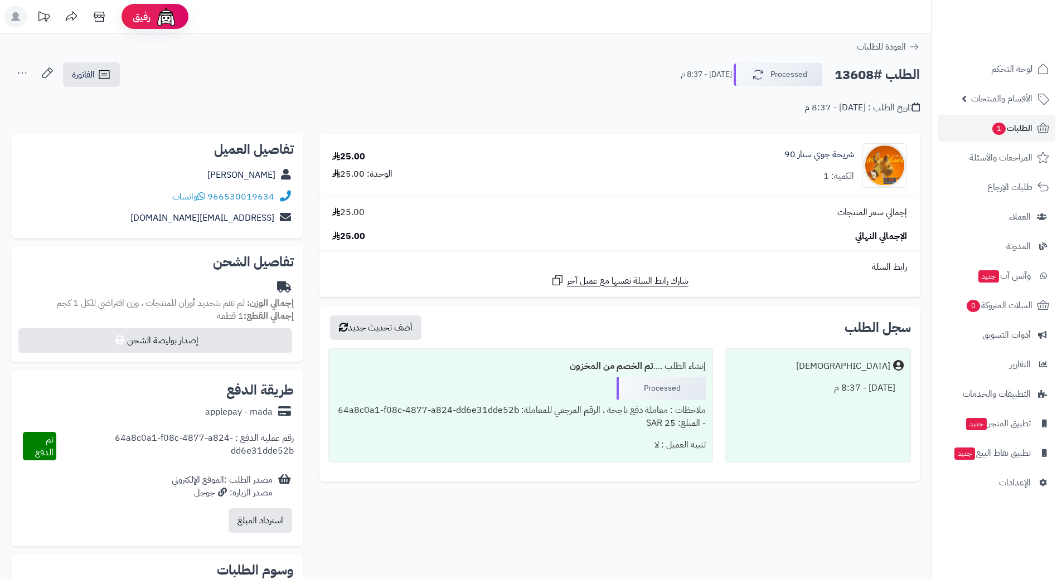
click at [864, 75] on h2 "الطلب #13608" at bounding box center [877, 75] width 85 height 23
copy div "الطلب #13608 Processed"
click at [204, 195] on icon at bounding box center [201, 196] width 8 height 9
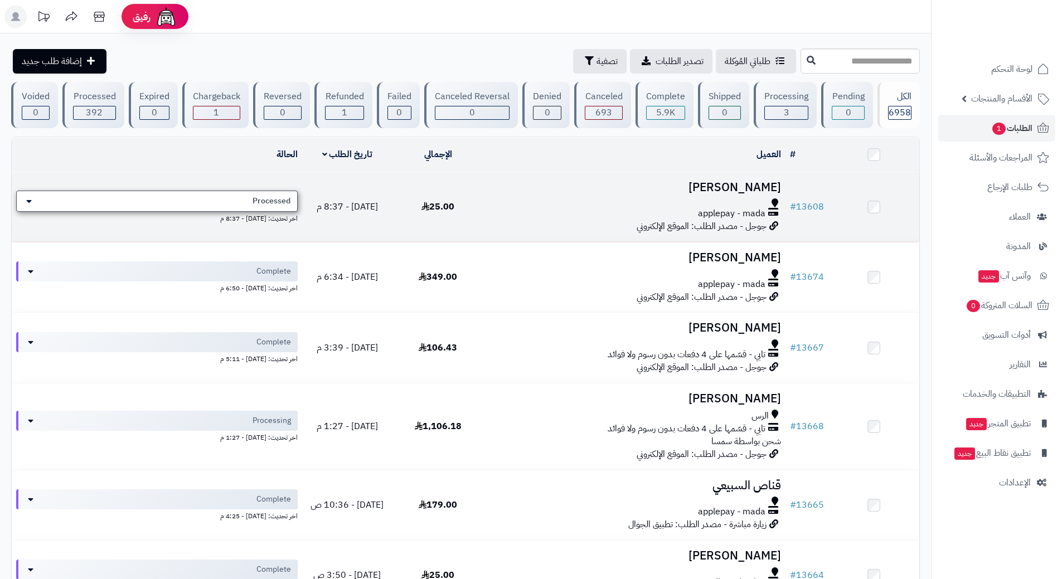
click at [256, 197] on span "Processed" at bounding box center [272, 201] width 38 height 11
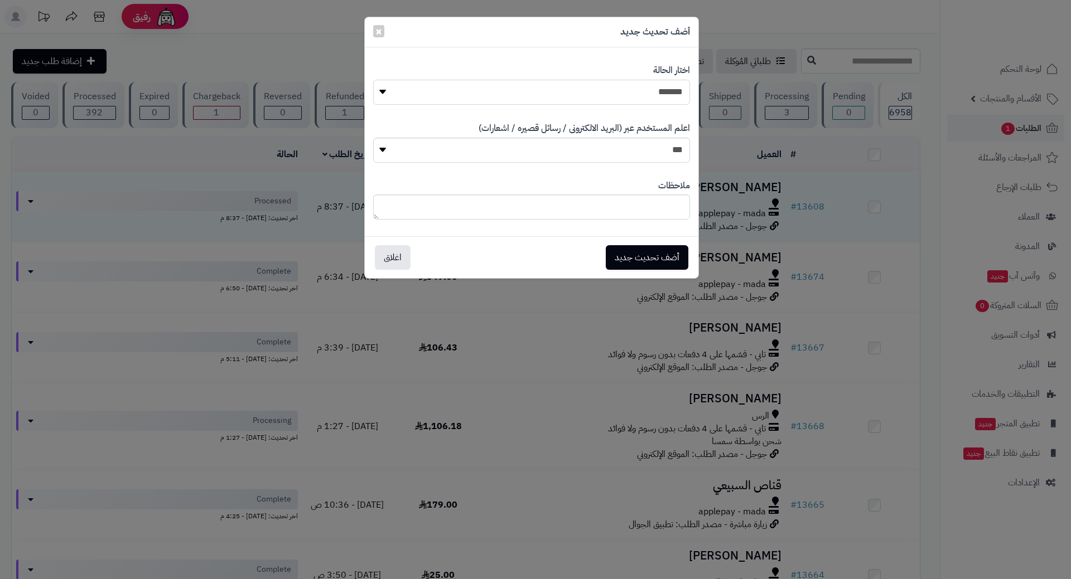
click at [447, 92] on select "**********" at bounding box center [531, 92] width 317 height 25
select select "*"
click at [373, 80] on select "**********" at bounding box center [531, 92] width 317 height 25
click at [617, 254] on button "أضف تحديث جديد" at bounding box center [647, 257] width 83 height 25
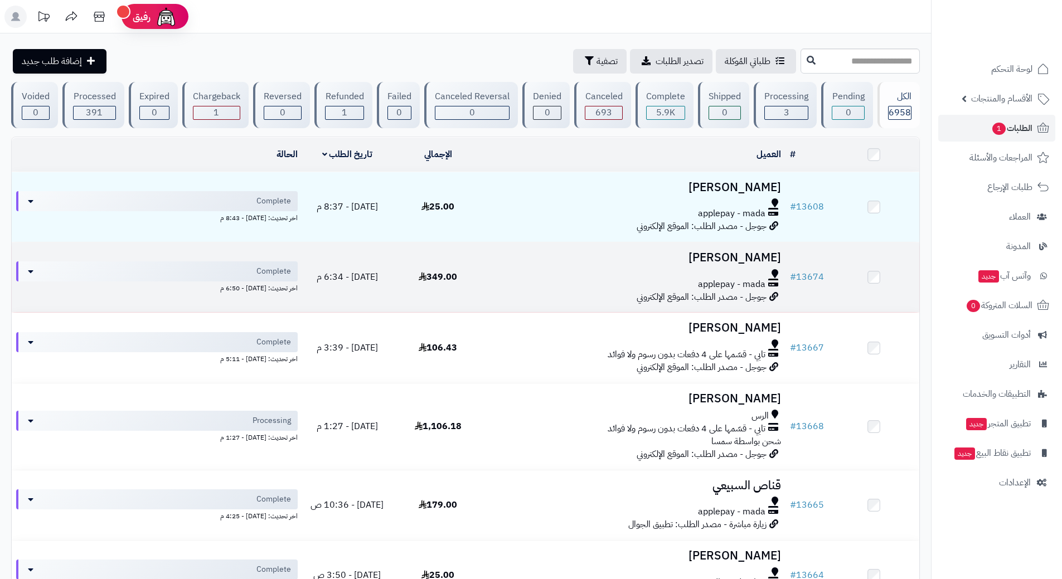
scroll to position [507, 0]
